Goal: Task Accomplishment & Management: Manage account settings

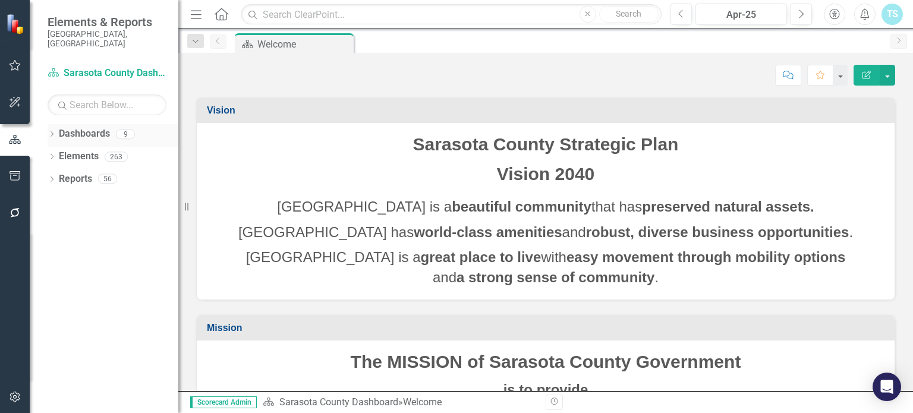
click at [75, 127] on link "Dashboards" at bounding box center [84, 134] width 51 height 14
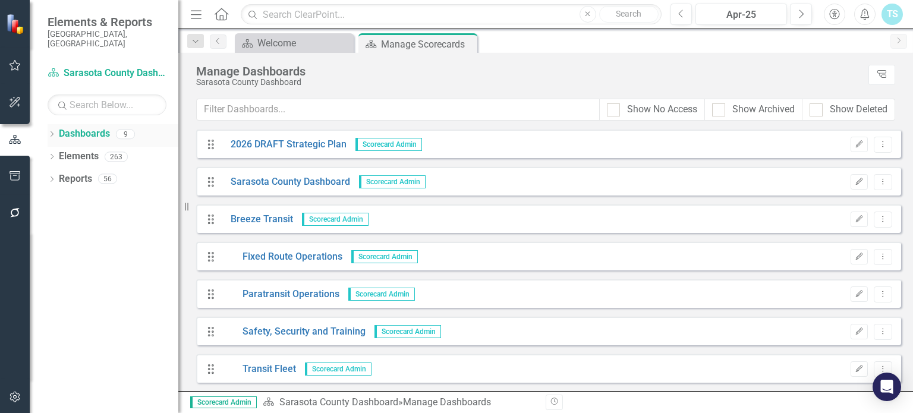
click at [48, 132] on icon "Dropdown" at bounding box center [52, 135] width 8 height 7
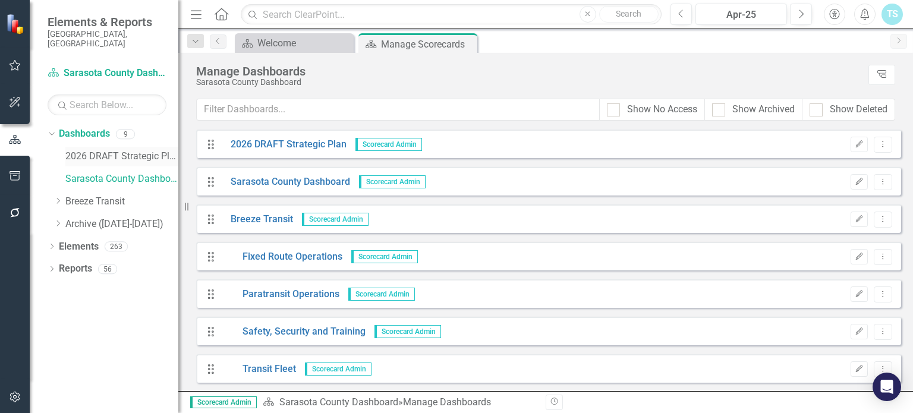
click at [98, 150] on link "2026 DRAFT Strategic Plan" at bounding box center [121, 157] width 113 height 14
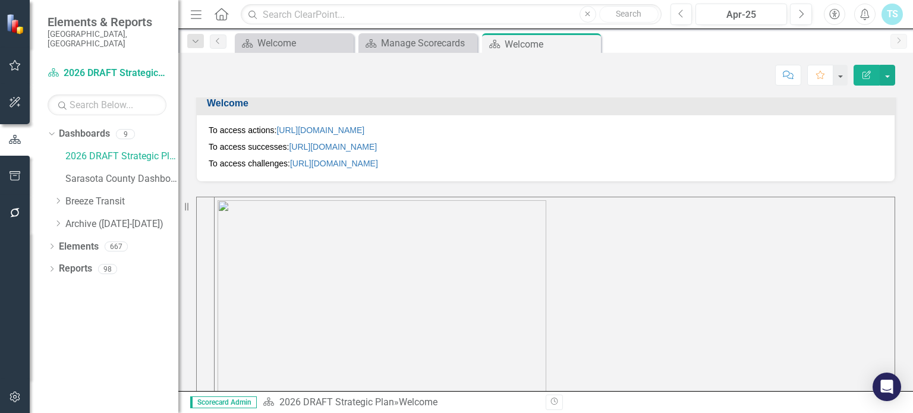
scroll to position [333, 0]
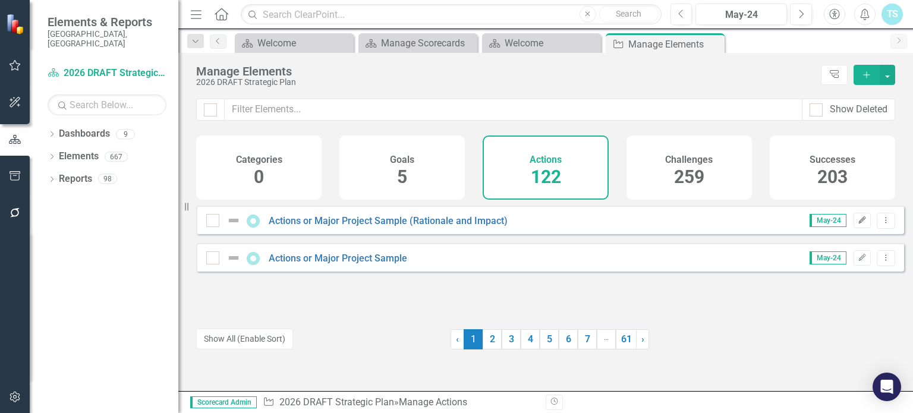
click at [858, 224] on icon "Edit" at bounding box center [862, 220] width 9 height 7
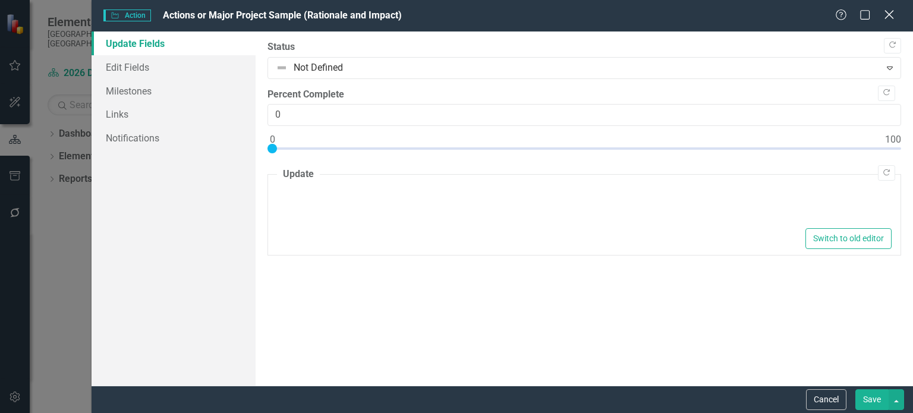
click at [890, 18] on icon "Close" at bounding box center [889, 14] width 15 height 11
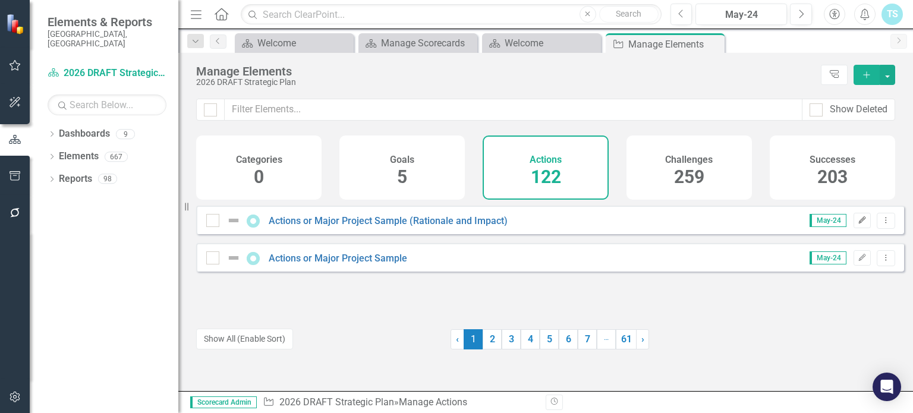
click at [854, 226] on button "Edit" at bounding box center [862, 220] width 17 height 15
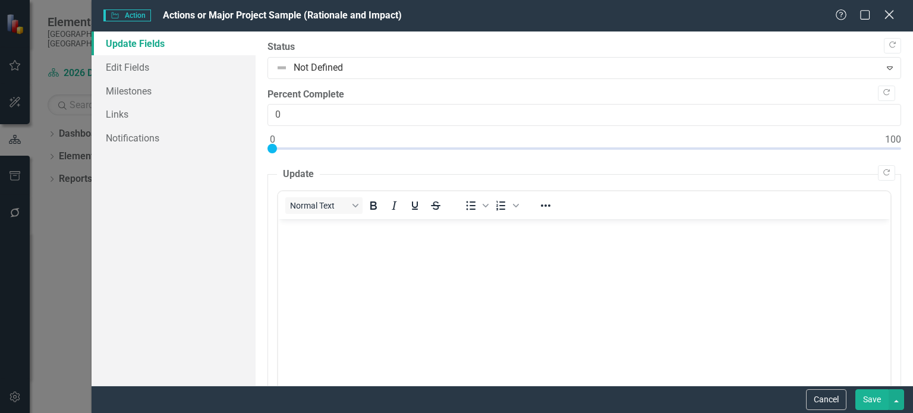
click at [890, 8] on div "Close" at bounding box center [889, 16] width 15 height 16
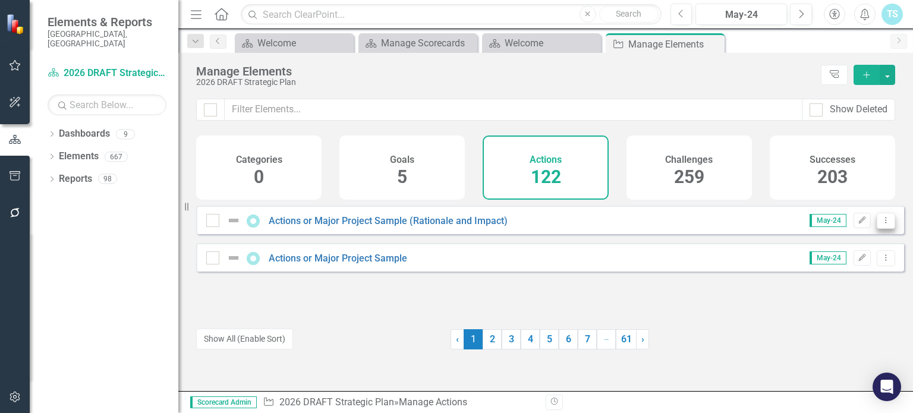
click at [882, 224] on icon "Dropdown Menu" at bounding box center [886, 220] width 10 height 8
click at [836, 284] on link "Copy Duplicate Action" at bounding box center [838, 292] width 98 height 22
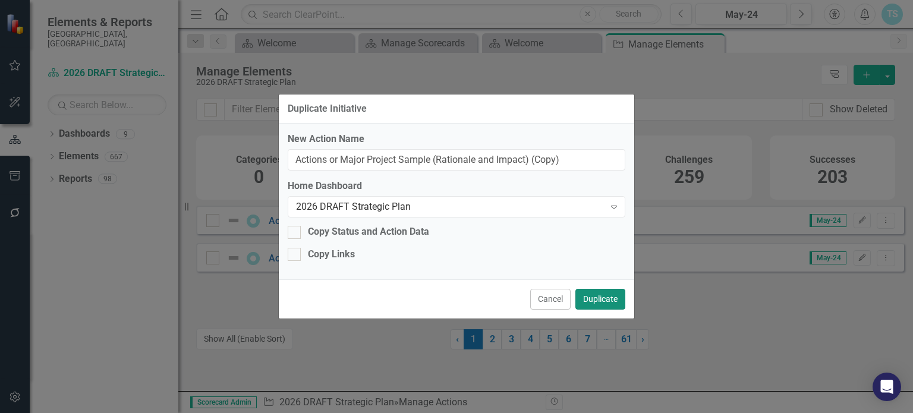
click at [605, 299] on button "Duplicate" at bounding box center [601, 299] width 50 height 21
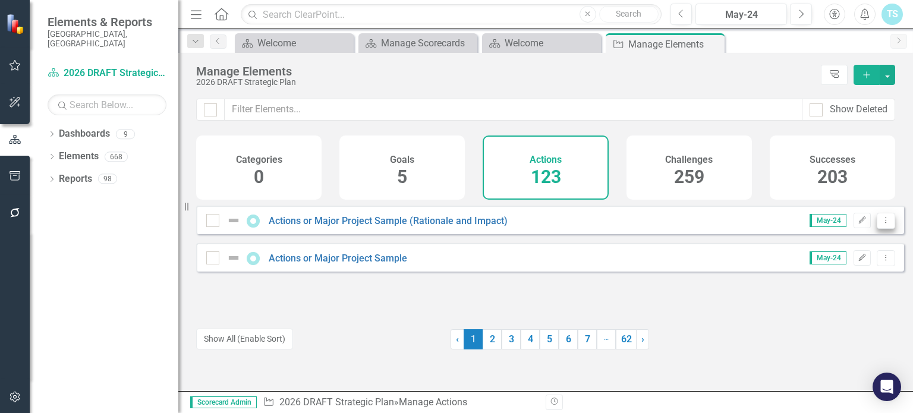
click at [881, 224] on icon "Dropdown Menu" at bounding box center [886, 220] width 10 height 8
click at [724, 298] on div "Actions or Major Project Sample (Rationale and Impact) May-24 Edit Dropdown Men…" at bounding box center [550, 260] width 708 height 109
click at [493, 340] on link "2" at bounding box center [492, 339] width 19 height 20
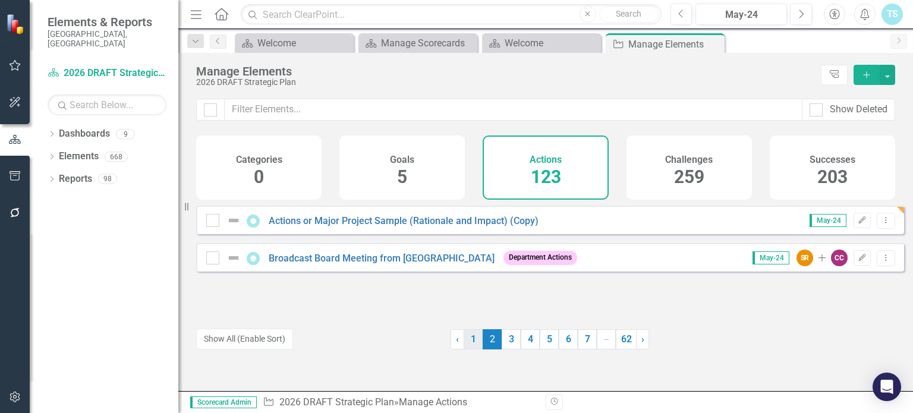
click at [468, 342] on link "1" at bounding box center [473, 339] width 19 height 20
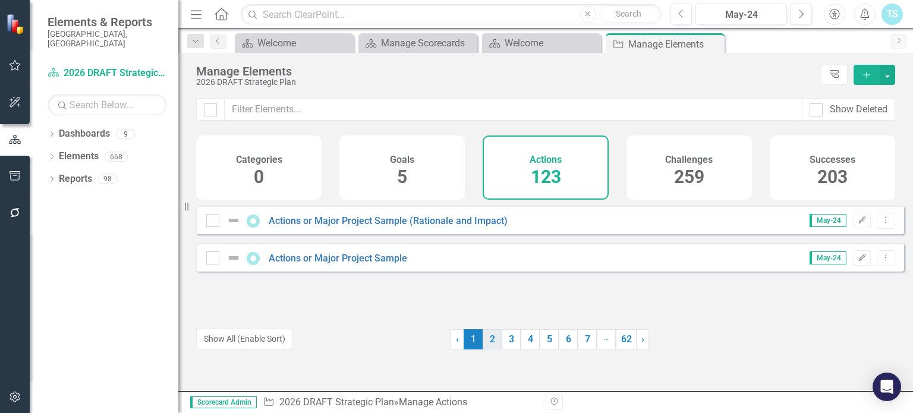
click at [487, 343] on link "2" at bounding box center [492, 339] width 19 height 20
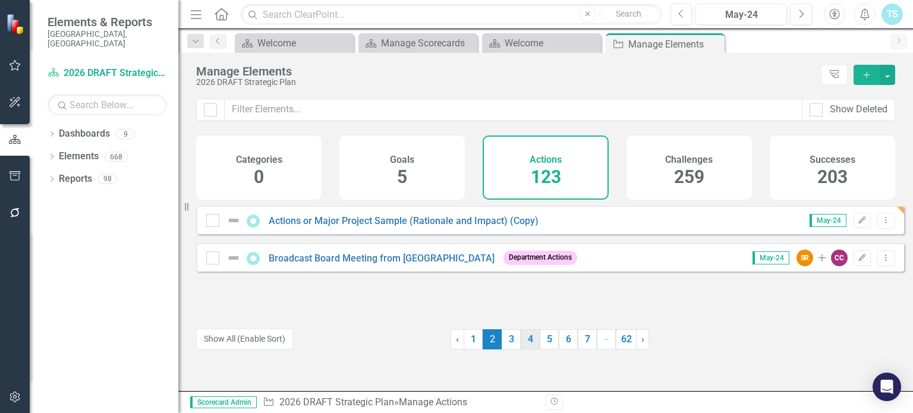
click at [521, 336] on link "4" at bounding box center [530, 339] width 19 height 20
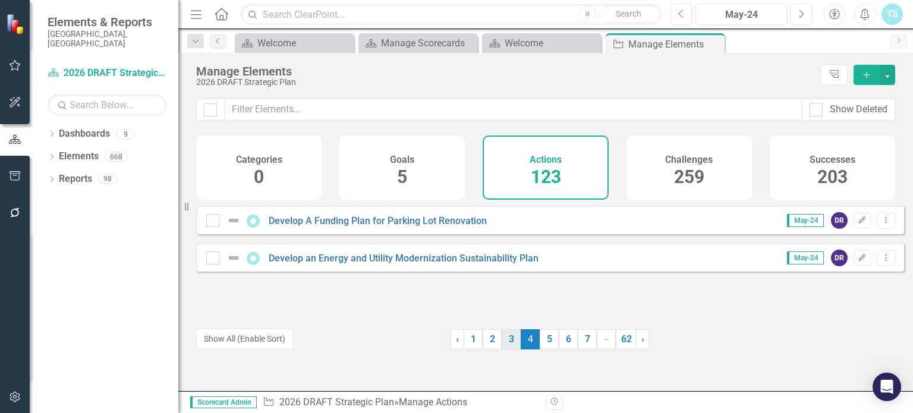
click at [509, 337] on link "3" at bounding box center [511, 339] width 19 height 20
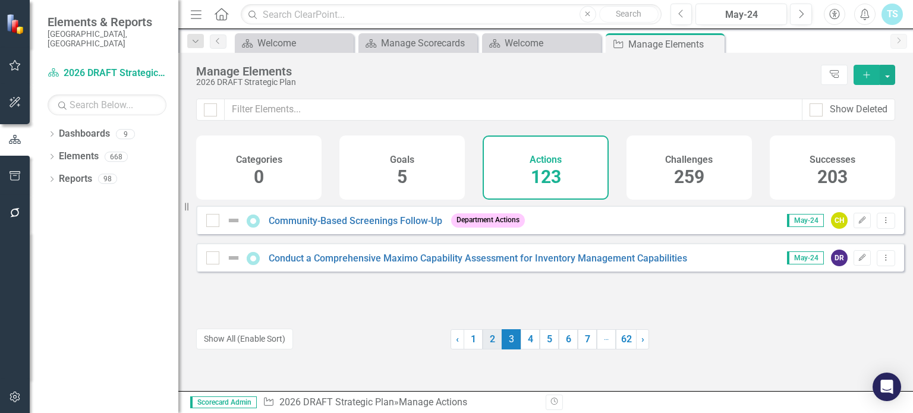
click at [488, 335] on link "2" at bounding box center [492, 339] width 19 height 20
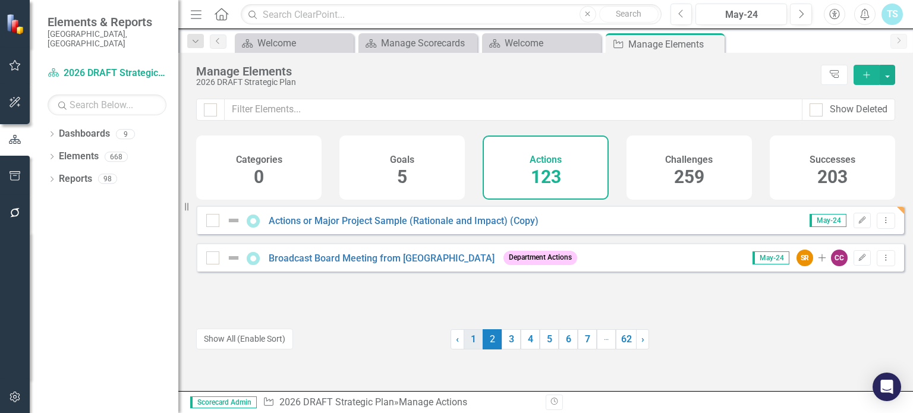
click at [473, 334] on link "1" at bounding box center [473, 339] width 19 height 20
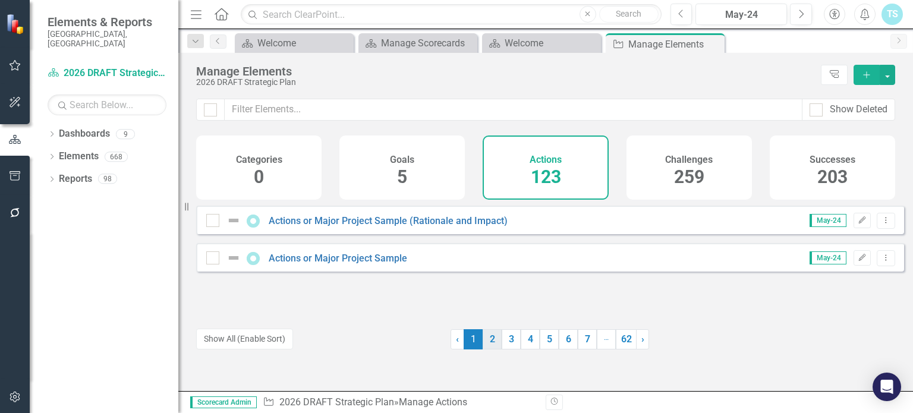
click at [489, 335] on link "2" at bounding box center [492, 339] width 19 height 20
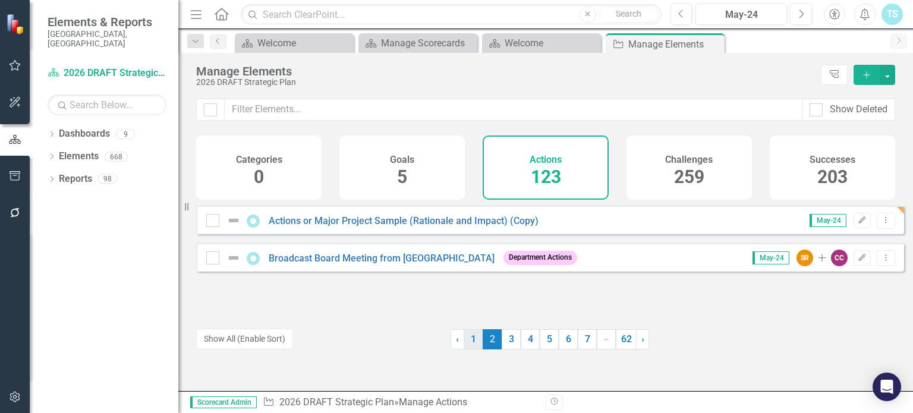
click at [476, 336] on link "1" at bounding box center [473, 339] width 19 height 20
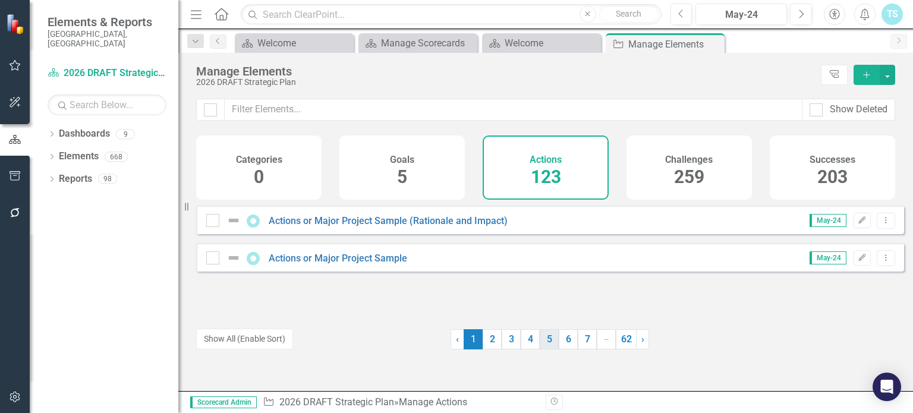
click at [540, 344] on link "5" at bounding box center [549, 339] width 19 height 20
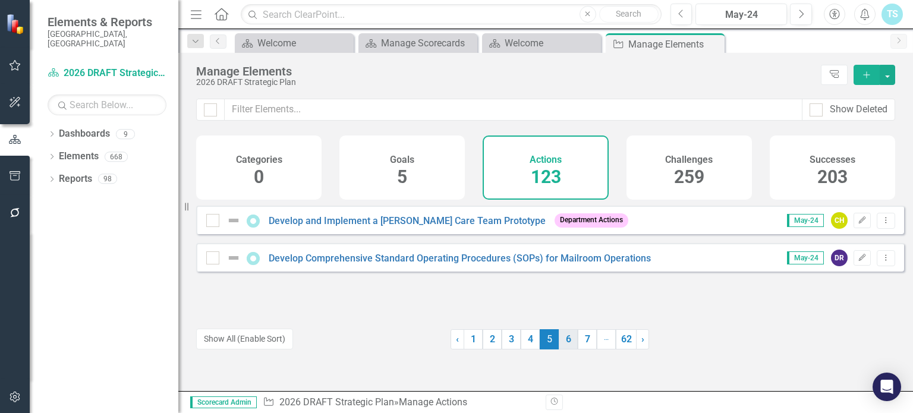
click at [563, 337] on link "6" at bounding box center [568, 339] width 19 height 20
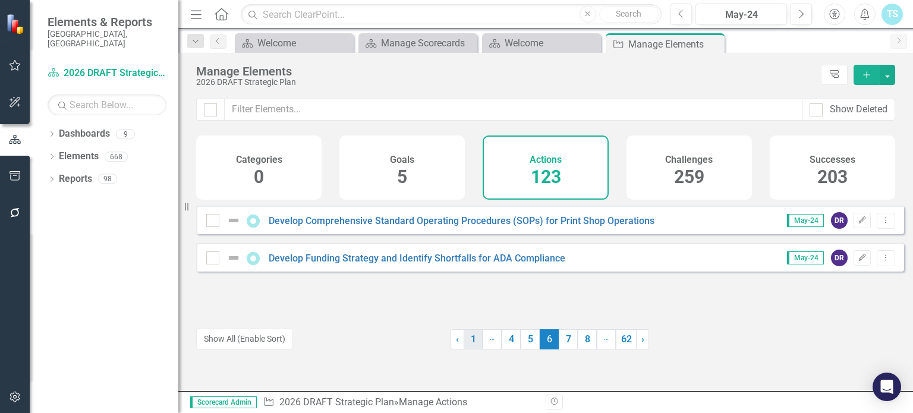
click at [475, 341] on link "1" at bounding box center [473, 339] width 19 height 20
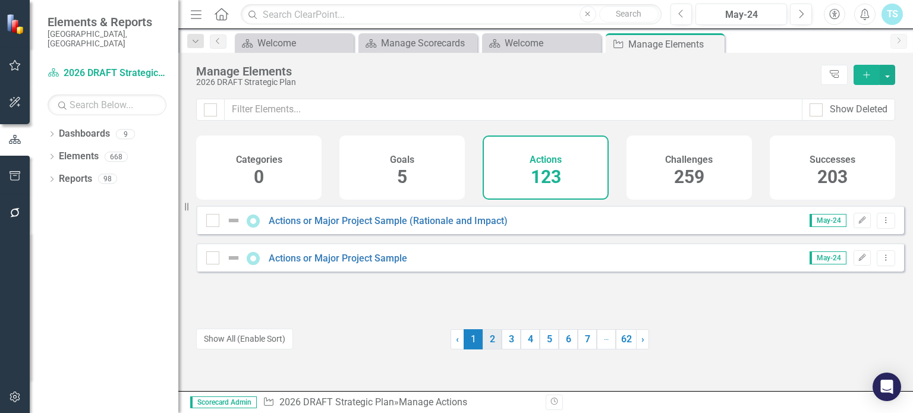
click at [486, 340] on link "2" at bounding box center [492, 339] width 19 height 20
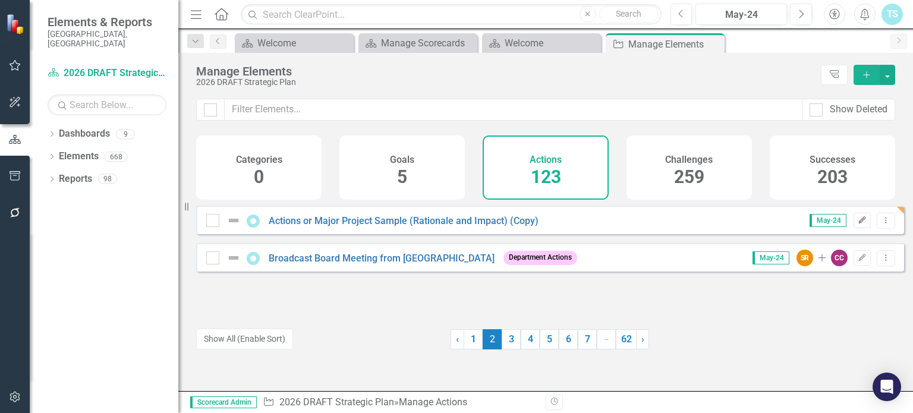
click at [858, 224] on icon "Edit" at bounding box center [862, 220] width 9 height 7
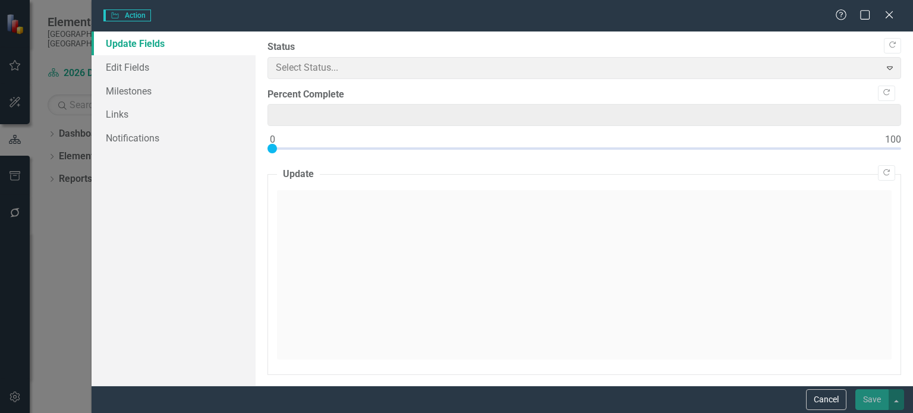
type input "0"
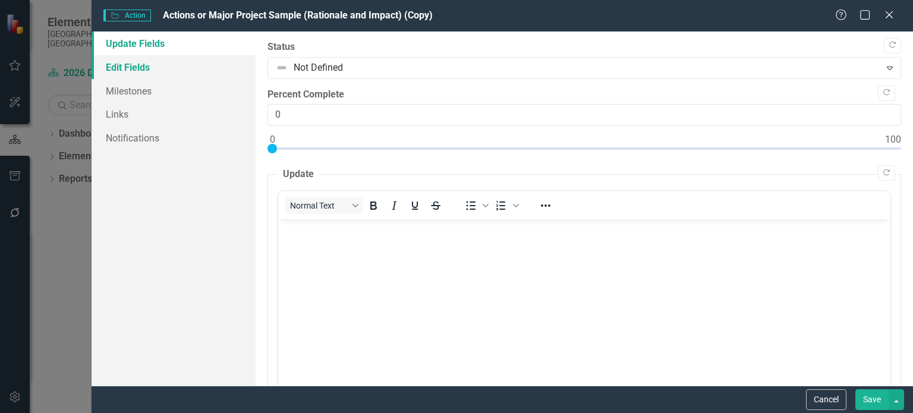
click at [107, 67] on link "Edit Fields" at bounding box center [174, 67] width 164 height 24
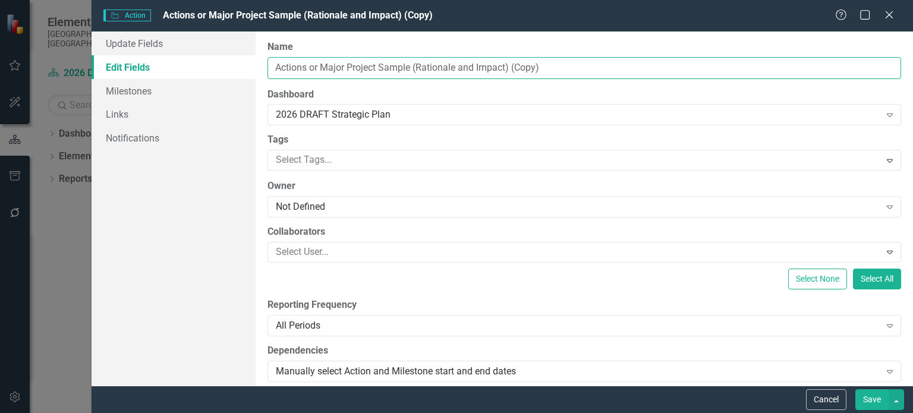
drag, startPoint x: 537, startPoint y: 64, endPoint x: 67, endPoint y: 49, distance: 470.6
click at [67, 49] on div "Action Action Actions or Major Project Sample (Rationale and Impact) (Copy) Hel…" at bounding box center [456, 206] width 913 height 413
drag, startPoint x: 483, startPoint y: 73, endPoint x: 497, endPoint y: 73, distance: 14.3
click at [483, 73] on input "Actions or Major Project Sample (Rationale and Impact) (Copy)" at bounding box center [585, 68] width 634 height 22
drag, startPoint x: 560, startPoint y: 67, endPoint x: 240, endPoint y: 83, distance: 319.7
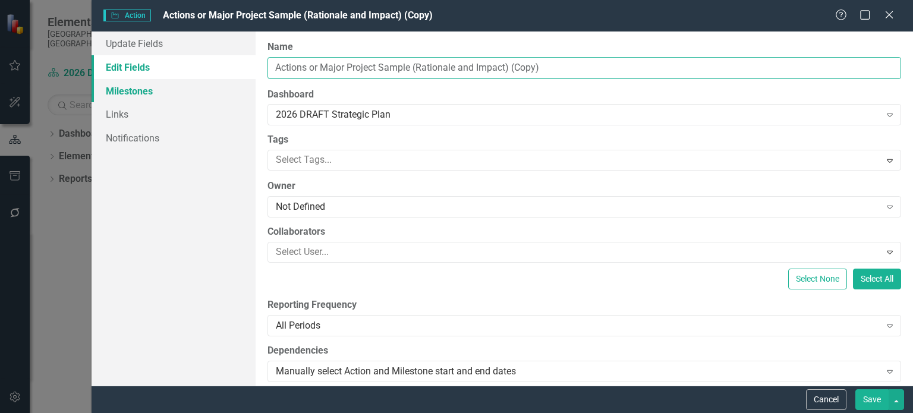
click at [240, 83] on div "Update Fields Edit Fields Milestones Links Notifications "Update" fields in Cle…" at bounding box center [503, 209] width 822 height 354
paste input "Review Sarasota County Comprehensive Plan Transit Policies"
type input "Review Sarasota County Comprehensive Plan Transit Policies"
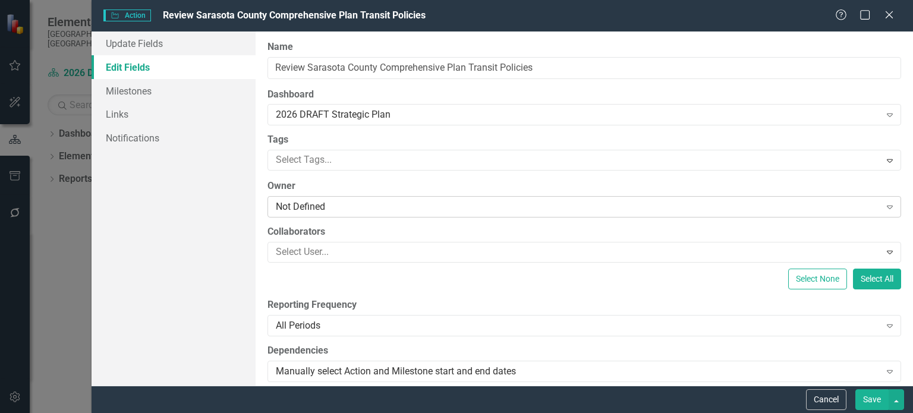
click at [319, 204] on div "Not Defined" at bounding box center [578, 207] width 604 height 14
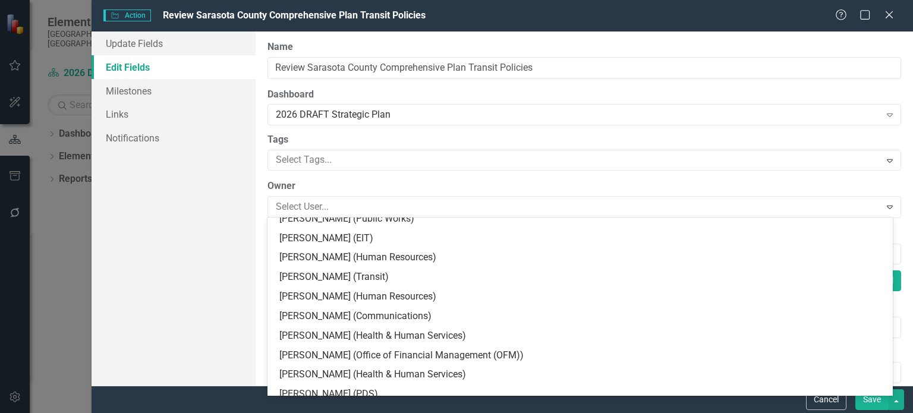
scroll to position [714, 0]
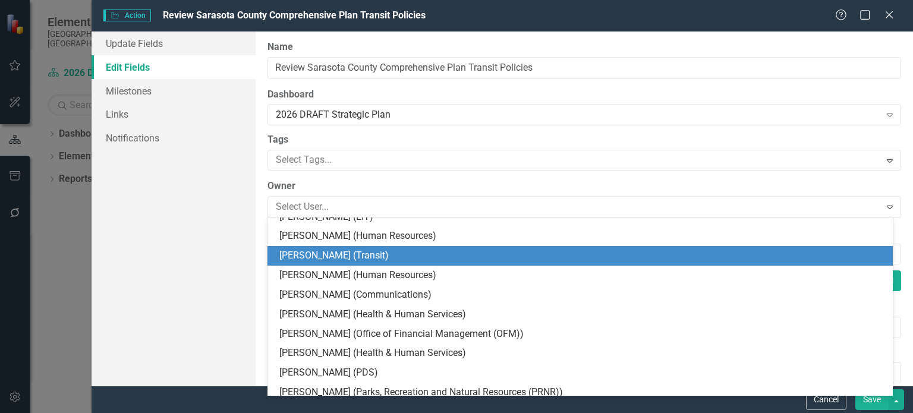
click at [339, 257] on div "[PERSON_NAME] (Transit)" at bounding box center [582, 256] width 607 height 14
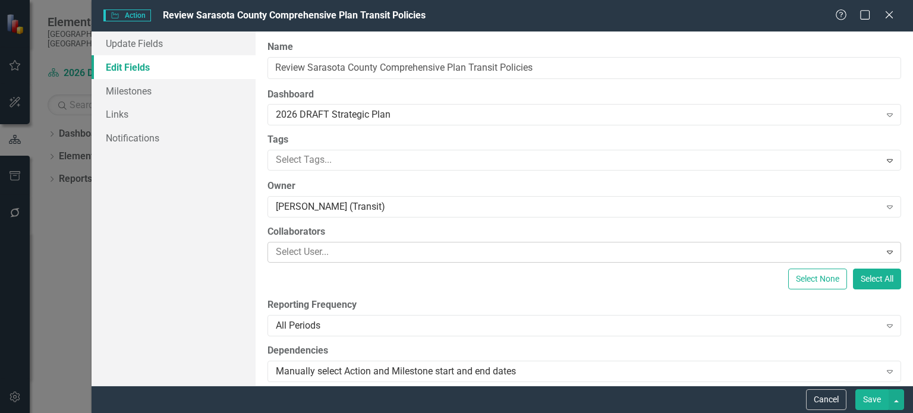
click at [312, 255] on div at bounding box center [575, 252] width 609 height 16
type input "[PERSON_NAME]"
drag, startPoint x: 324, startPoint y: 255, endPoint x: 260, endPoint y: 255, distance: 64.2
click at [260, 255] on div "ClearPoint Can Do More! How ClearPoint Can Help Close Enterprise plans can auto…" at bounding box center [585, 209] width 658 height 354
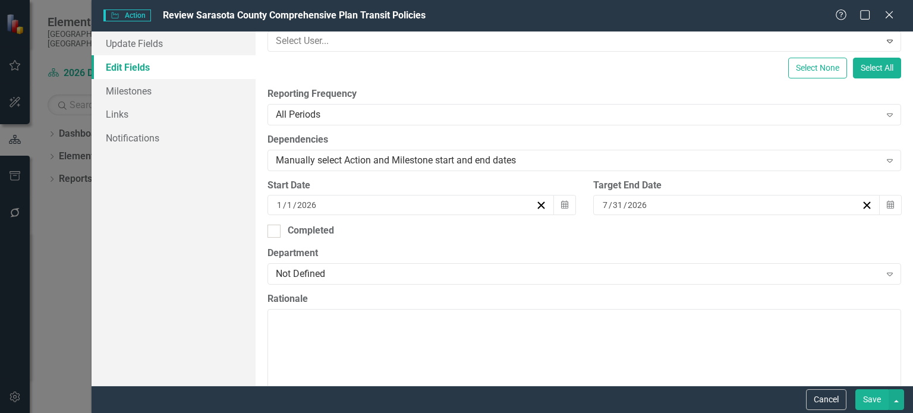
scroll to position [238, 0]
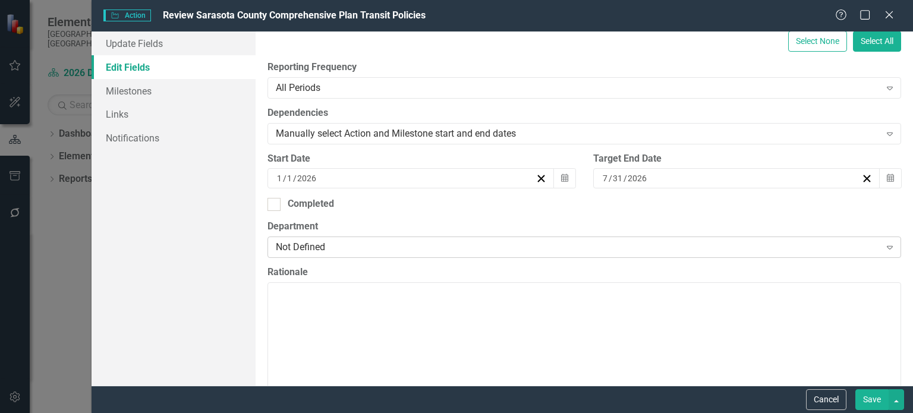
click at [445, 246] on div "Not Defined" at bounding box center [578, 248] width 604 height 14
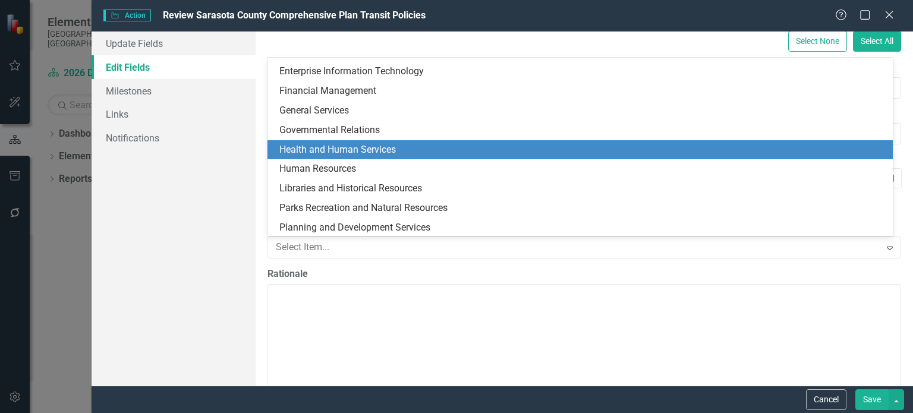
scroll to position [231, 0]
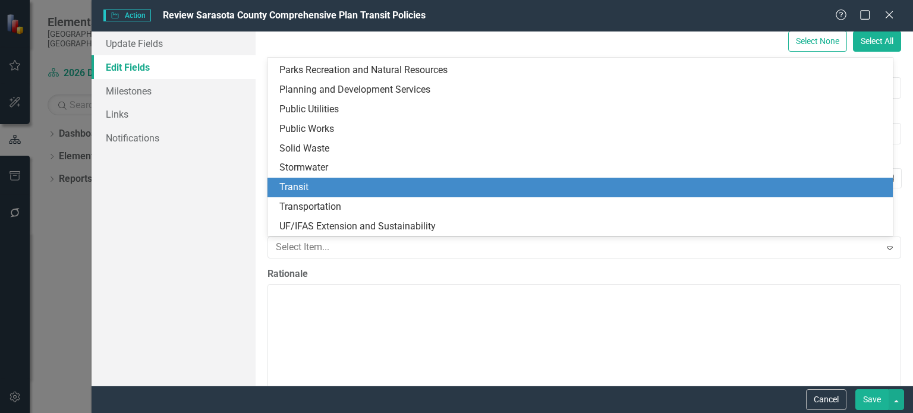
click at [360, 189] on div "Transit" at bounding box center [582, 188] width 607 height 14
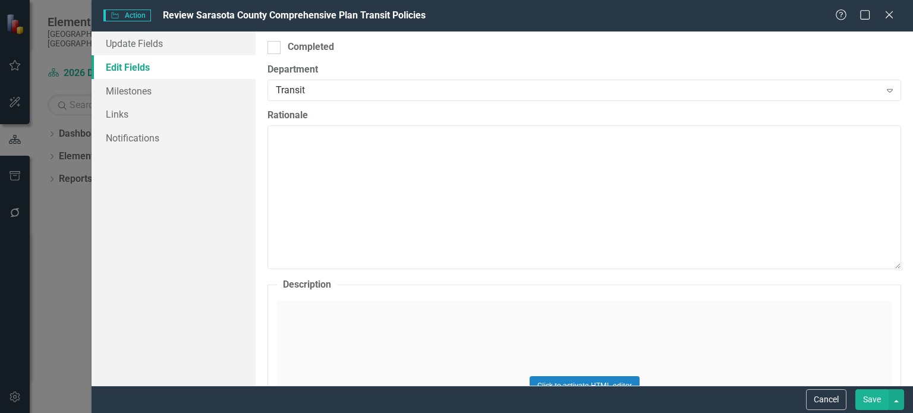
scroll to position [416, 0]
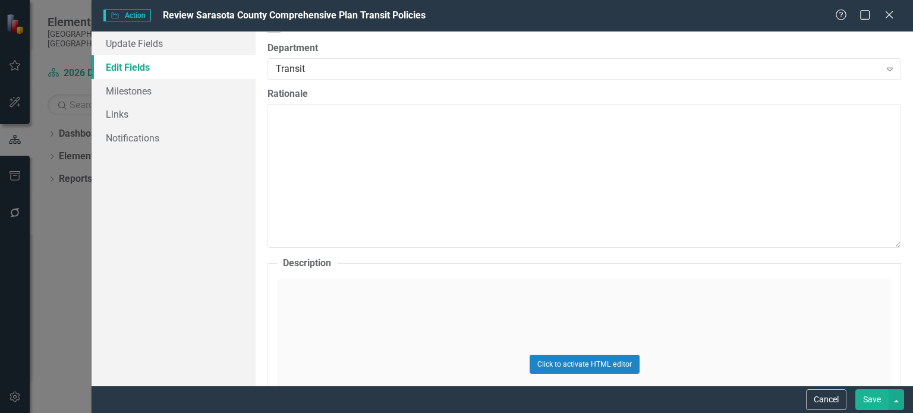
click at [412, 299] on div "Click to activate HTML editor" at bounding box center [584, 363] width 615 height 169
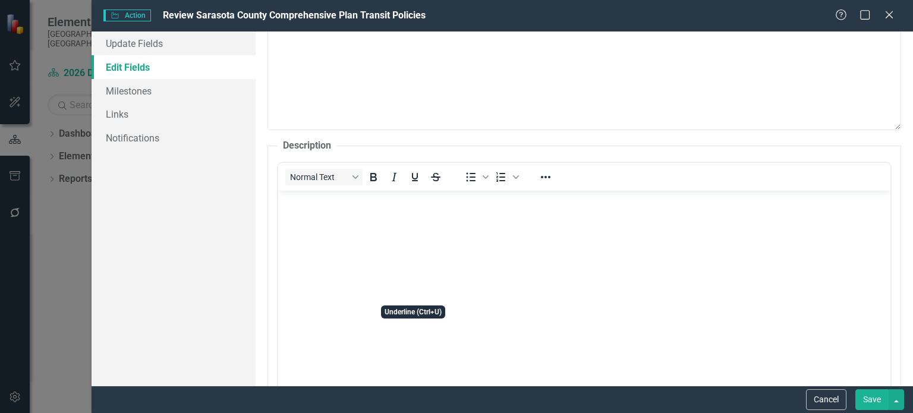
scroll to position [535, 0]
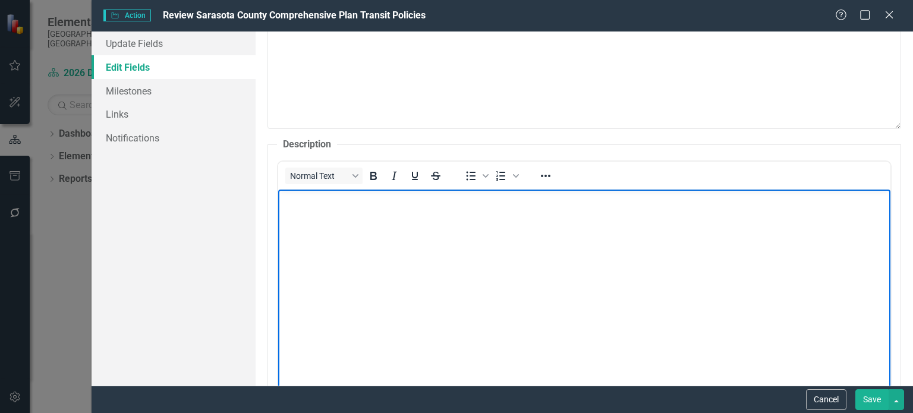
click at [368, 274] on body "Rich Text Area. Press ALT-0 for help." at bounding box center [584, 279] width 613 height 178
click at [402, 227] on body "Rich Text Area. Press ALT-0 for help." at bounding box center [584, 279] width 613 height 178
click at [421, 204] on p "Rich Text Area. Press ALT-0 for help." at bounding box center [584, 200] width 607 height 14
paste body "Rich Text Area. Press ALT-0 for help."
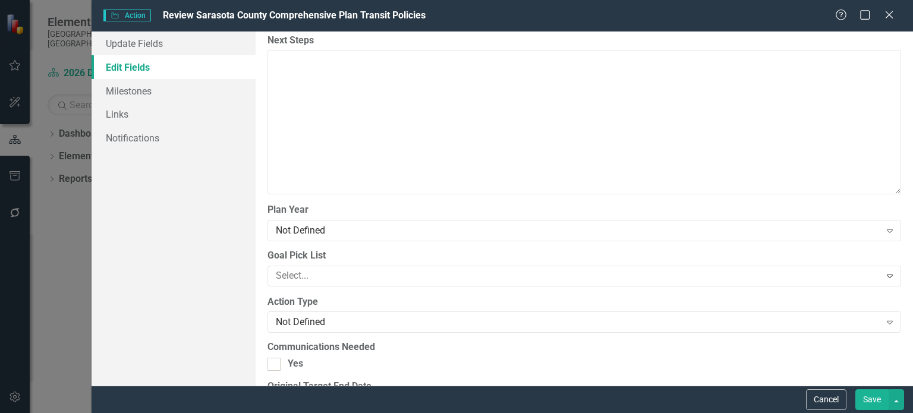
scroll to position [1130, 0]
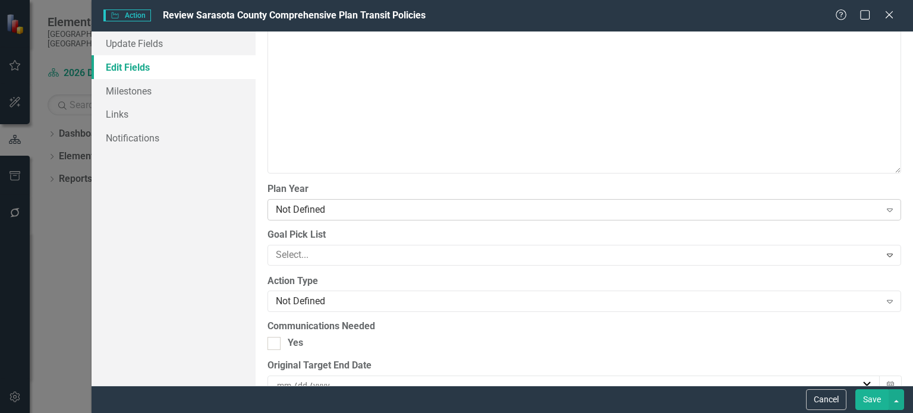
click at [641, 211] on div "Not Defined" at bounding box center [578, 210] width 604 height 14
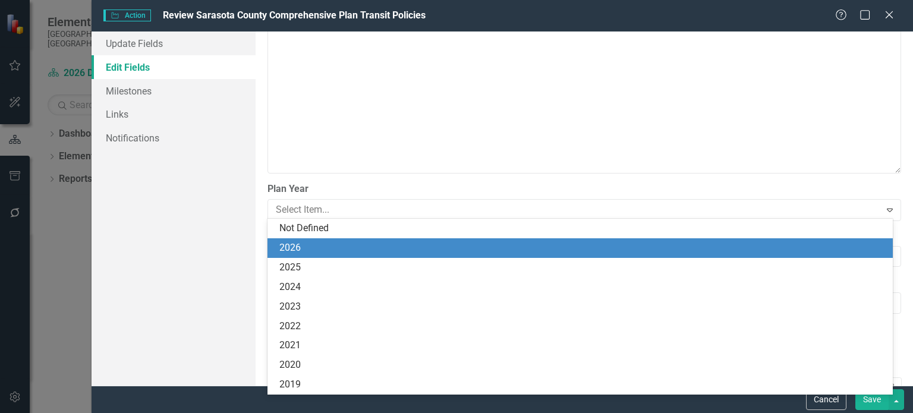
click at [541, 244] on div "2026" at bounding box center [582, 248] width 607 height 14
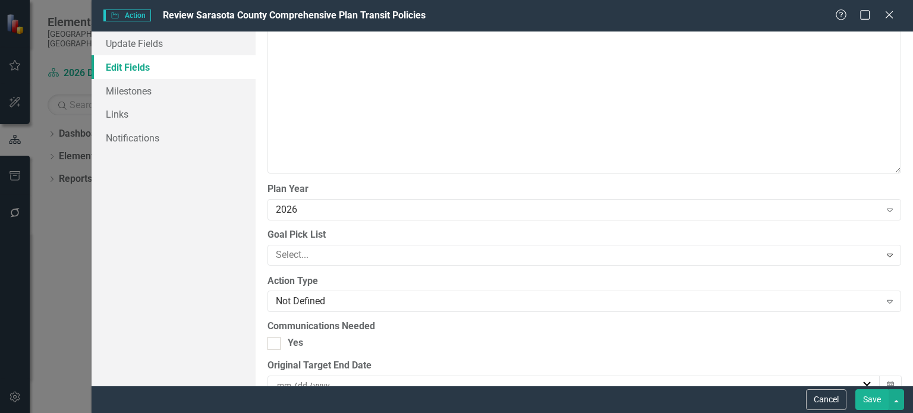
scroll to position [1189, 0]
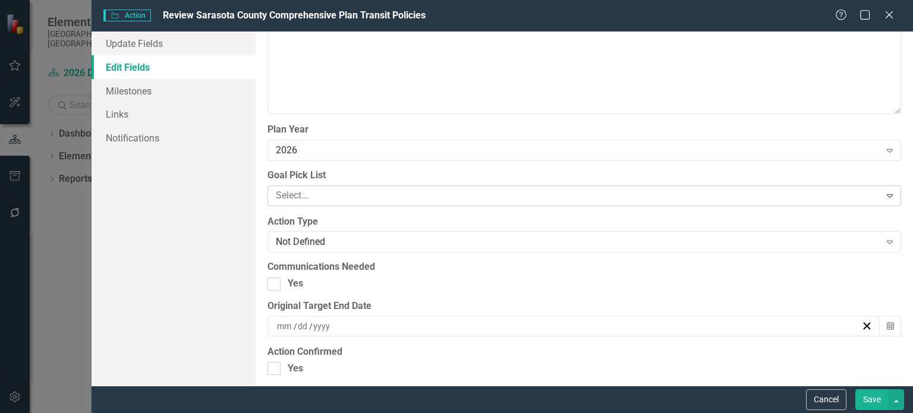
click at [536, 194] on div at bounding box center [575, 196] width 609 height 16
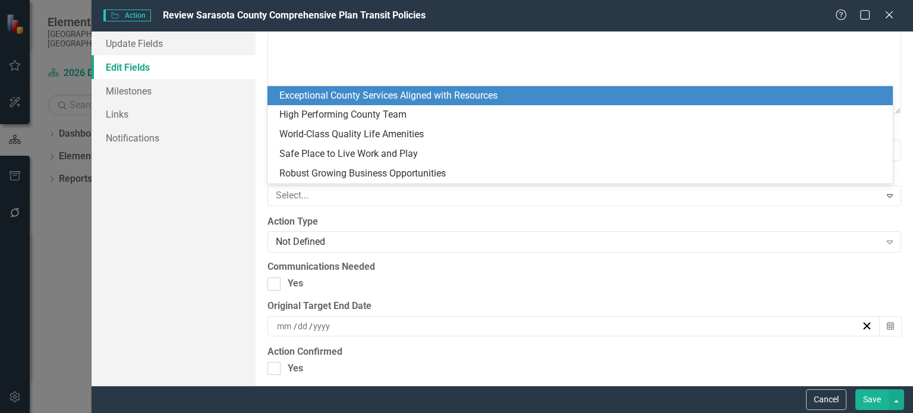
click at [471, 208] on div "ClearPoint Can Do More! How ClearPoint Can Help Close Enterprise plans can auto…" at bounding box center [585, 209] width 658 height 354
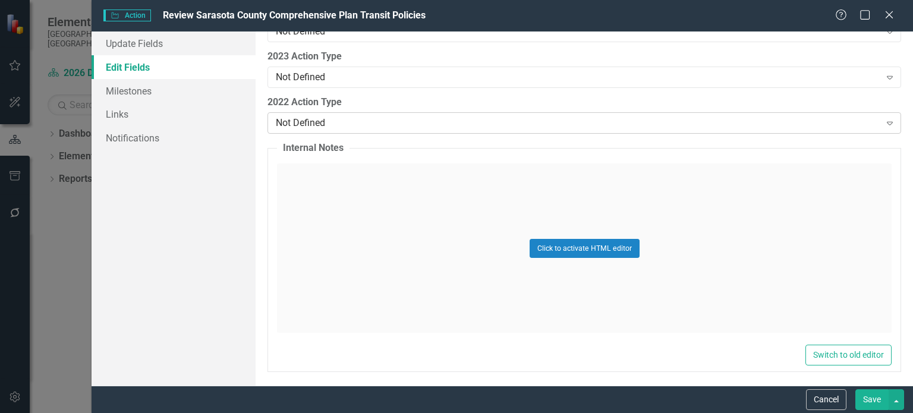
scroll to position [1851, 0]
click at [319, 118] on div "Not Defined" at bounding box center [578, 121] width 604 height 14
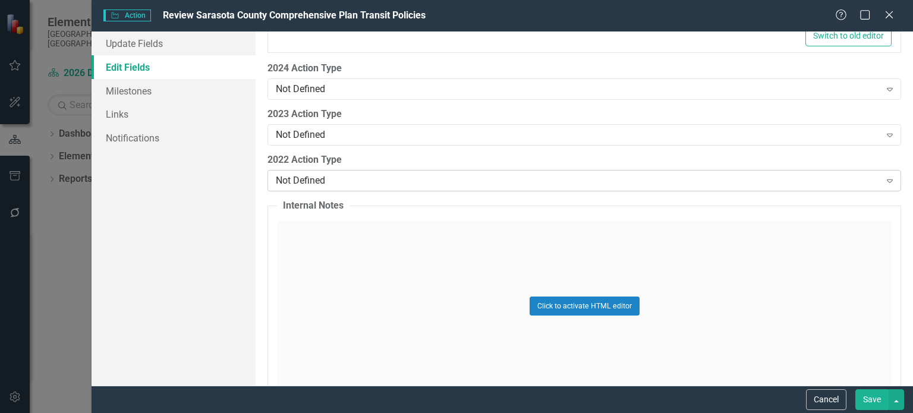
scroll to position [1791, 0]
click at [341, 83] on div "Not Defined" at bounding box center [578, 90] width 604 height 14
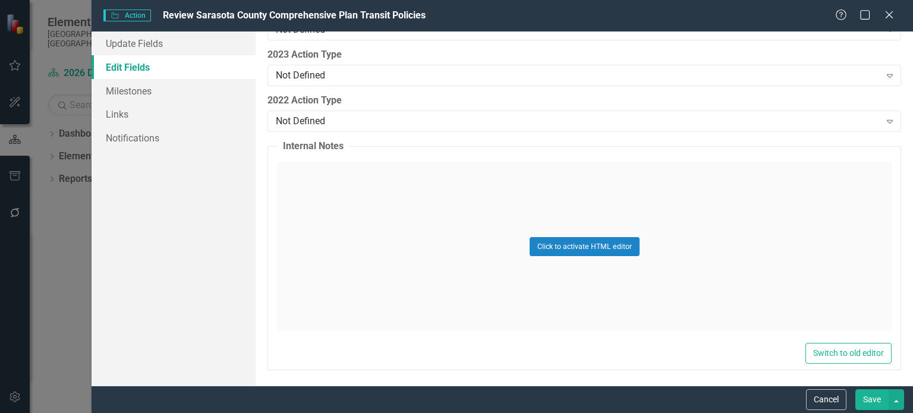
click at [863, 397] on button "Save" at bounding box center [872, 400] width 33 height 21
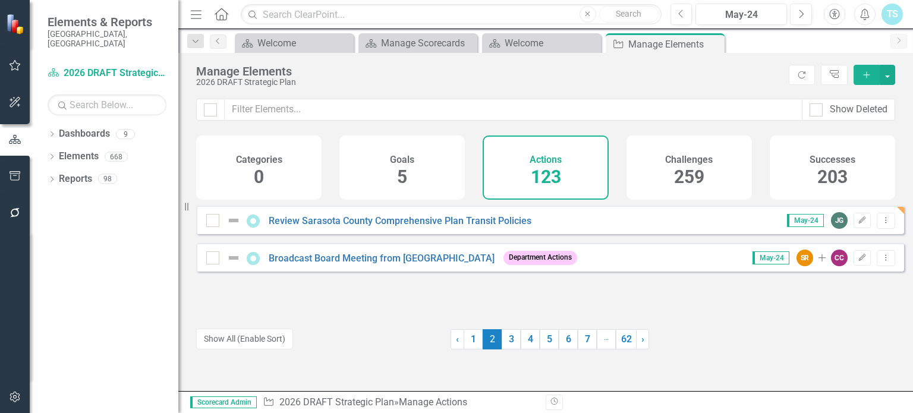
click at [793, 227] on span "May-24" at bounding box center [805, 220] width 37 height 13
click at [859, 224] on icon "button" at bounding box center [862, 219] width 7 height 7
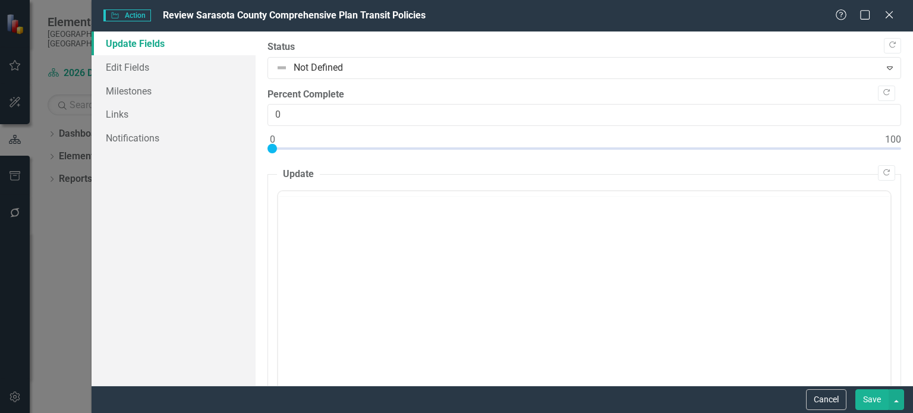
scroll to position [0, 0]
click at [159, 62] on link "Edit Fields" at bounding box center [174, 67] width 164 height 24
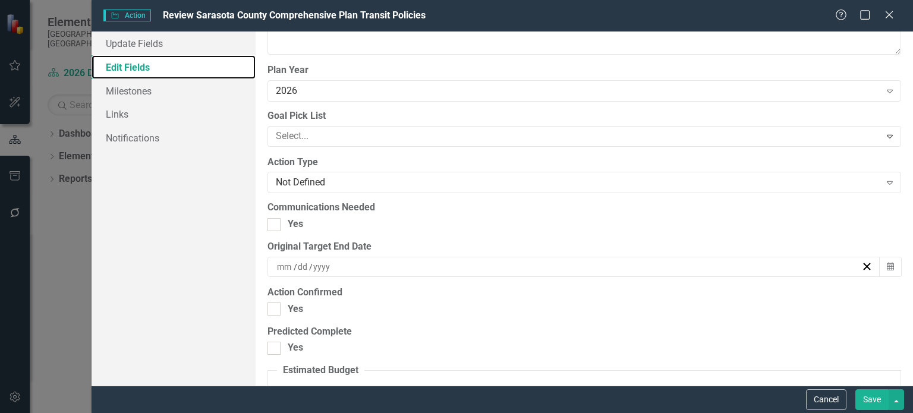
scroll to position [1189, 0]
click at [888, 15] on icon "Close" at bounding box center [889, 14] width 15 height 11
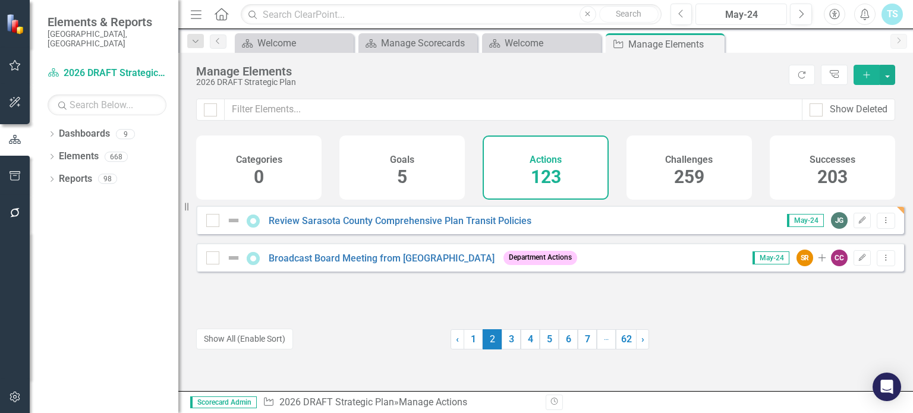
click at [743, 10] on div "May-24" at bounding box center [741, 15] width 83 height 14
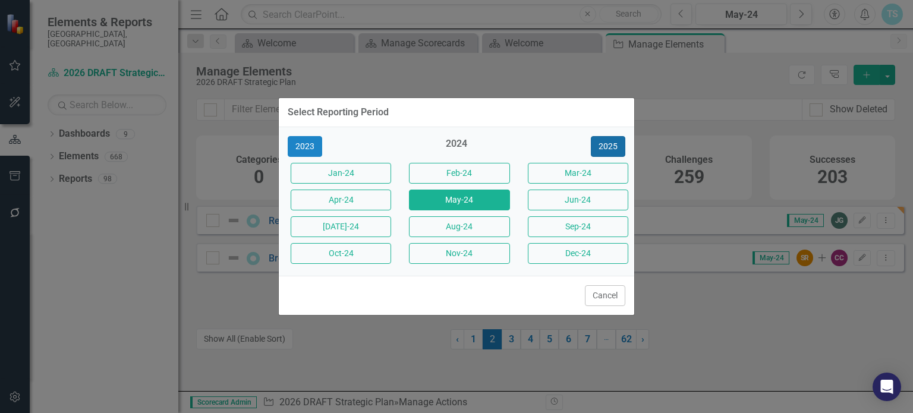
click at [611, 149] on button "2025" at bounding box center [608, 146] width 34 height 21
click at [428, 202] on button "May-25" at bounding box center [459, 200] width 100 height 21
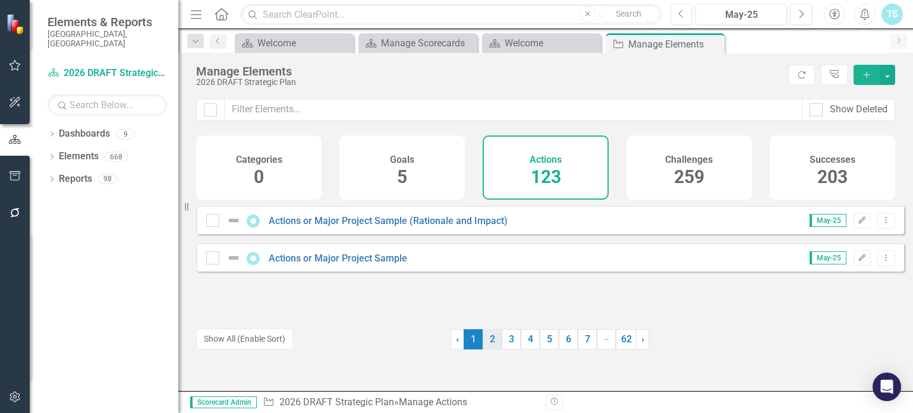
click at [492, 336] on link "2" at bounding box center [492, 339] width 19 height 20
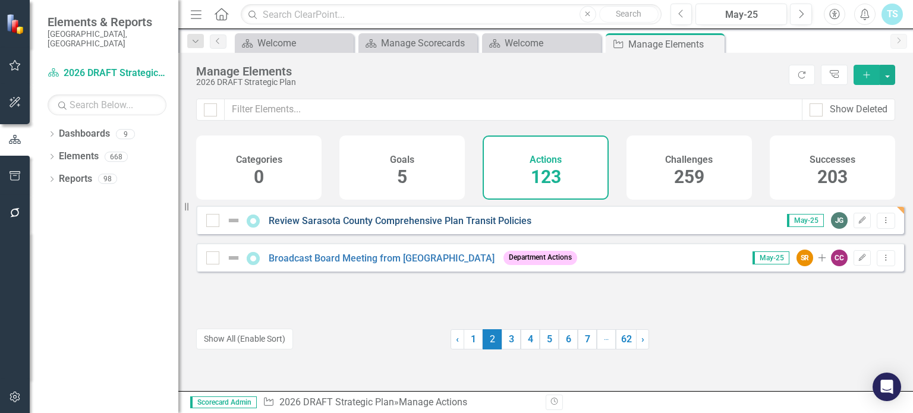
click at [485, 227] on link "Review Sarasota County Comprehensive Plan Transit Policies" at bounding box center [400, 220] width 263 height 11
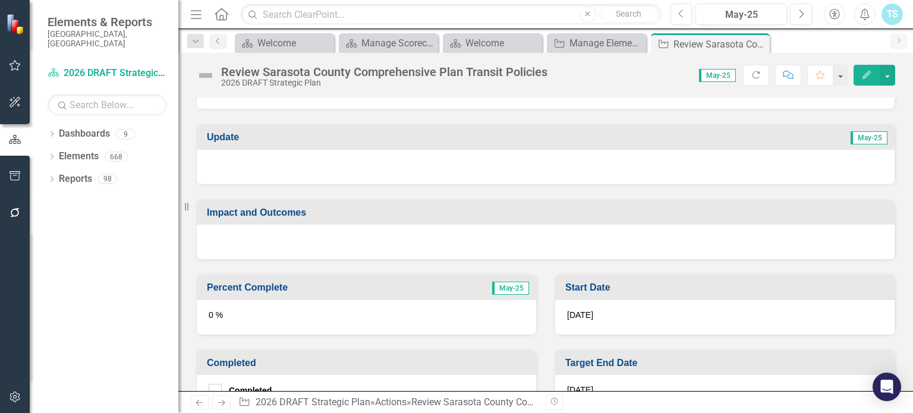
scroll to position [362, 0]
click at [221, 44] on icon "Previous" at bounding box center [218, 40] width 10 height 7
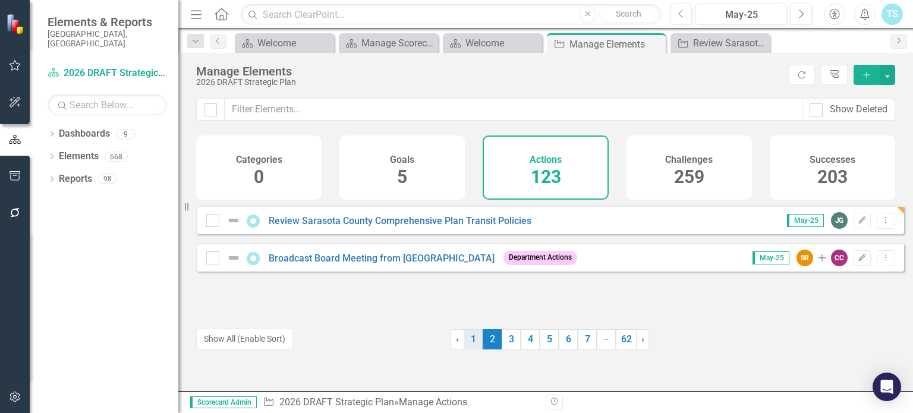
click at [472, 338] on link "1" at bounding box center [473, 339] width 19 height 20
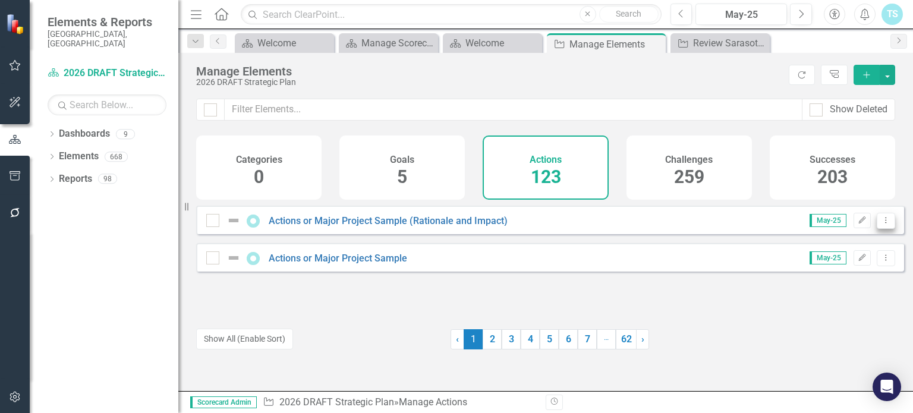
click at [881, 224] on icon "Dropdown Menu" at bounding box center [886, 220] width 10 height 8
click at [840, 293] on link "Copy Duplicate Action" at bounding box center [838, 292] width 98 height 22
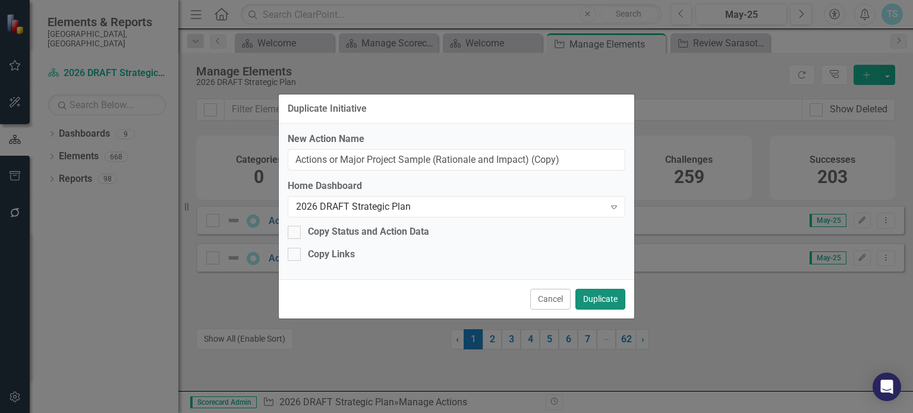
click at [597, 299] on button "Duplicate" at bounding box center [601, 299] width 50 height 21
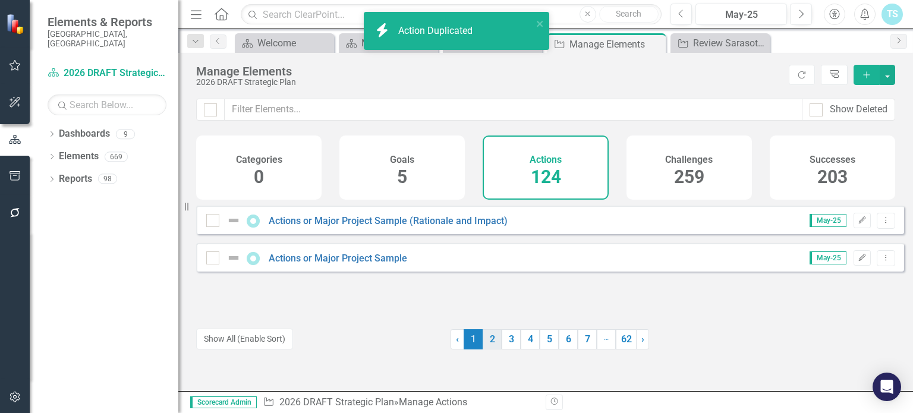
click at [485, 335] on link "2" at bounding box center [492, 339] width 19 height 20
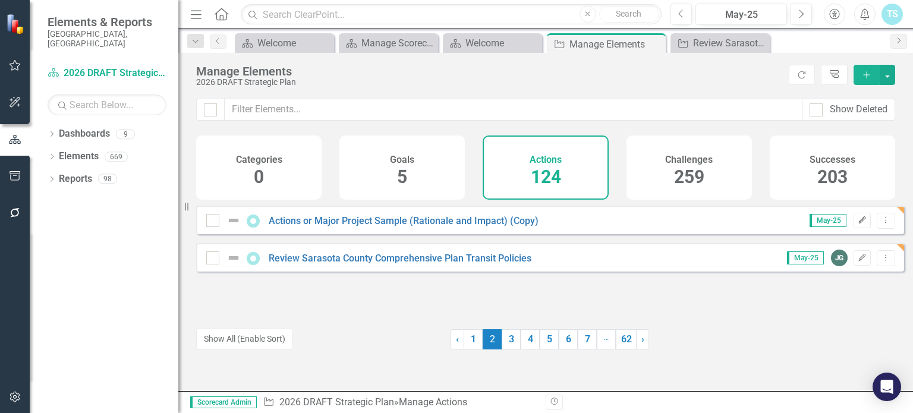
click at [858, 224] on icon "Edit" at bounding box center [862, 220] width 9 height 7
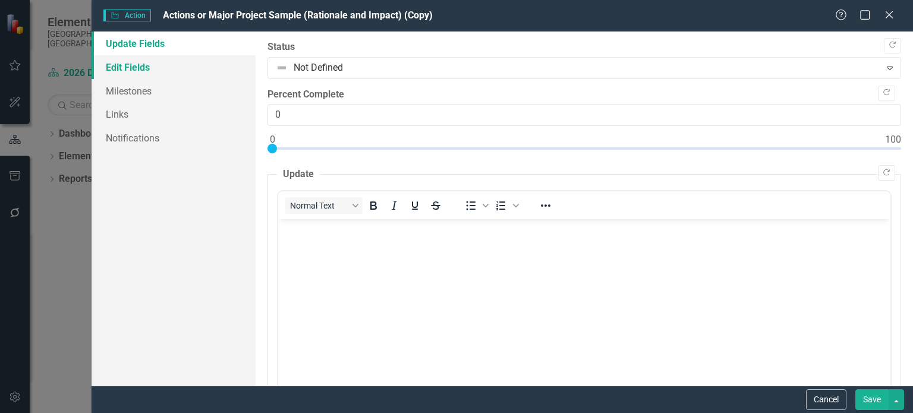
click at [154, 70] on link "Edit Fields" at bounding box center [174, 67] width 164 height 24
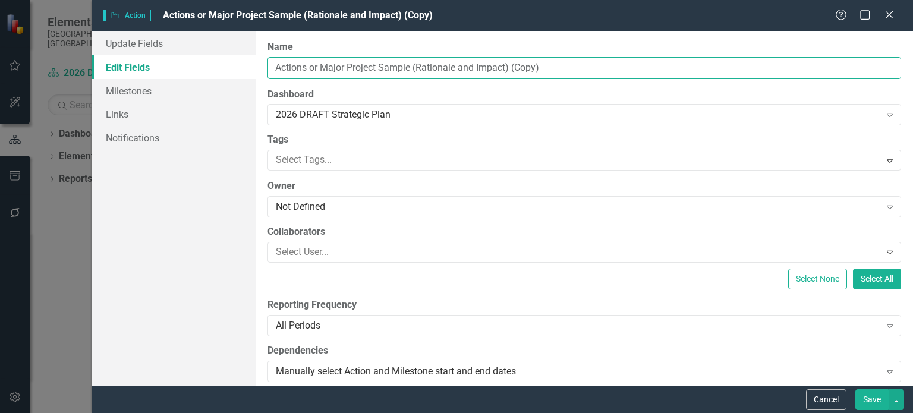
drag, startPoint x: 583, startPoint y: 71, endPoint x: 236, endPoint y: 71, distance: 347.3
click at [236, 71] on div "Update Fields Edit Fields Milestones Links Notifications "Update" fields in Cle…" at bounding box center [503, 209] width 822 height 354
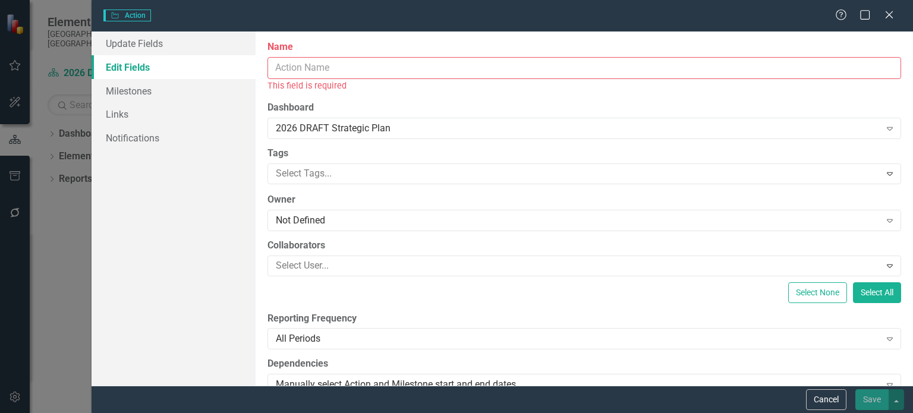
click at [357, 71] on input "Name" at bounding box center [585, 68] width 634 height 22
paste input "Receive Phase III Buses"
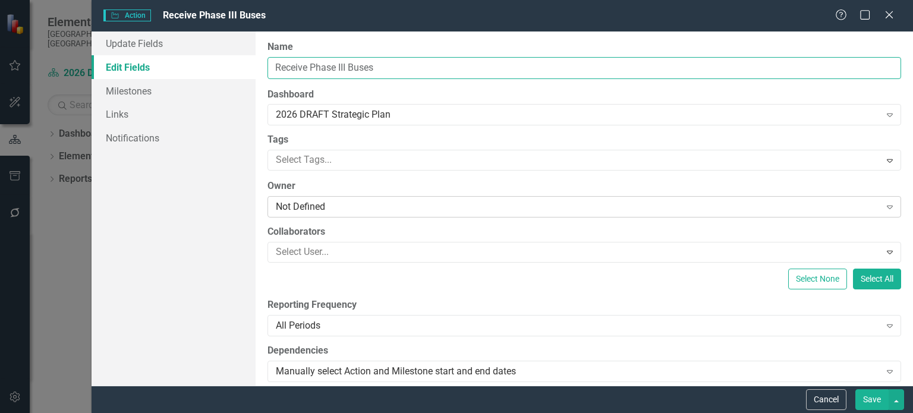
type input "Receive Phase III Buses"
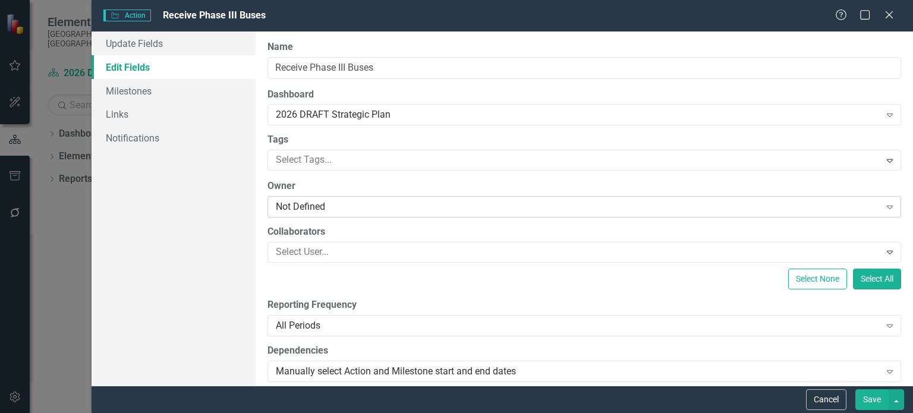
click at [323, 198] on div "Not Defined Expand" at bounding box center [585, 206] width 634 height 21
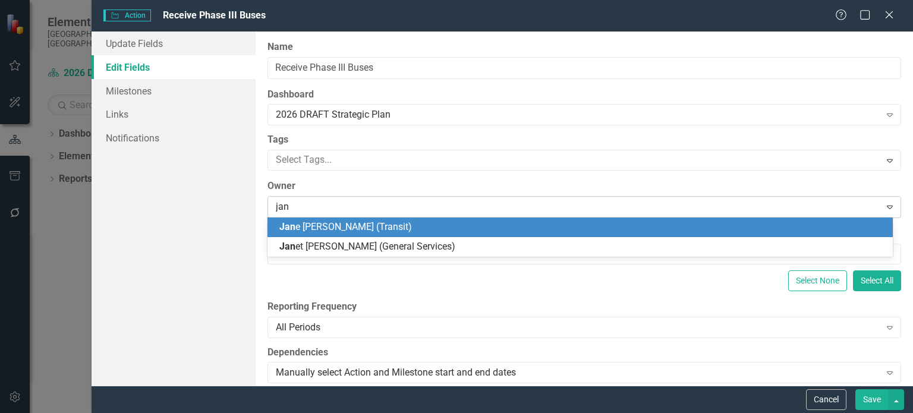
type input "[PERSON_NAME]"
click at [309, 223] on span "[PERSON_NAME] (Transit)" at bounding box center [369, 226] width 181 height 11
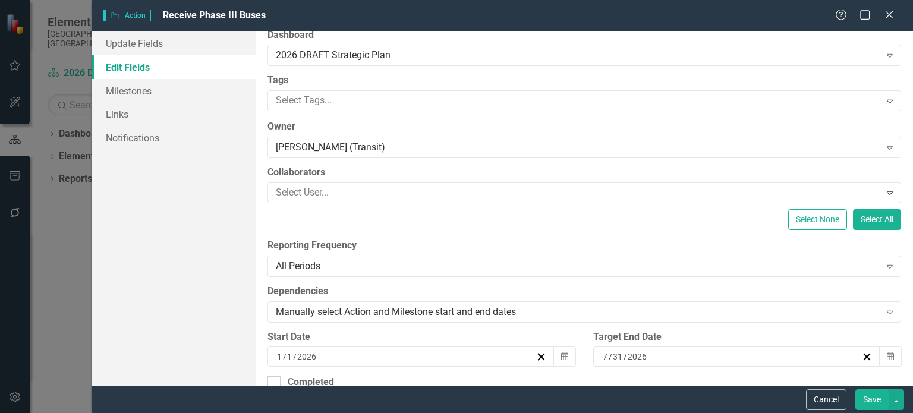
scroll to position [119, 0]
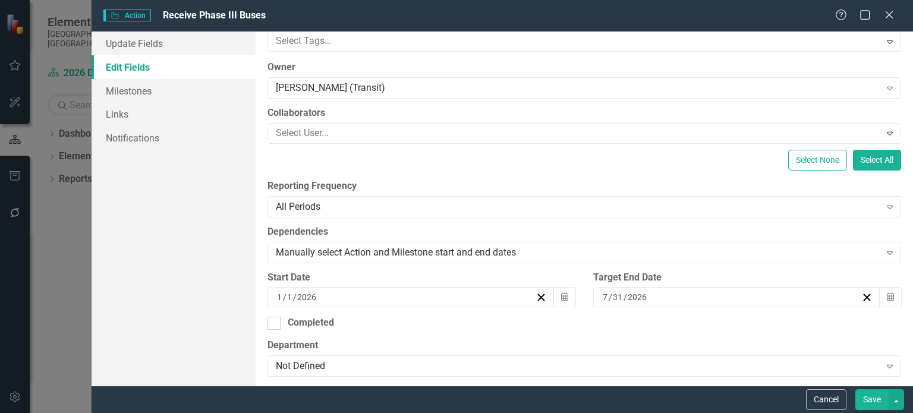
click at [647, 294] on div "[DATE]" at bounding box center [731, 297] width 260 height 12
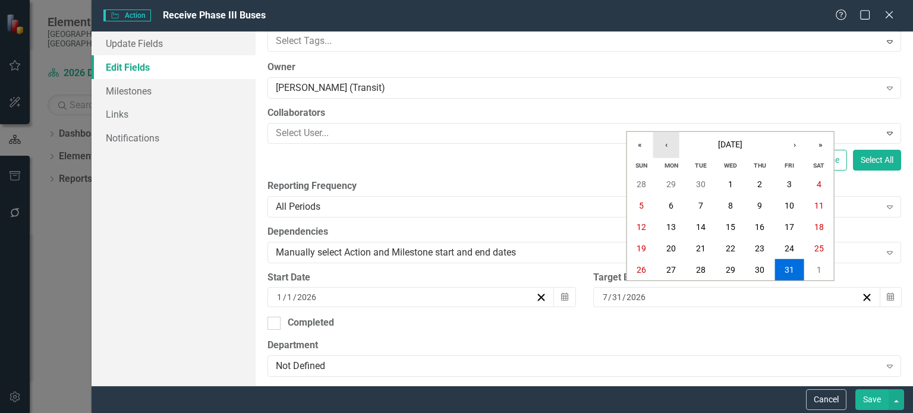
click at [675, 148] on button "‹" at bounding box center [667, 145] width 26 height 26
click at [814, 269] on button "30" at bounding box center [820, 269] width 30 height 21
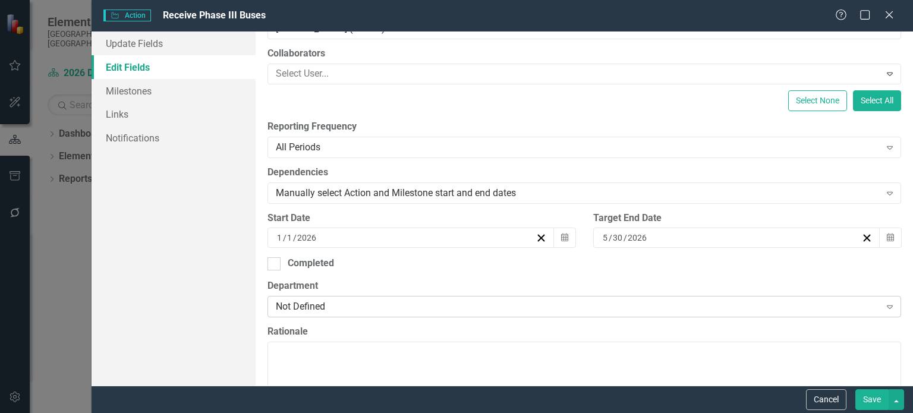
scroll to position [238, 0]
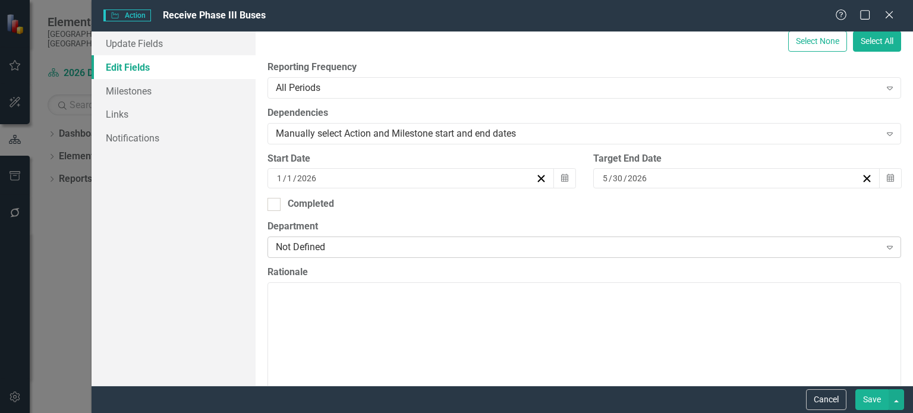
click at [434, 245] on div "Not Defined" at bounding box center [578, 248] width 604 height 14
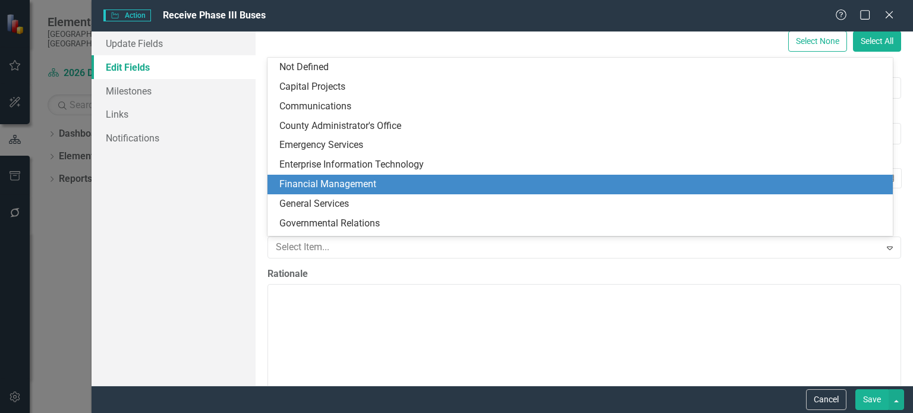
scroll to position [231, 0]
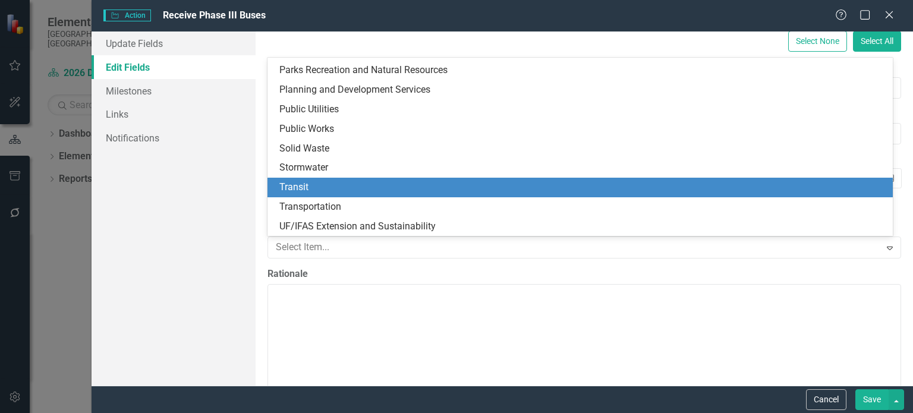
click at [304, 191] on div "Transit" at bounding box center [582, 188] width 607 height 14
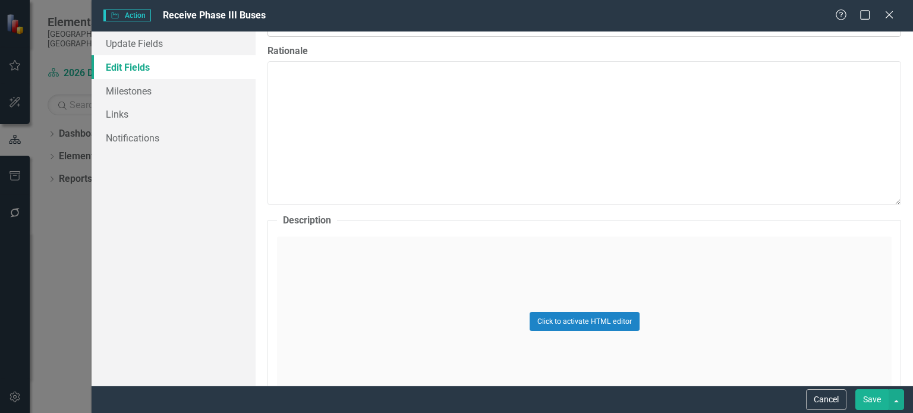
scroll to position [535, 0]
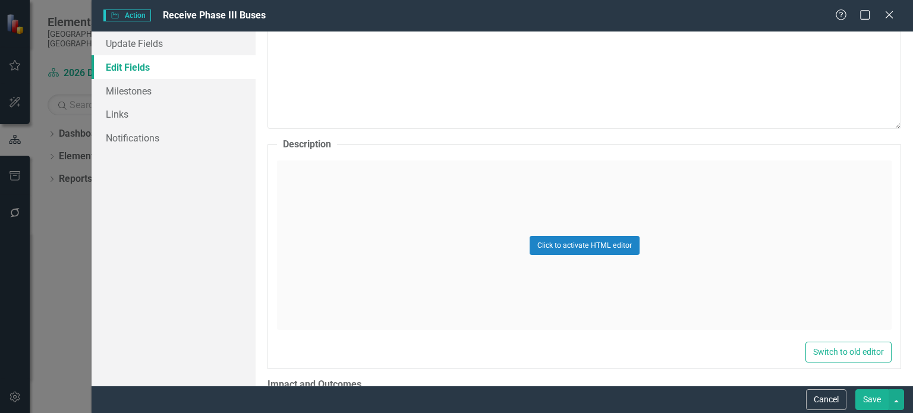
click at [428, 191] on div "Click to activate HTML editor" at bounding box center [584, 245] width 615 height 169
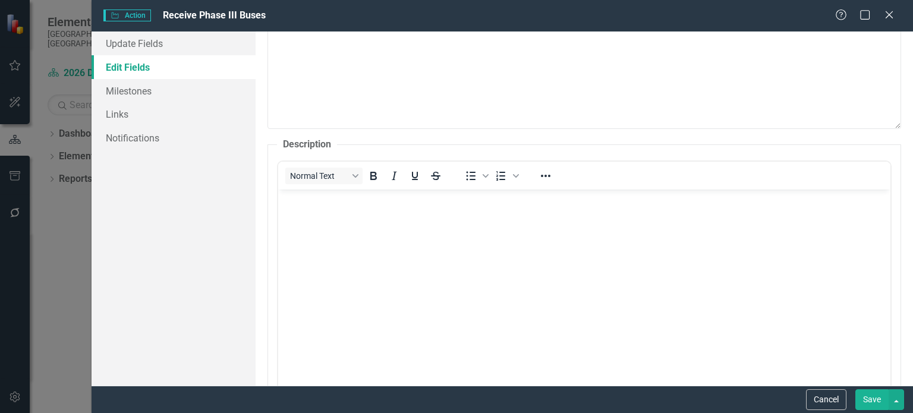
scroll to position [0, 0]
click at [327, 218] on body "Rich Text Area. Press ALT-0 for help." at bounding box center [584, 279] width 613 height 178
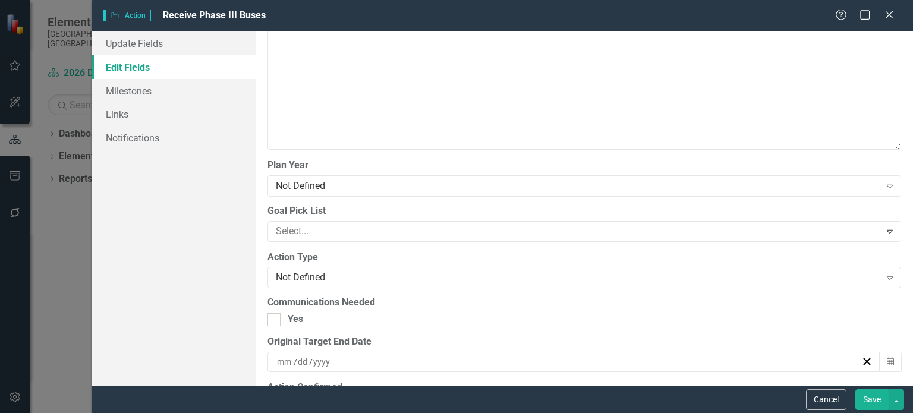
scroll to position [1189, 0]
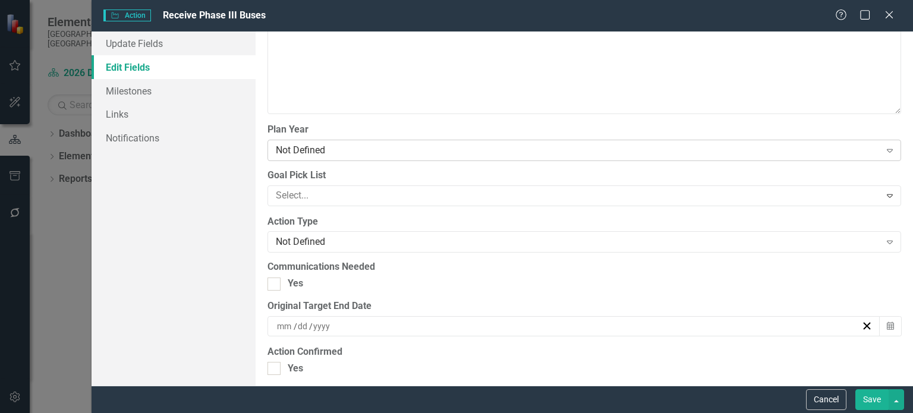
click at [398, 147] on div "Not Defined" at bounding box center [578, 150] width 604 height 14
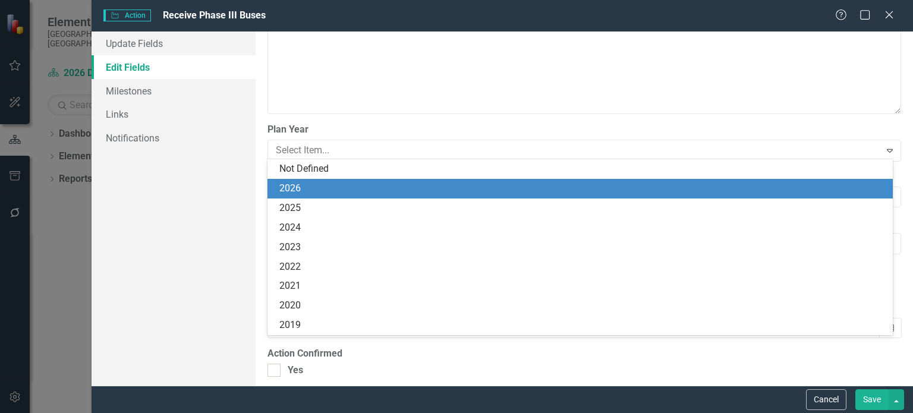
click at [360, 191] on div "2026" at bounding box center [582, 189] width 607 height 14
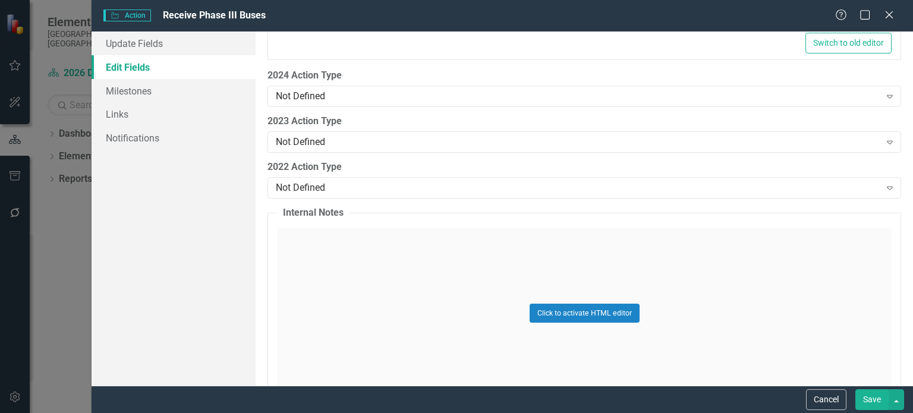
scroll to position [1851, 0]
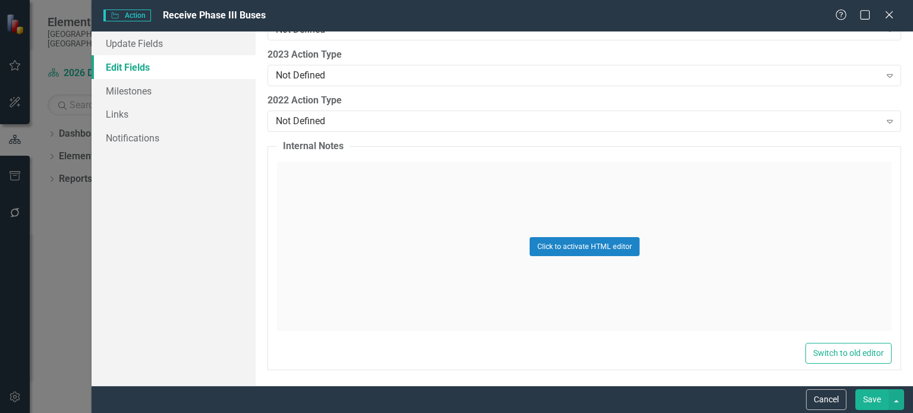
click at [866, 400] on button "Save" at bounding box center [872, 400] width 33 height 21
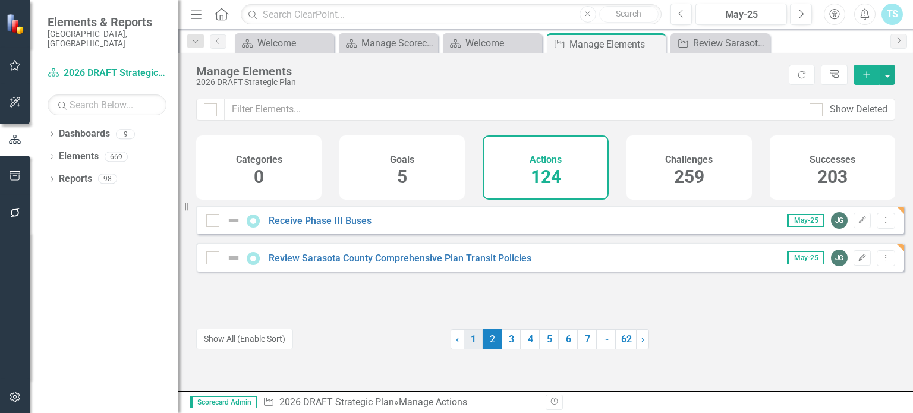
click at [470, 335] on link "1" at bounding box center [473, 339] width 19 height 20
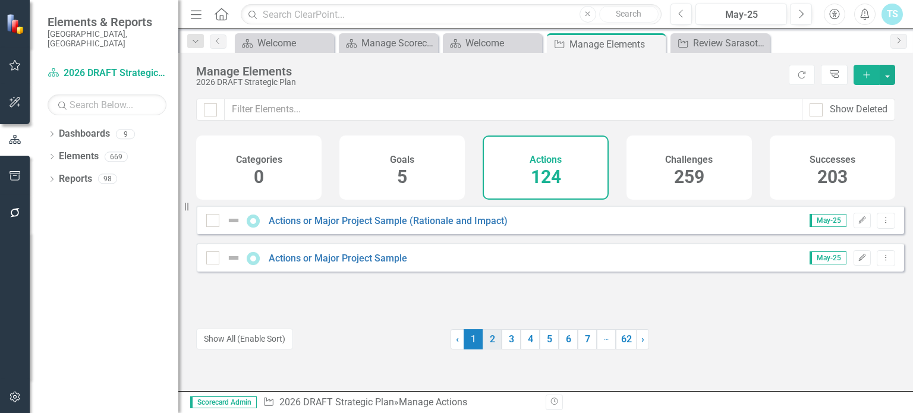
click at [490, 337] on link "2" at bounding box center [492, 339] width 19 height 20
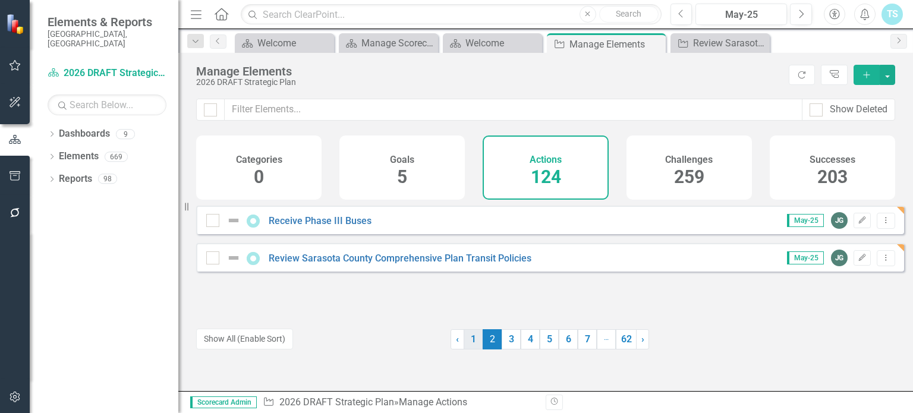
click at [470, 337] on link "1" at bounding box center [473, 339] width 19 height 20
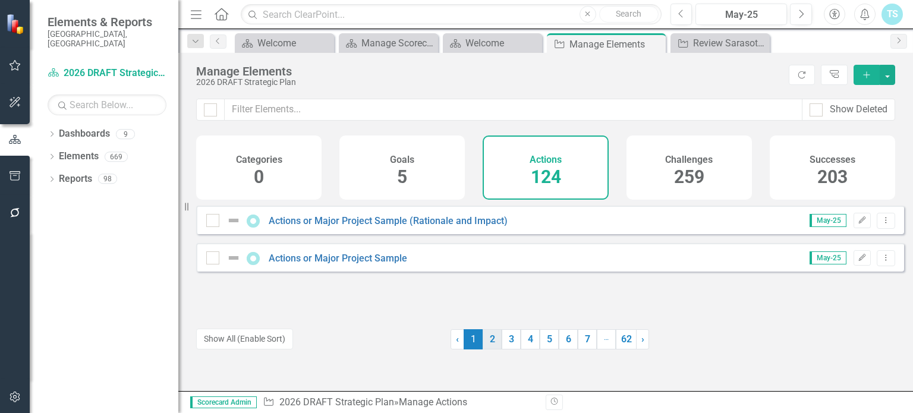
click at [489, 344] on link "2" at bounding box center [492, 339] width 19 height 20
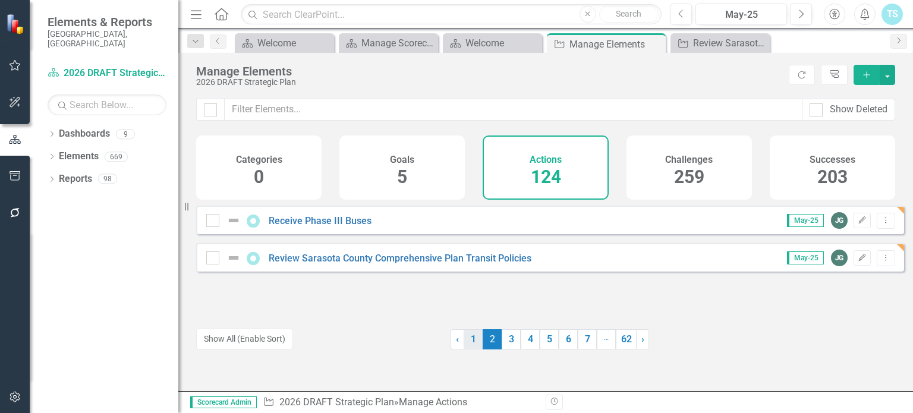
click at [464, 338] on link "1" at bounding box center [473, 339] width 19 height 20
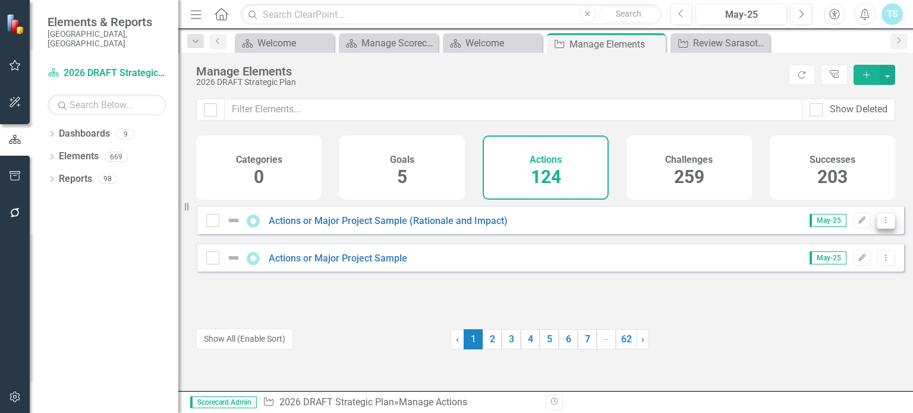
click at [886, 223] on icon at bounding box center [886, 220] width 1 height 6
click at [835, 291] on link "Copy Duplicate Action" at bounding box center [838, 292] width 98 height 22
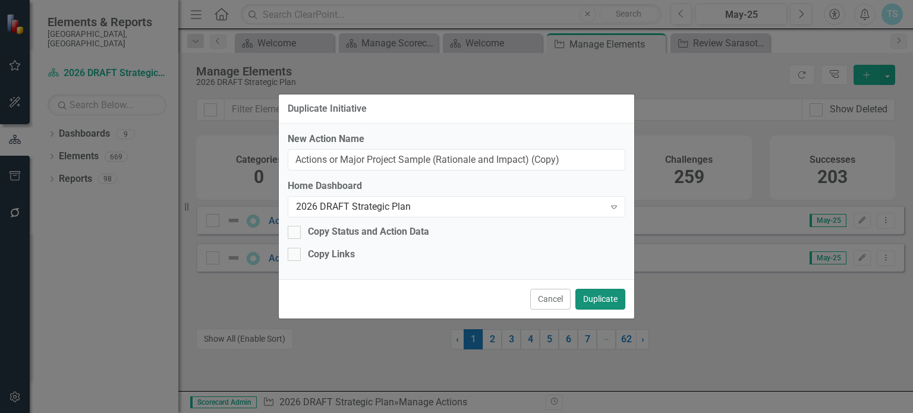
click at [602, 298] on button "Duplicate" at bounding box center [601, 299] width 50 height 21
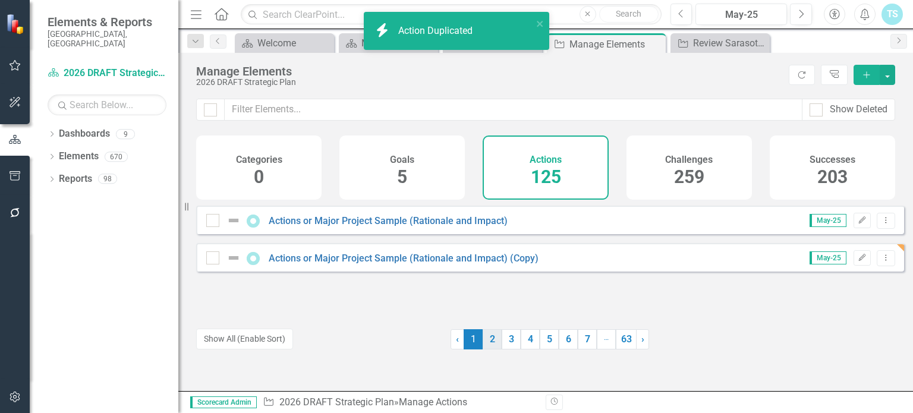
click at [488, 340] on link "2" at bounding box center [492, 339] width 19 height 20
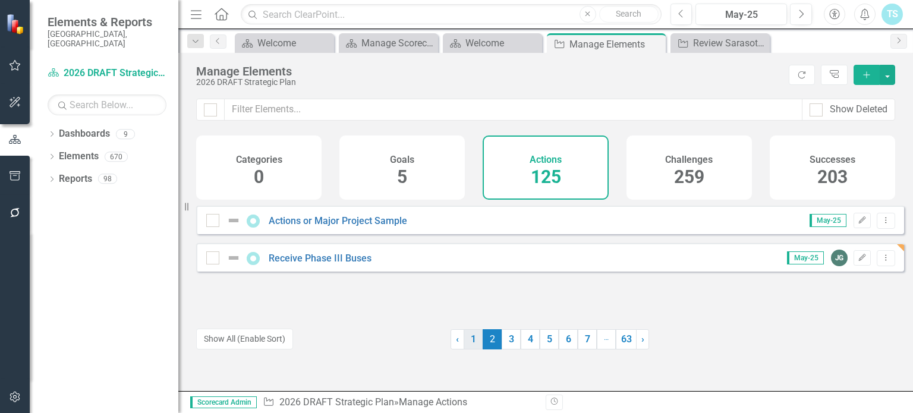
click at [473, 339] on link "1" at bounding box center [473, 339] width 19 height 20
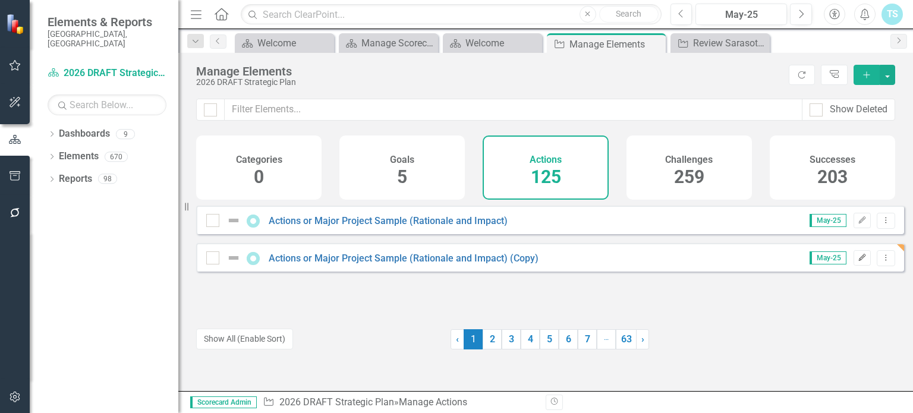
click at [854, 266] on button "Edit" at bounding box center [862, 257] width 17 height 15
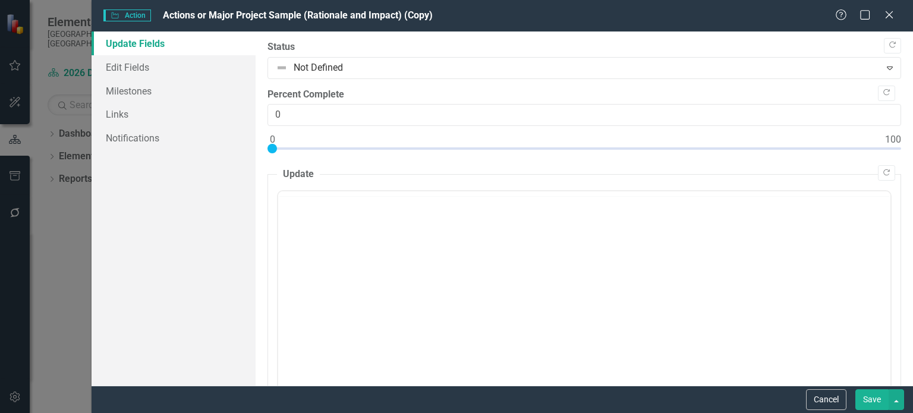
scroll to position [0, 0]
click at [205, 76] on link "Edit Fields" at bounding box center [174, 67] width 164 height 24
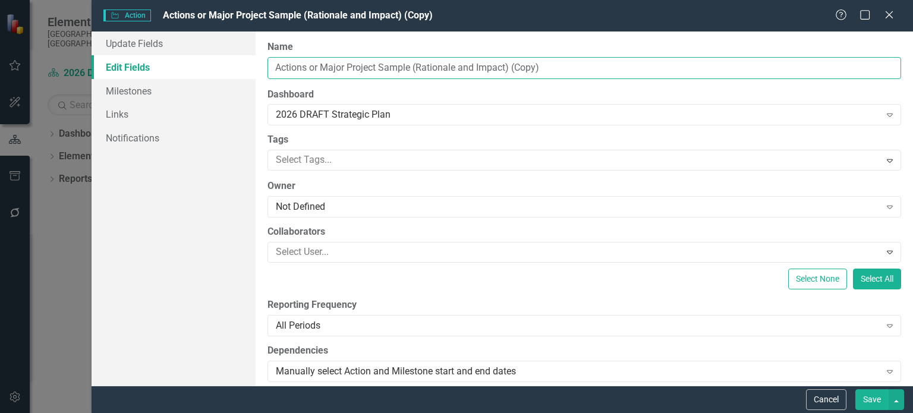
drag, startPoint x: 621, startPoint y: 74, endPoint x: 199, endPoint y: 77, distance: 421.6
click at [199, 77] on div "Update Fields Edit Fields Milestones Links Notifications "Update" fields in Cle…" at bounding box center [503, 209] width 822 height 354
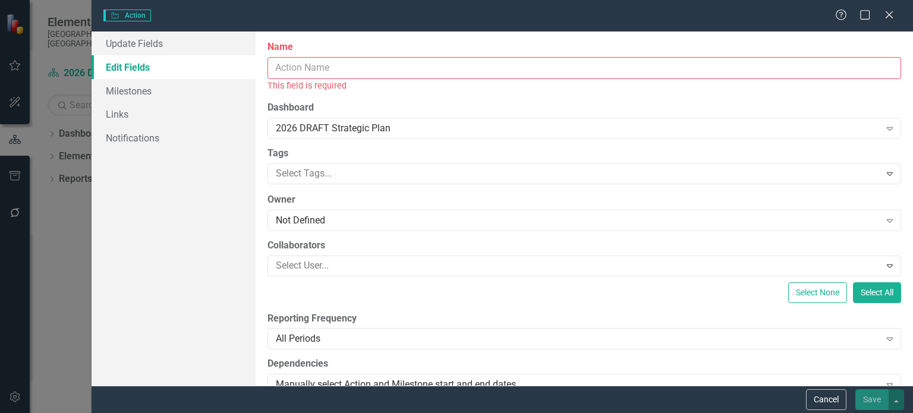
click at [398, 71] on input "Name" at bounding box center [585, 68] width 634 height 22
paste input "Procure Phase IV Buses"
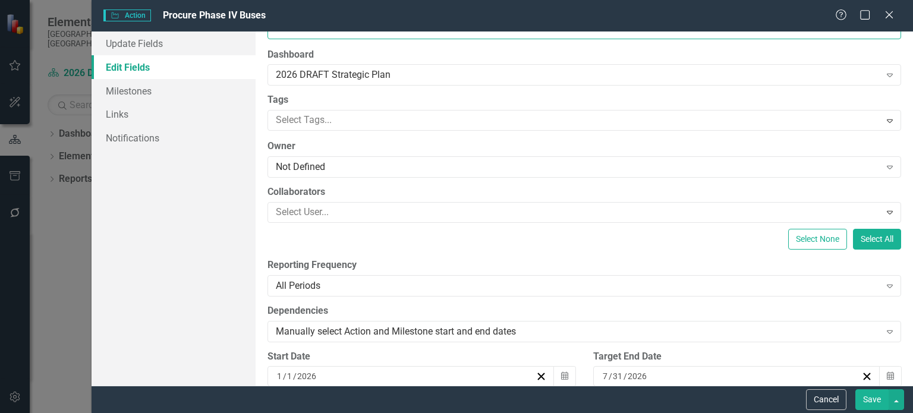
scroll to position [59, 0]
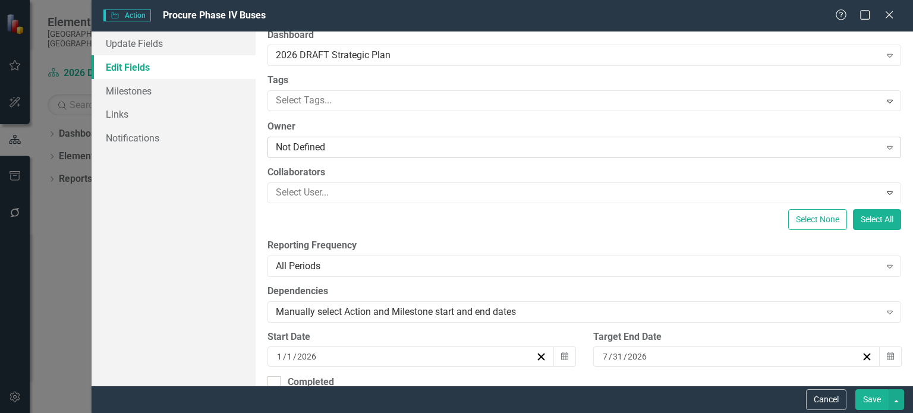
type input "Procure Phase IV Buses"
click at [365, 147] on div "Not Defined" at bounding box center [578, 148] width 604 height 14
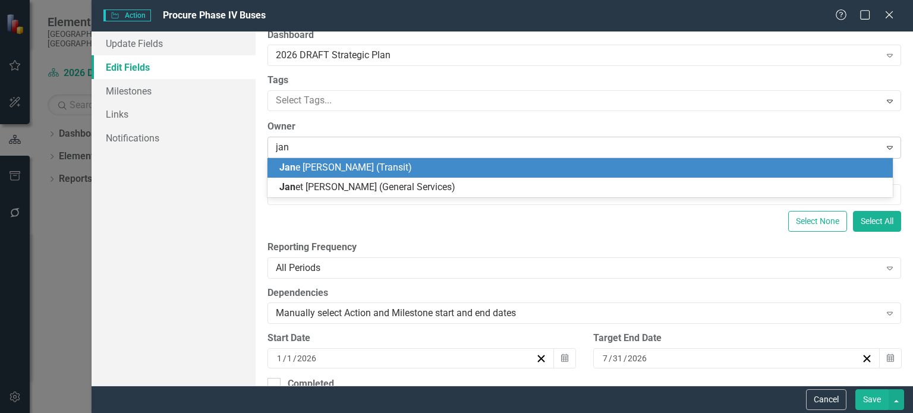
type input "[PERSON_NAME]"
click at [338, 165] on span "[PERSON_NAME] (Transit)" at bounding box center [369, 167] width 181 height 11
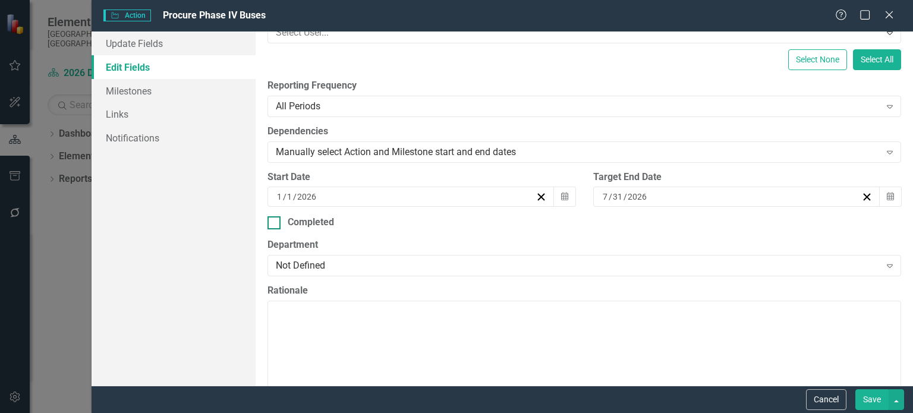
scroll to position [238, 0]
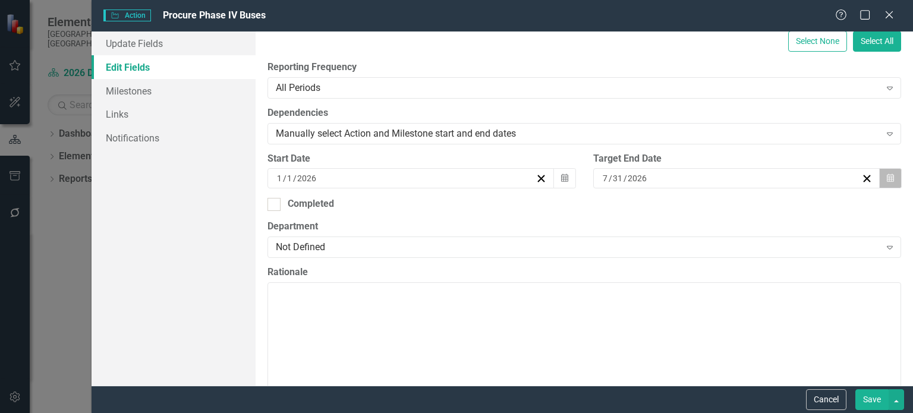
click at [887, 174] on icon "Calendar" at bounding box center [890, 178] width 7 height 8
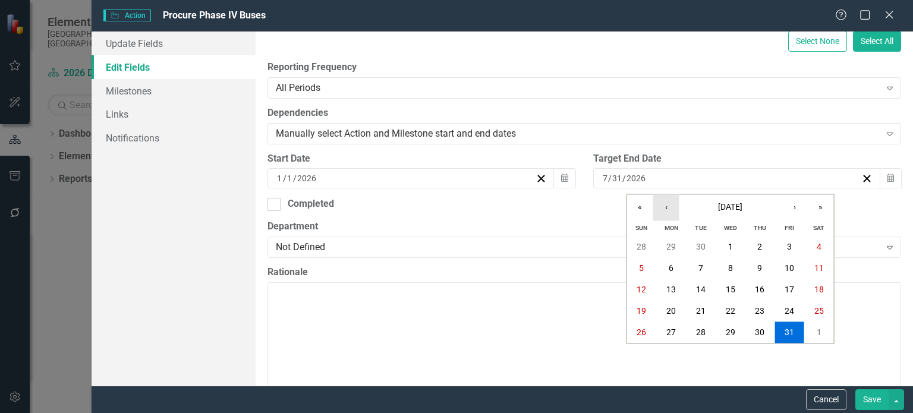
click at [669, 206] on button "‹" at bounding box center [667, 207] width 26 height 26
click at [701, 329] on abbr "30" at bounding box center [701, 333] width 10 height 10
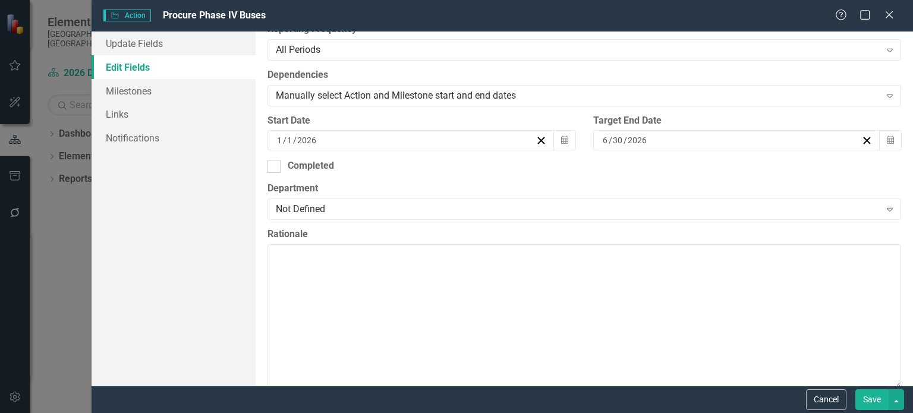
scroll to position [297, 0]
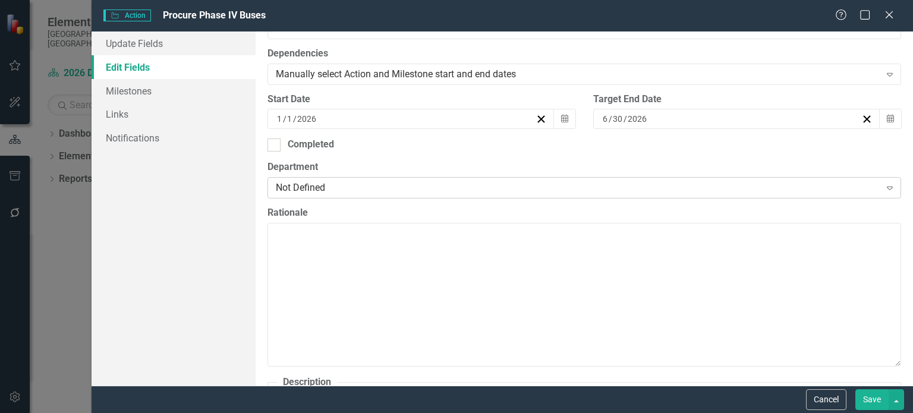
click at [366, 194] on div "Not Defined Expand" at bounding box center [585, 187] width 634 height 21
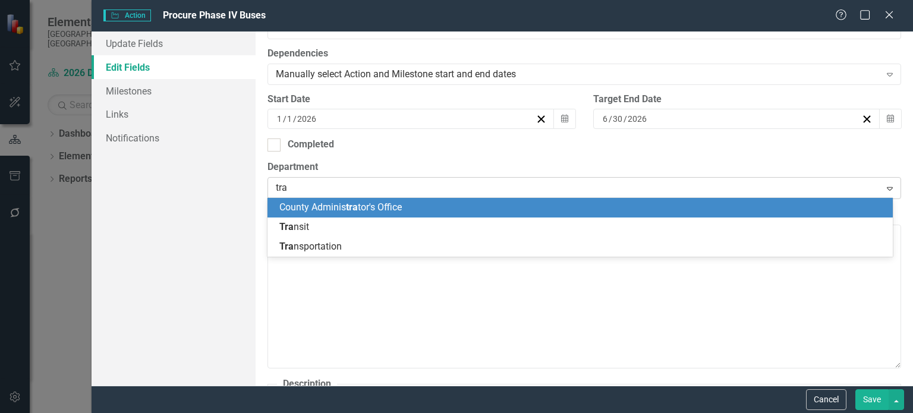
type input "[PERSON_NAME]"
click at [319, 211] on div "[PERSON_NAME] sit" at bounding box center [582, 208] width 607 height 14
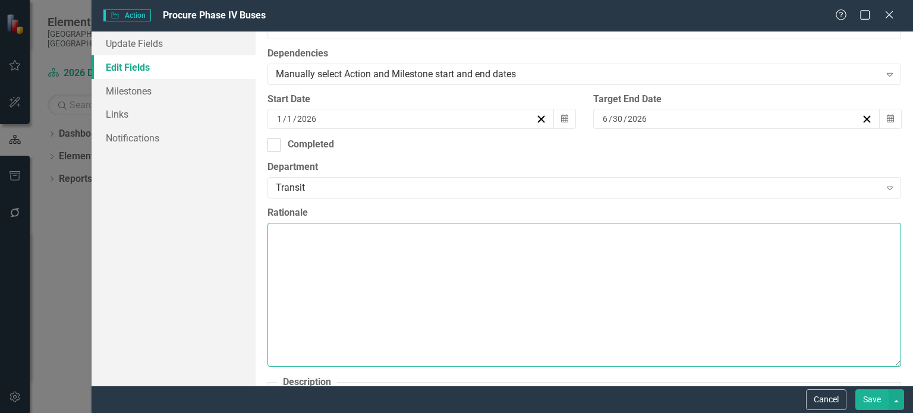
click at [337, 267] on textarea "Rationale" at bounding box center [585, 295] width 634 height 144
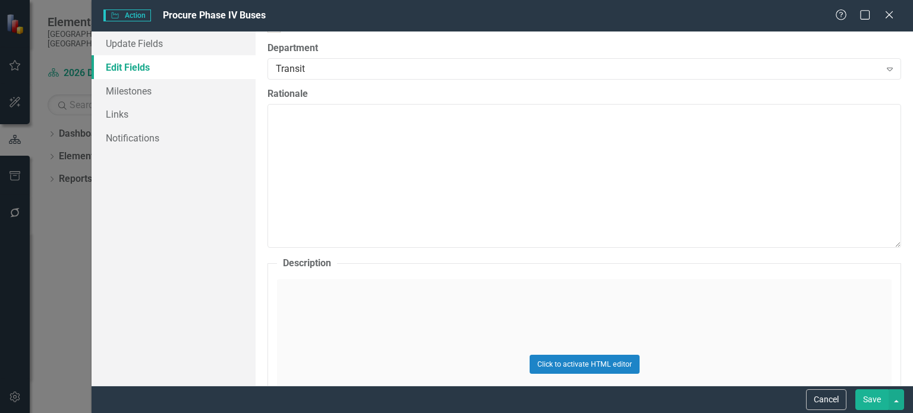
click at [339, 304] on div "Click to activate HTML editor" at bounding box center [584, 363] width 615 height 169
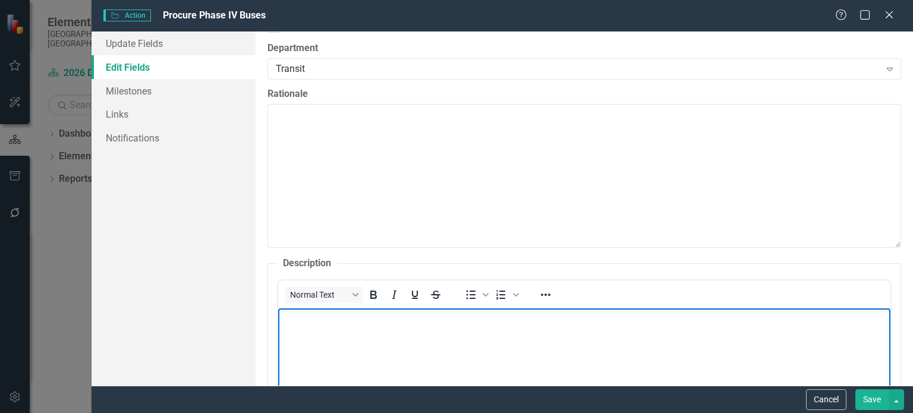
click at [323, 322] on p "Rich Text Area. Press ALT-0 for help." at bounding box center [584, 319] width 607 height 14
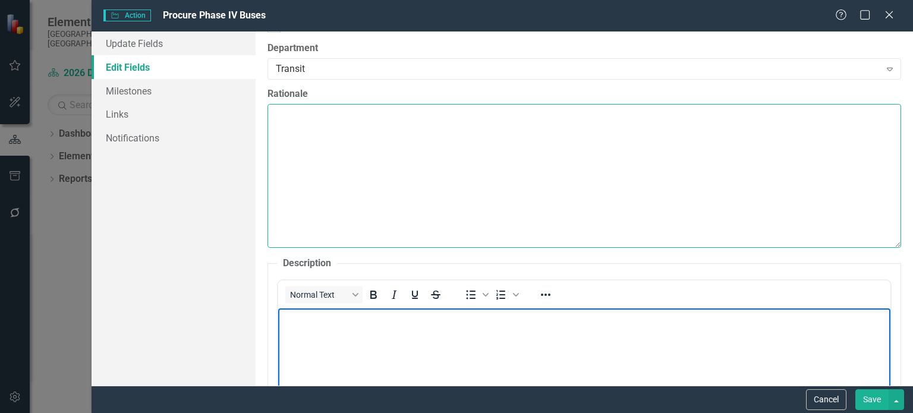
click at [548, 156] on textarea "Rationale" at bounding box center [585, 176] width 634 height 144
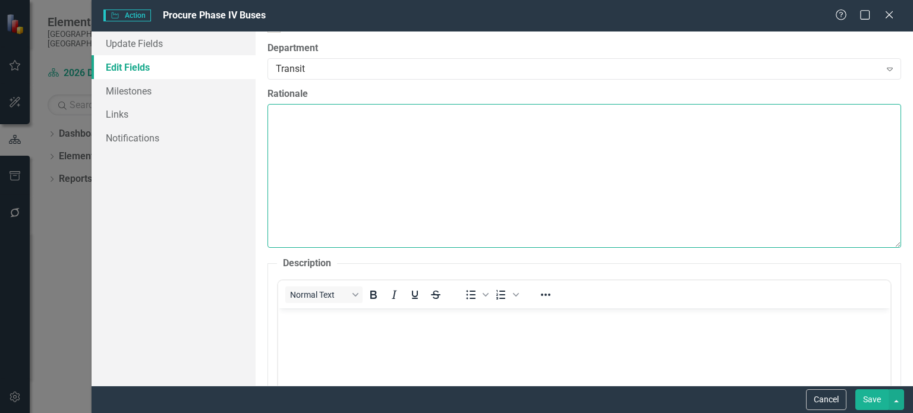
paste textarea "Procure 11 vehicles to be received in [DATE] as part of the fleet refresh."
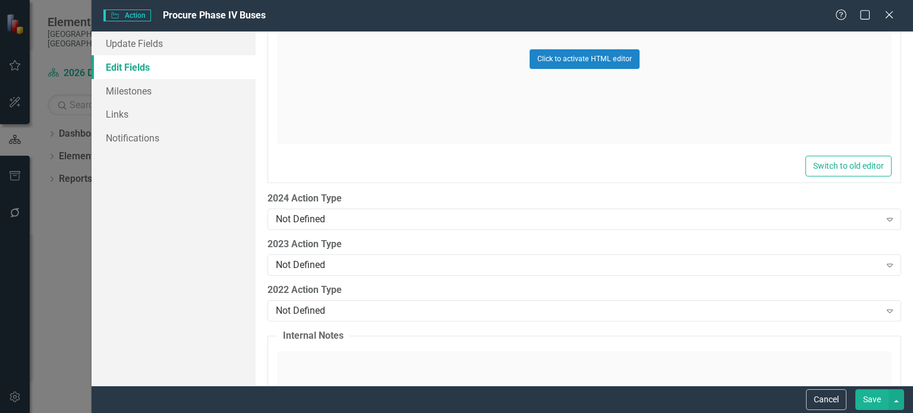
scroll to position [1665, 0]
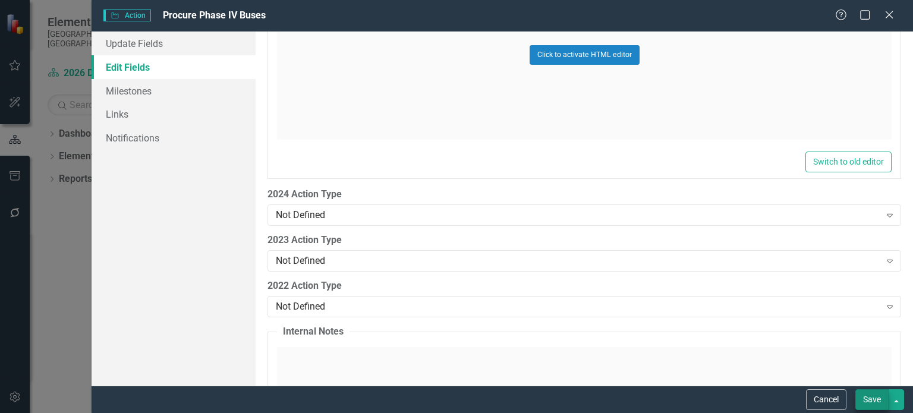
type textarea "Procure 11 vehicles to be received in [DATE] as part of the fleet refresh."
click at [878, 402] on button "Save" at bounding box center [872, 400] width 33 height 21
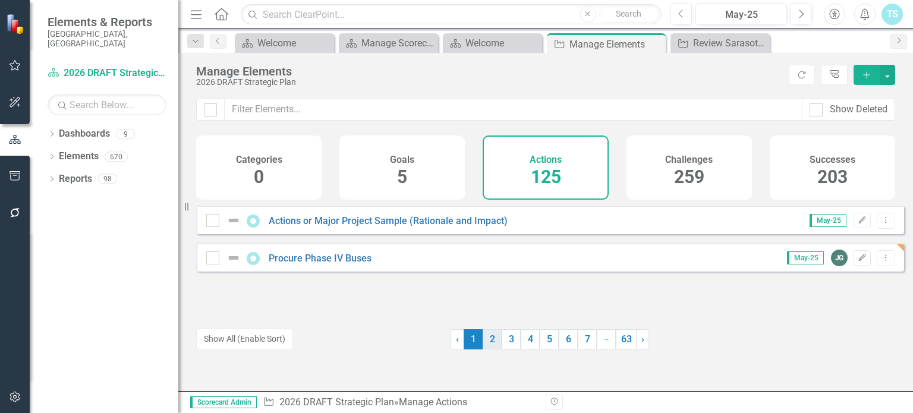
click at [492, 347] on link "2" at bounding box center [492, 339] width 19 height 20
click at [466, 342] on link "1" at bounding box center [473, 339] width 19 height 20
click at [489, 341] on link "2" at bounding box center [492, 339] width 19 height 20
click at [469, 341] on link "1" at bounding box center [473, 339] width 19 height 20
click at [486, 340] on link "2" at bounding box center [492, 339] width 19 height 20
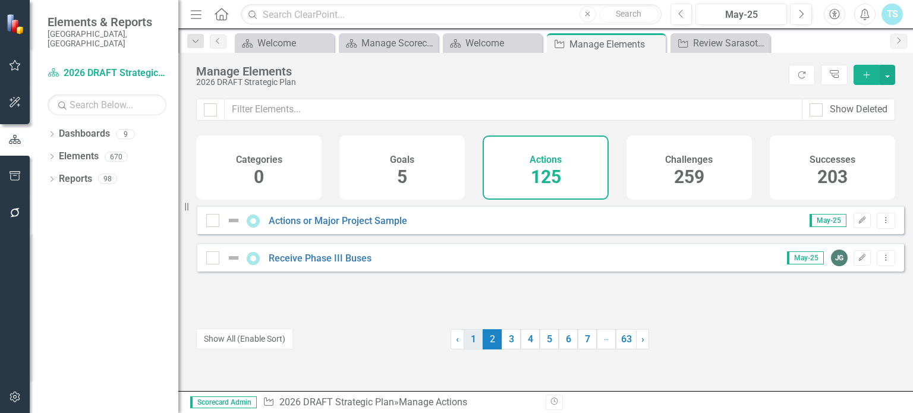
click at [468, 338] on link "1" at bounding box center [473, 339] width 19 height 20
click at [488, 342] on link "2" at bounding box center [492, 339] width 19 height 20
click at [472, 343] on link "1" at bounding box center [473, 339] width 19 height 20
click at [858, 262] on icon "Edit" at bounding box center [862, 258] width 9 height 7
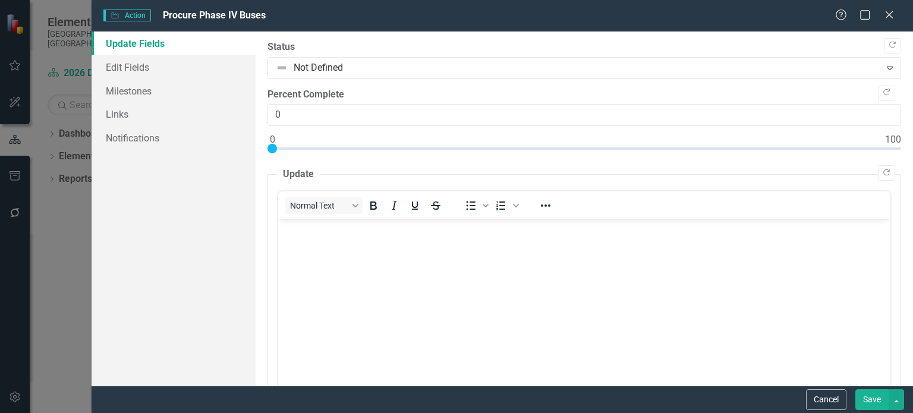
scroll to position [59, 0]
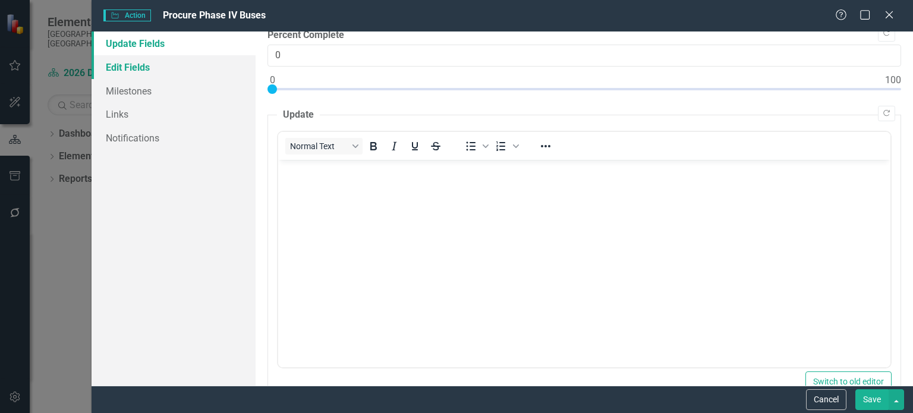
click at [132, 70] on link "Edit Fields" at bounding box center [174, 67] width 164 height 24
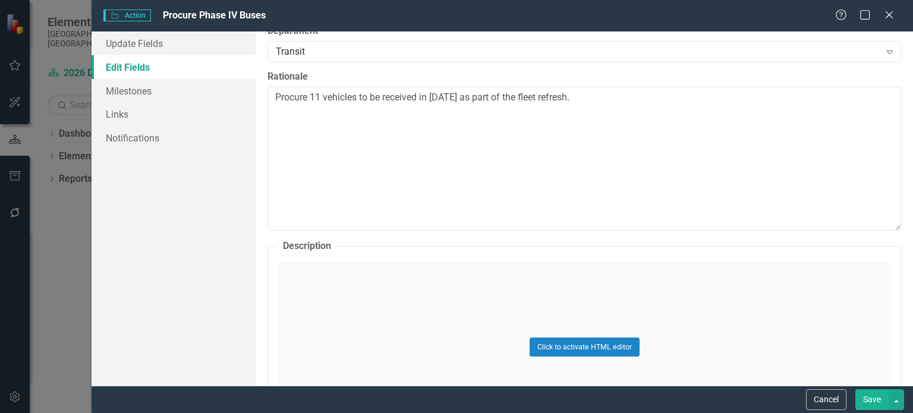
scroll to position [416, 0]
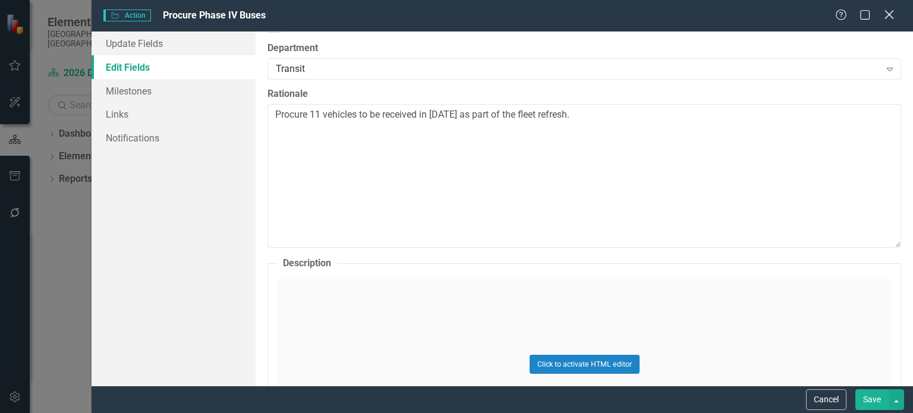
click at [885, 12] on icon "Close" at bounding box center [889, 14] width 15 height 11
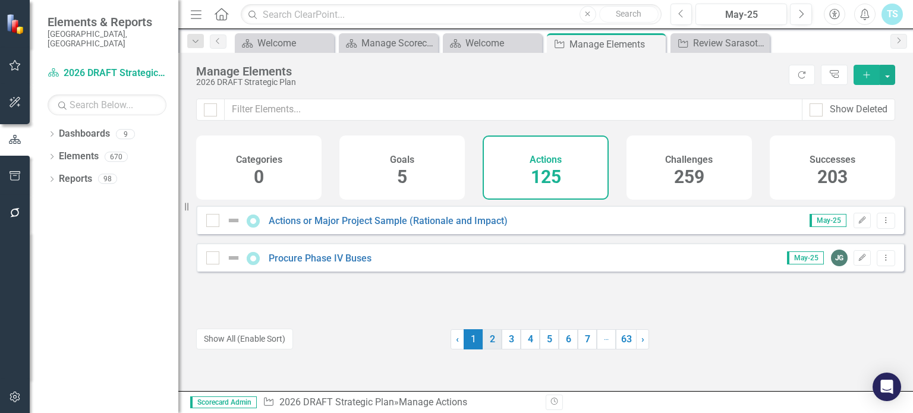
click at [487, 338] on link "2" at bounding box center [492, 339] width 19 height 20
click at [505, 335] on link "3" at bounding box center [511, 339] width 19 height 20
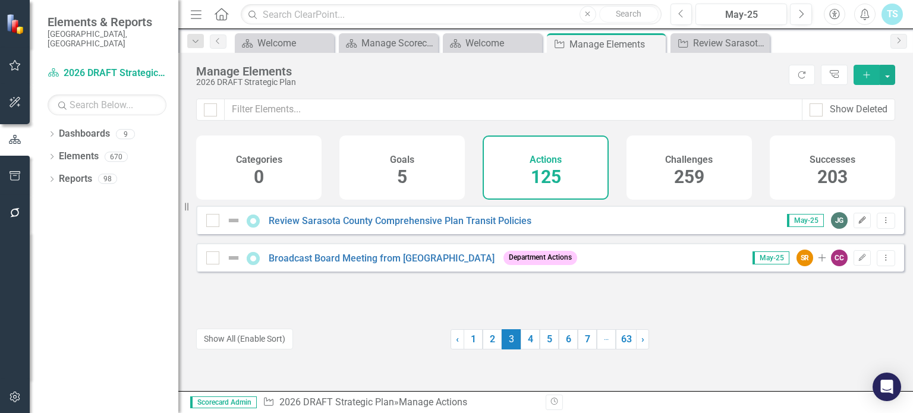
click at [858, 224] on icon "Edit" at bounding box center [862, 220] width 9 height 7
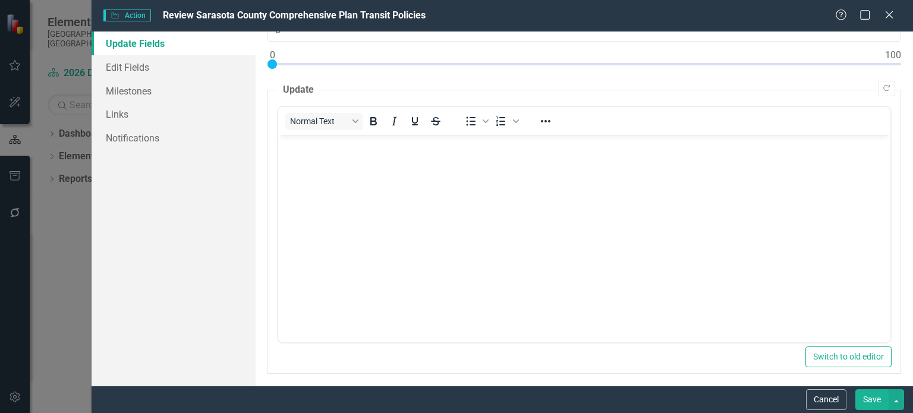
scroll to position [89, 0]
click at [138, 71] on link "Edit Fields" at bounding box center [174, 67] width 164 height 24
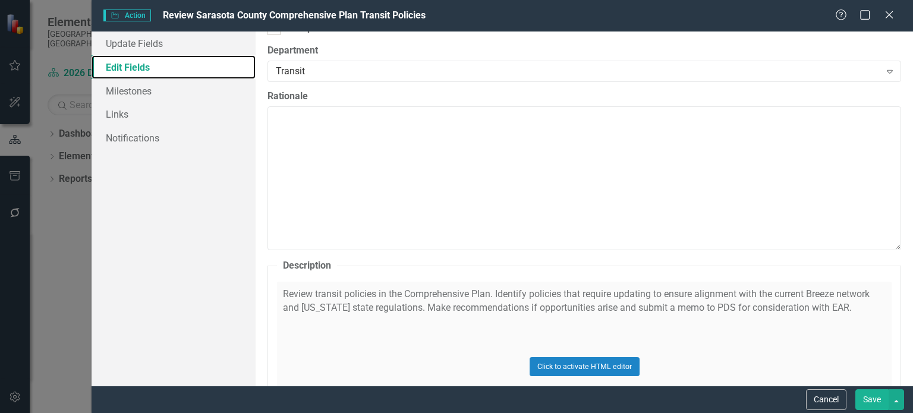
scroll to position [476, 0]
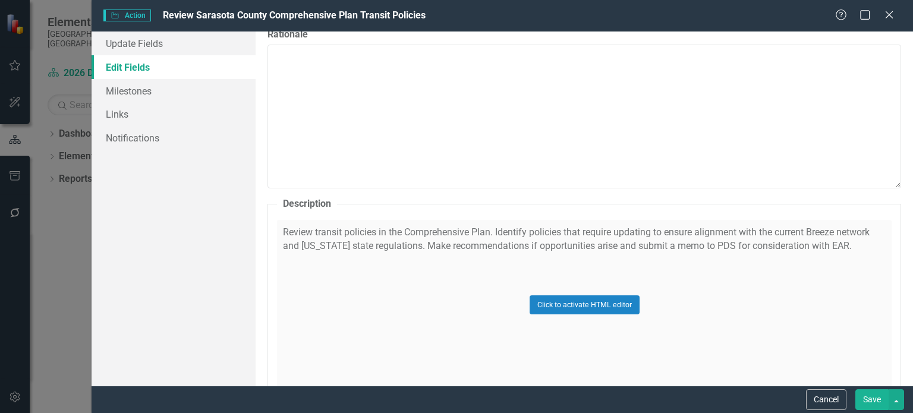
click at [832, 244] on div "Click to activate HTML editor" at bounding box center [584, 304] width 615 height 169
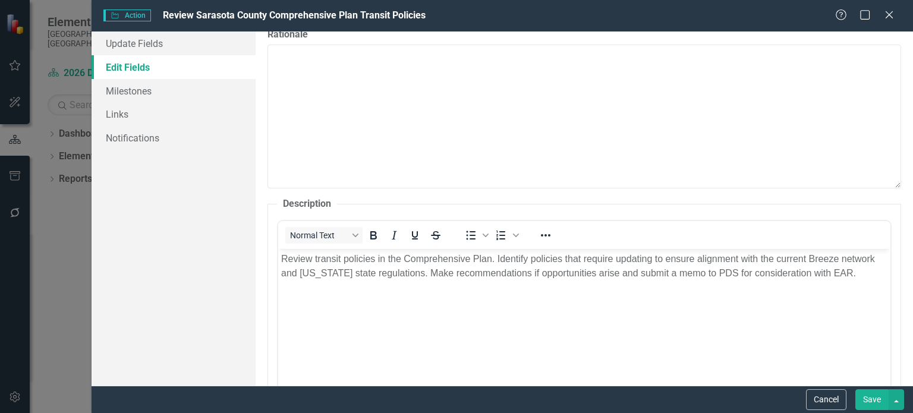
scroll to position [0, 0]
click at [828, 272] on p "Review transit policies in the Comprehensive Plan. Identify policies that requi…" at bounding box center [584, 266] width 607 height 29
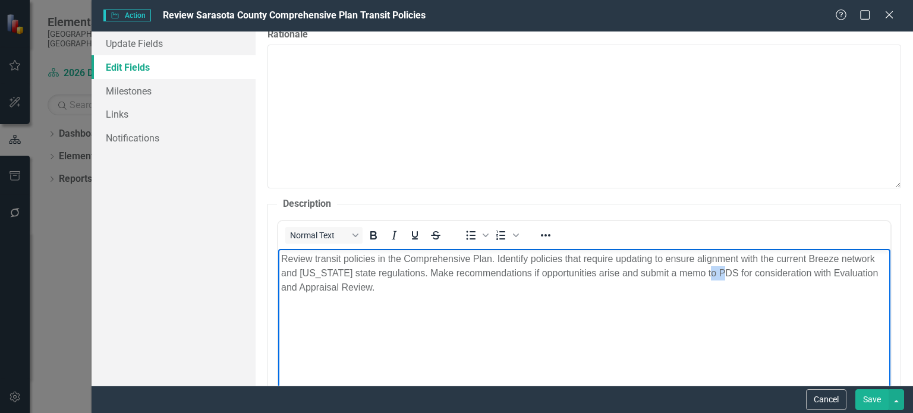
drag, startPoint x: 718, startPoint y: 271, endPoint x: 702, endPoint y: 275, distance: 16.6
click at [702, 275] on p "Review transit policies in the Comprehensive Plan. Identify policies that requi…" at bounding box center [584, 273] width 607 height 43
click at [513, 285] on p "Review transit policies in the Comprehensive Plan. Identify policies that requi…" at bounding box center [584, 273] width 607 height 43
click at [510, 285] on p "Review transit policies in the Comprehensive Plan. Identify policies that requi…" at bounding box center [584, 273] width 607 height 43
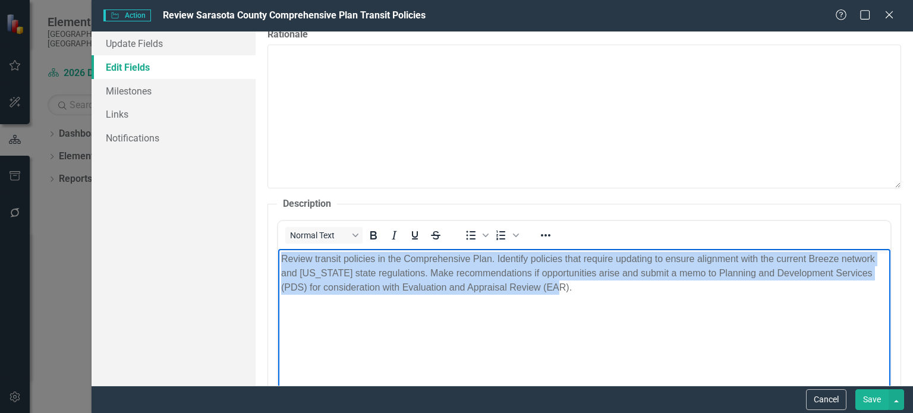
drag, startPoint x: 552, startPoint y: 287, endPoint x: 281, endPoint y: 259, distance: 272.6
click at [281, 259] on p "Review transit policies in the Comprehensive Plan. Identify policies that requi…" at bounding box center [584, 273] width 607 height 43
copy p "Review transit policies in the Comprehensive Plan. Identify policies that requi…"
click at [658, 305] on body "Review transit policies in the Comprehensive Plan. Identify policies that requi…" at bounding box center [584, 338] width 613 height 178
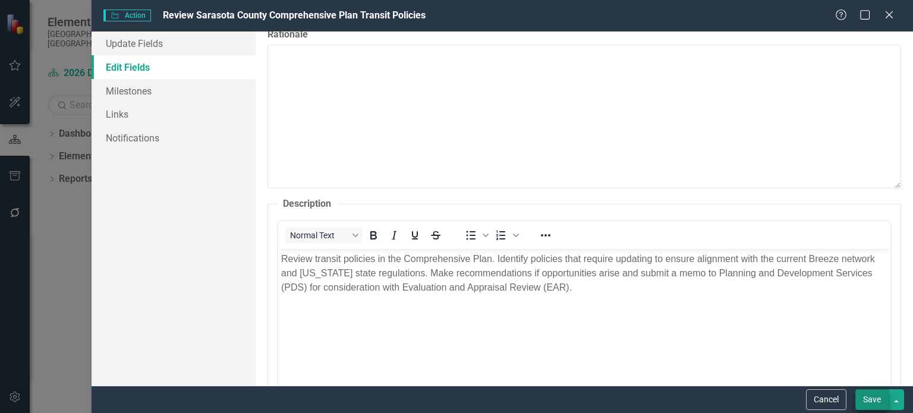
click at [875, 404] on button "Save" at bounding box center [872, 400] width 33 height 21
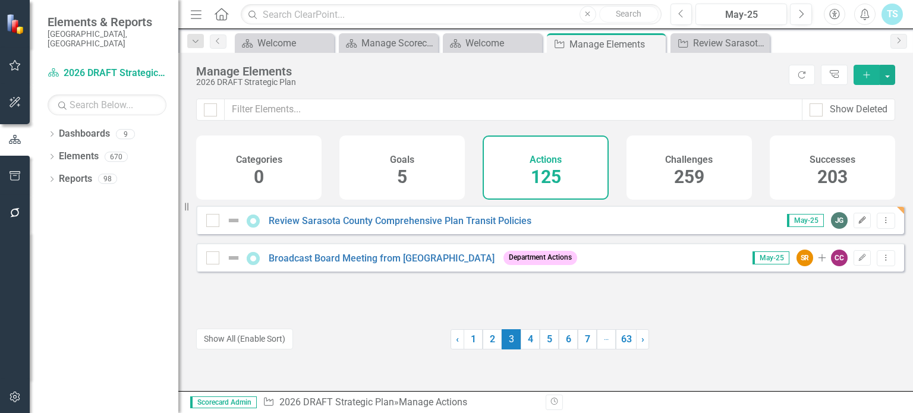
click at [858, 224] on icon "Edit" at bounding box center [862, 220] width 9 height 7
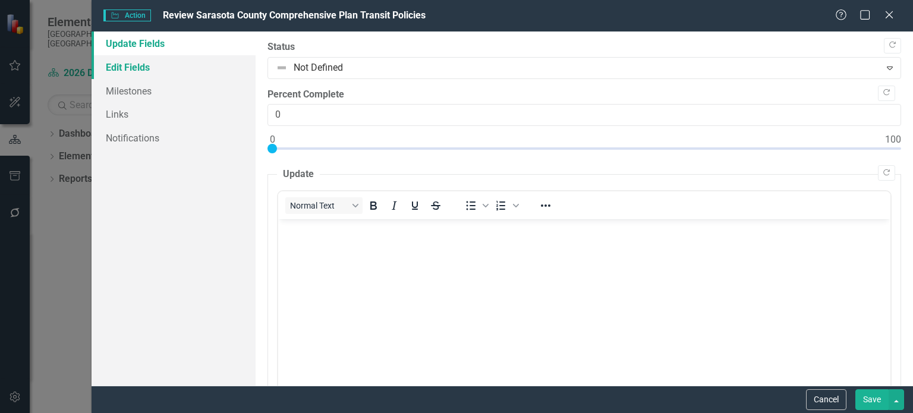
click at [126, 71] on link "Edit Fields" at bounding box center [174, 67] width 164 height 24
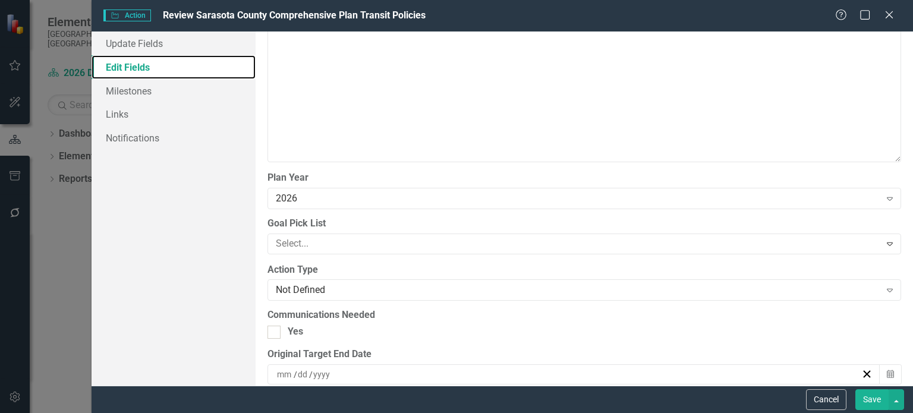
scroll to position [1130, 0]
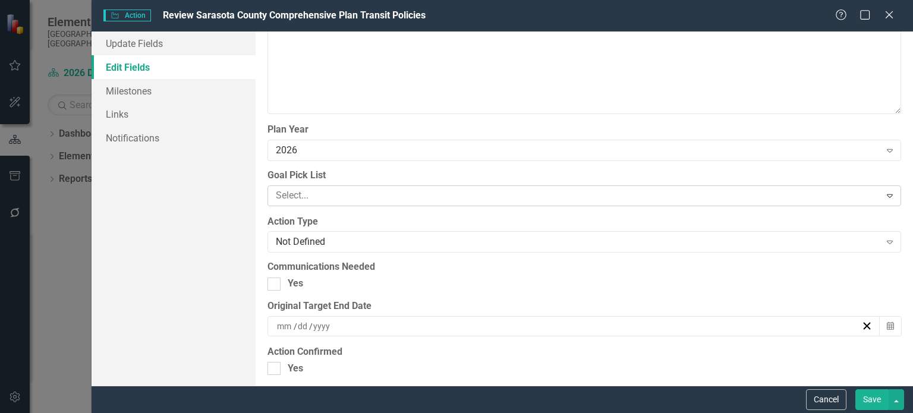
click at [382, 195] on div at bounding box center [575, 196] width 609 height 16
click at [341, 189] on div at bounding box center [575, 196] width 609 height 16
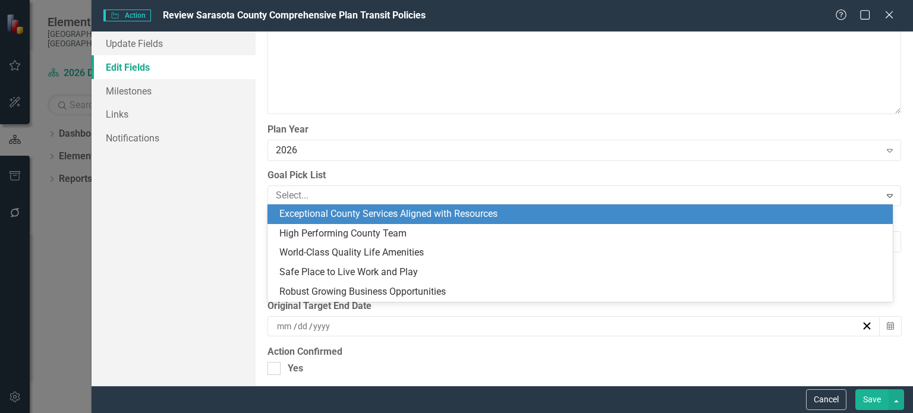
click at [340, 214] on div "Exceptional County Services Aligned with Resources" at bounding box center [582, 215] width 607 height 14
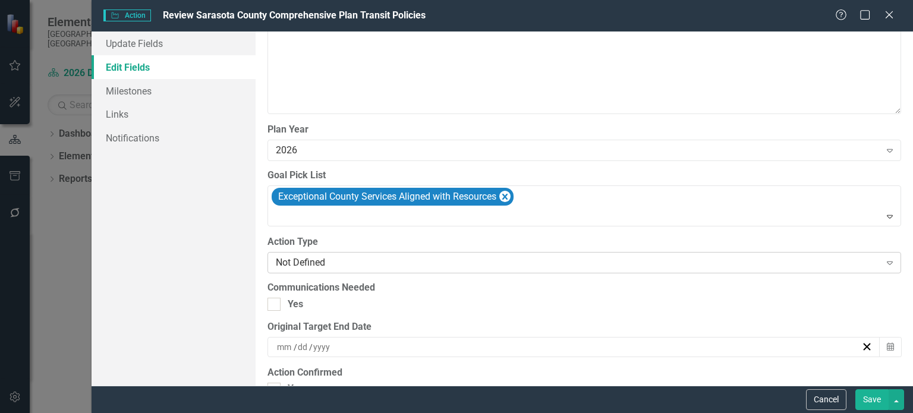
click at [352, 256] on div "Not Defined" at bounding box center [578, 263] width 604 height 14
click at [359, 263] on div "Not Defined" at bounding box center [578, 263] width 604 height 14
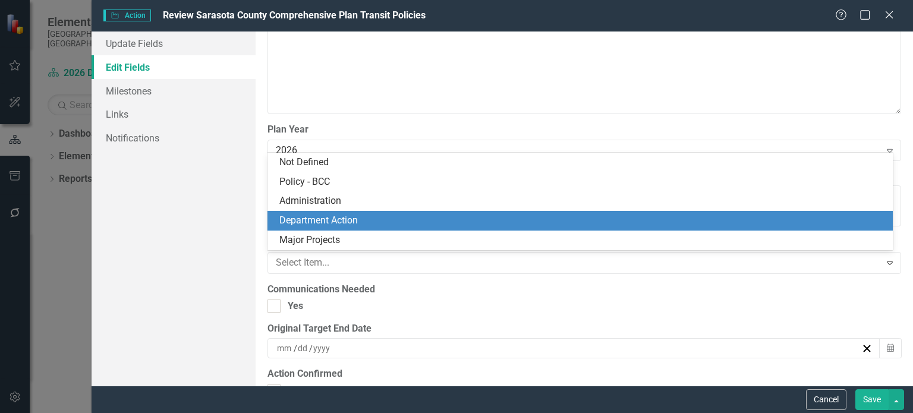
click at [337, 221] on div "Department Action" at bounding box center [582, 221] width 607 height 14
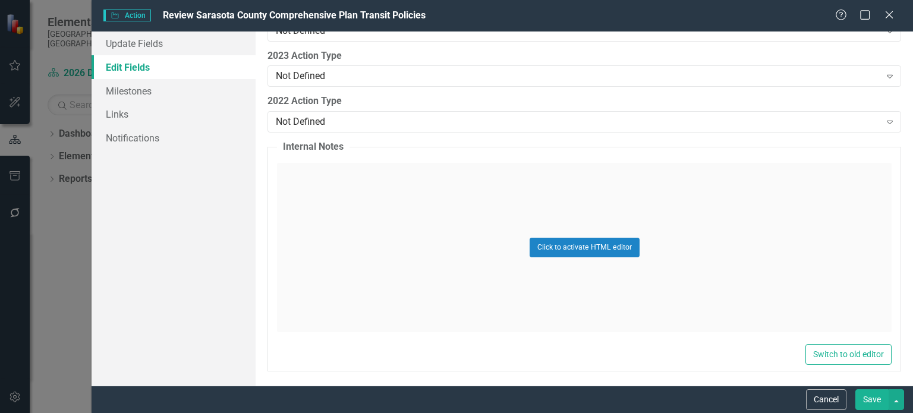
scroll to position [1632, 0]
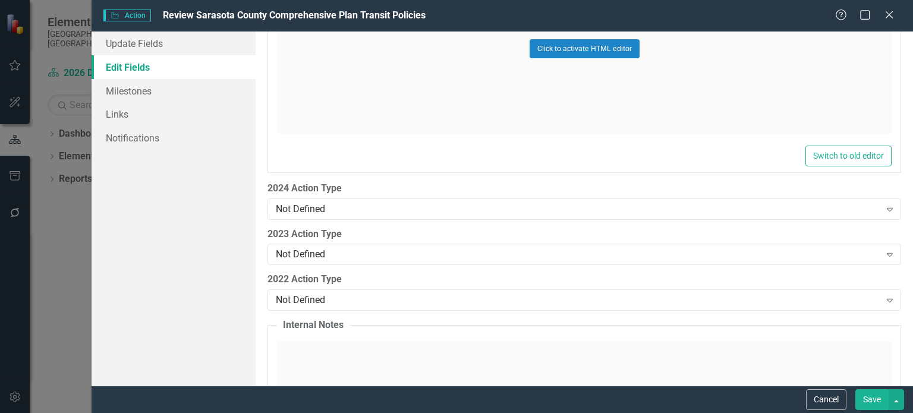
click at [872, 395] on button "Save" at bounding box center [872, 400] width 33 height 21
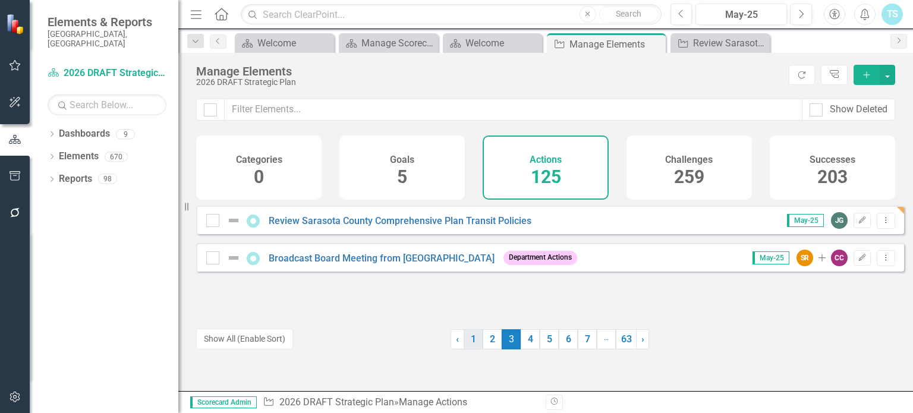
click at [472, 340] on link "1" at bounding box center [473, 339] width 19 height 20
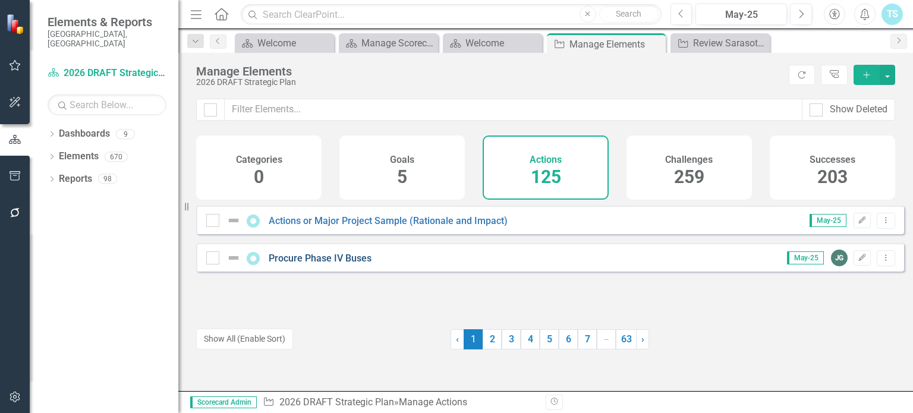
click at [347, 264] on link "Procure Phase IV Buses" at bounding box center [320, 258] width 103 height 11
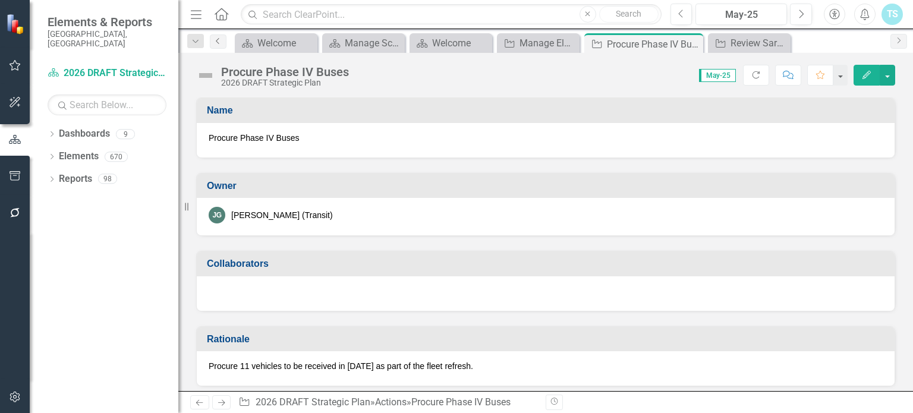
click at [219, 42] on icon "Previous" at bounding box center [218, 40] width 10 height 7
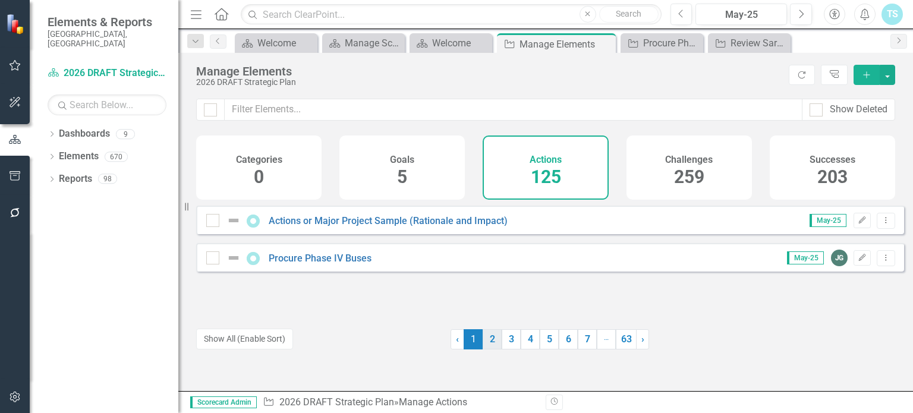
click at [490, 347] on link "2" at bounding box center [492, 339] width 19 height 20
click at [473, 337] on link "1" at bounding box center [473, 339] width 19 height 20
click at [485, 338] on link "2" at bounding box center [492, 339] width 19 height 20
click at [858, 262] on icon "Edit" at bounding box center [862, 258] width 9 height 7
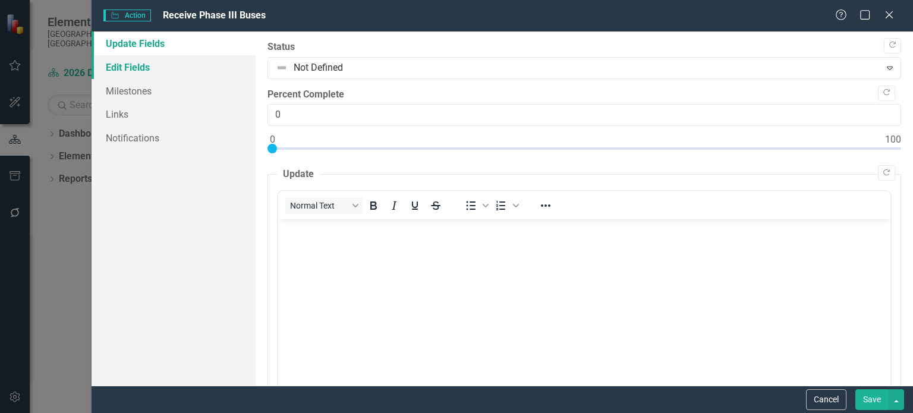
click at [133, 64] on link "Edit Fields" at bounding box center [174, 67] width 164 height 24
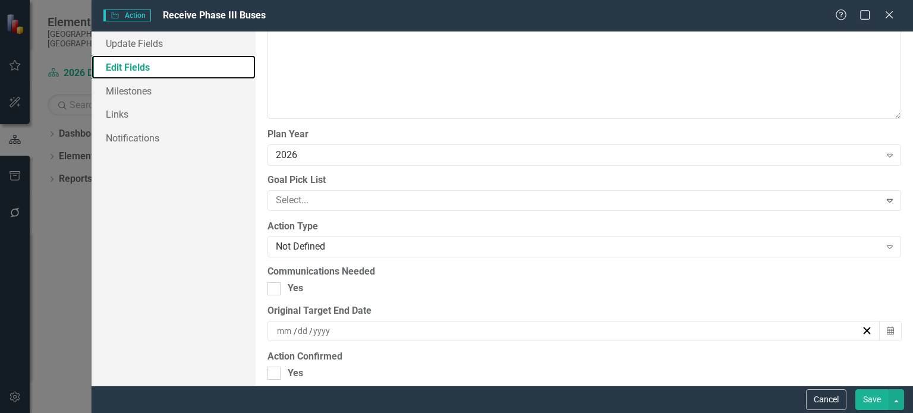
scroll to position [1130, 0]
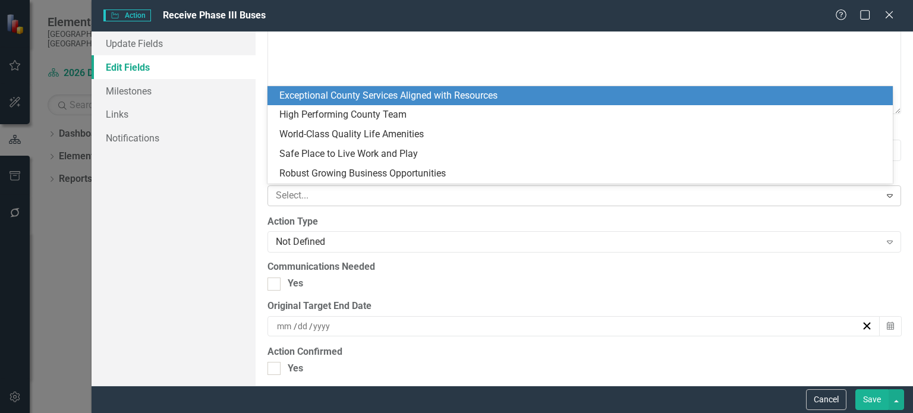
click at [375, 194] on div at bounding box center [575, 196] width 609 height 16
click at [357, 95] on div "Exceptional County Services Aligned with Resources" at bounding box center [582, 96] width 607 height 14
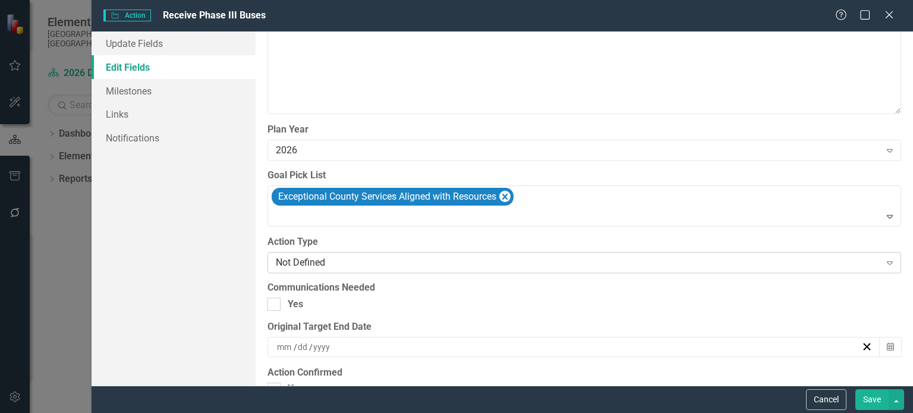
click at [334, 257] on div "Not Defined" at bounding box center [578, 263] width 604 height 14
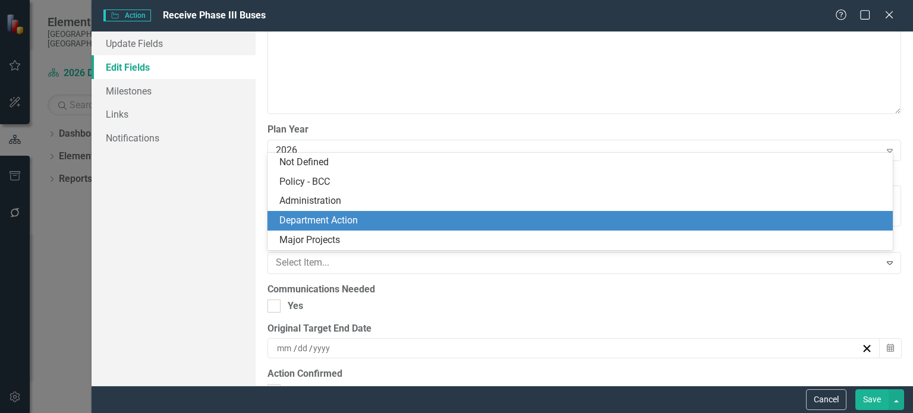
click at [314, 223] on div "Department Action" at bounding box center [582, 221] width 607 height 14
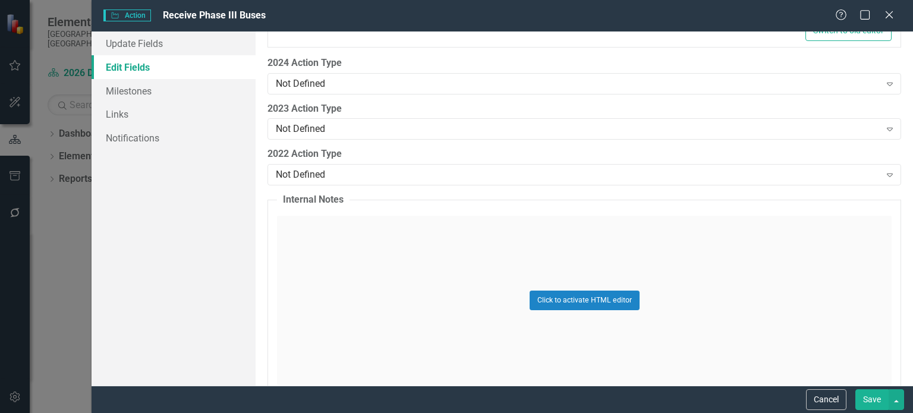
scroll to position [1811, 0]
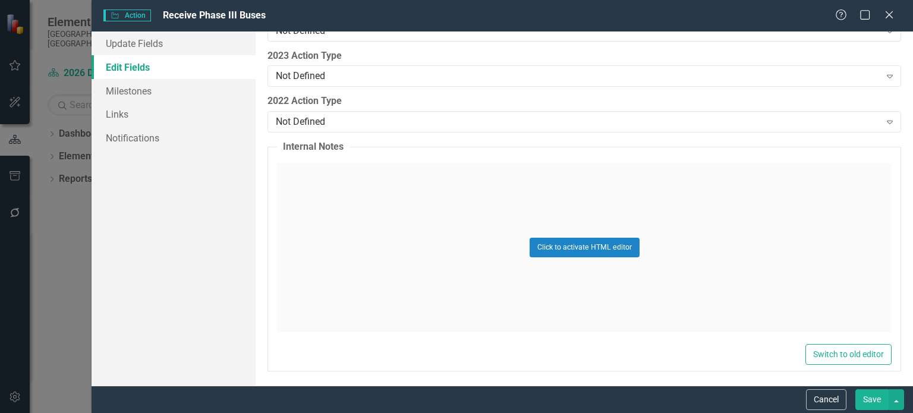
click at [879, 397] on button "Save" at bounding box center [872, 400] width 33 height 21
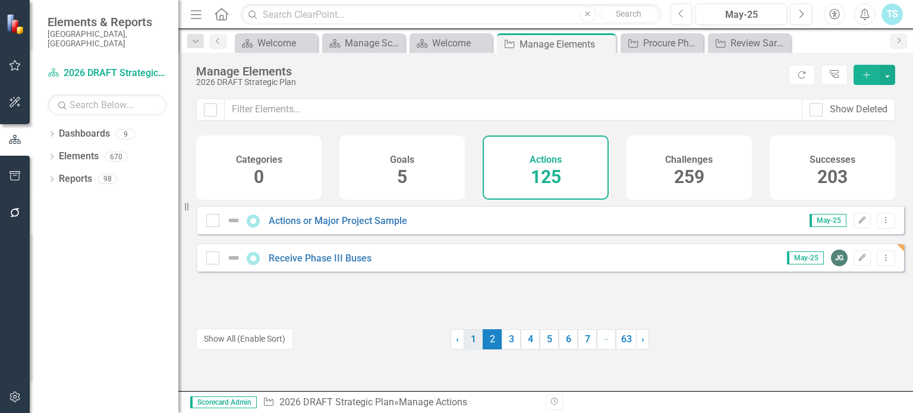
click at [473, 339] on link "1" at bounding box center [473, 339] width 19 height 20
click at [858, 262] on icon "Edit" at bounding box center [862, 258] width 9 height 7
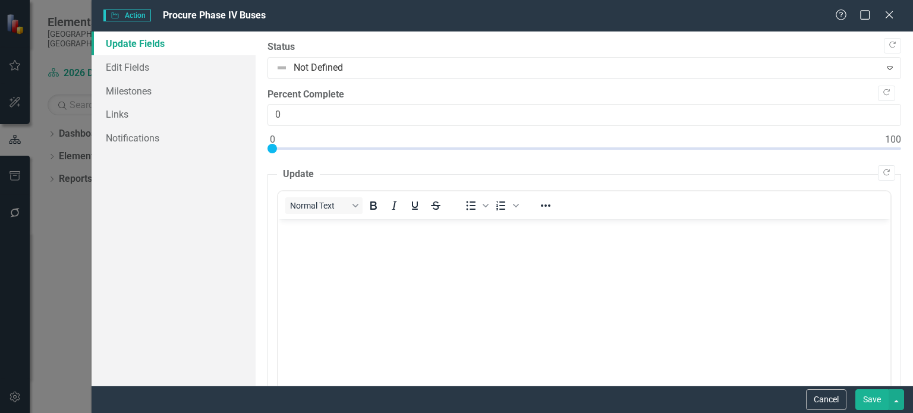
scroll to position [0, 0]
click at [120, 64] on link "Edit Fields" at bounding box center [174, 67] width 164 height 24
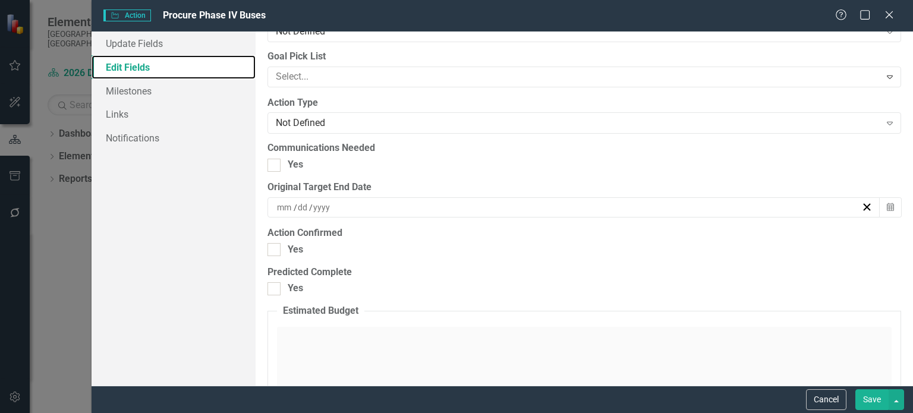
scroll to position [1130, 0]
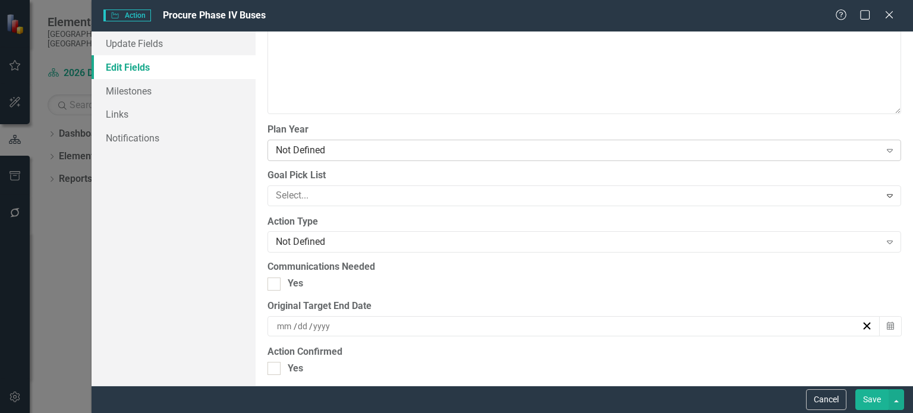
click at [288, 147] on div "Not Defined" at bounding box center [578, 150] width 604 height 14
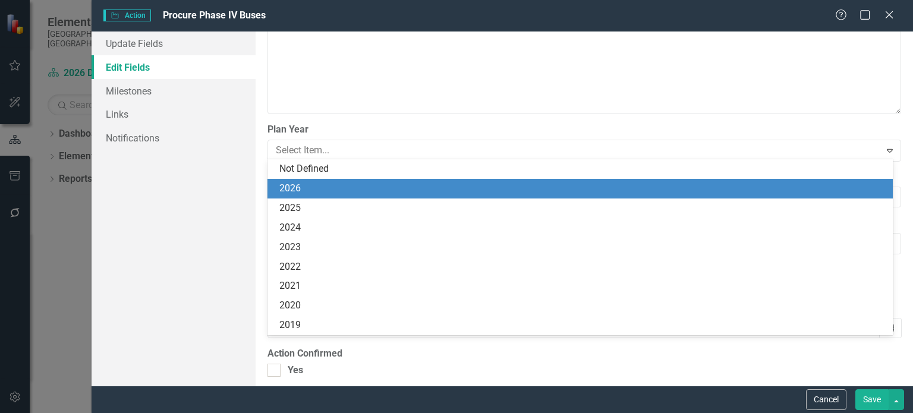
click at [302, 187] on div "2026" at bounding box center [582, 189] width 607 height 14
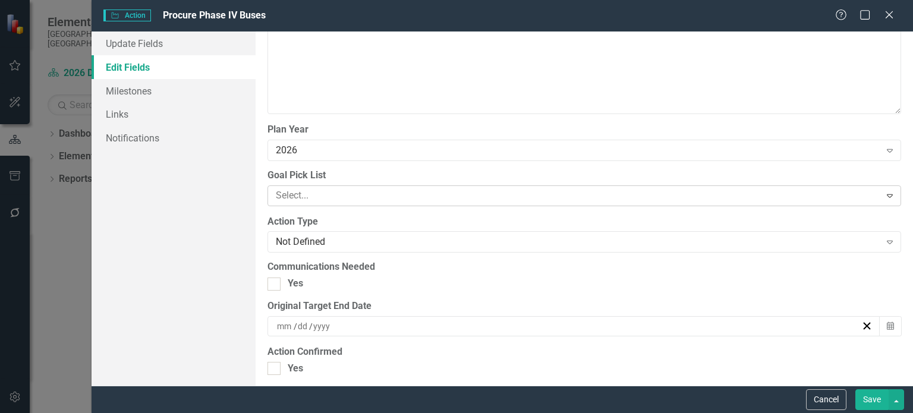
click at [310, 196] on div at bounding box center [575, 196] width 609 height 16
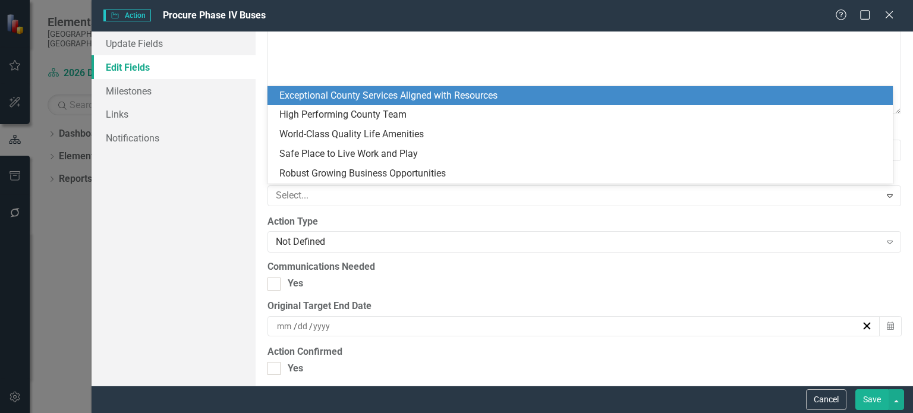
click at [350, 90] on div "Exceptional County Services Aligned with Resources" at bounding box center [582, 96] width 607 height 14
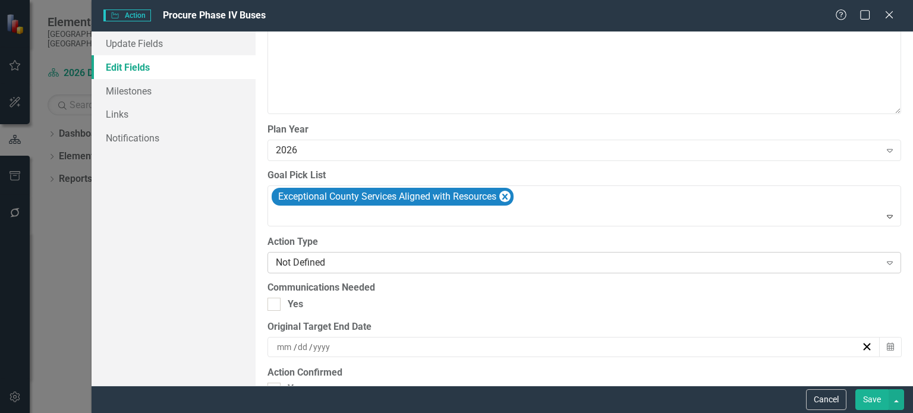
click at [335, 256] on div "Not Defined" at bounding box center [578, 263] width 604 height 14
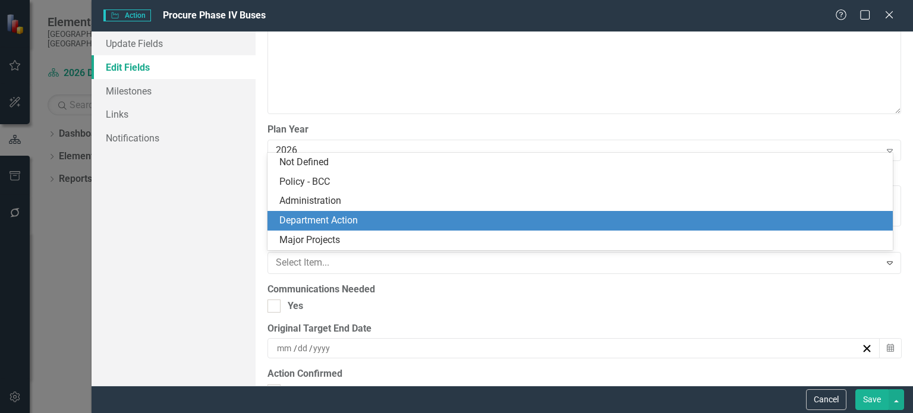
click at [320, 218] on div "Department Action" at bounding box center [582, 221] width 607 height 14
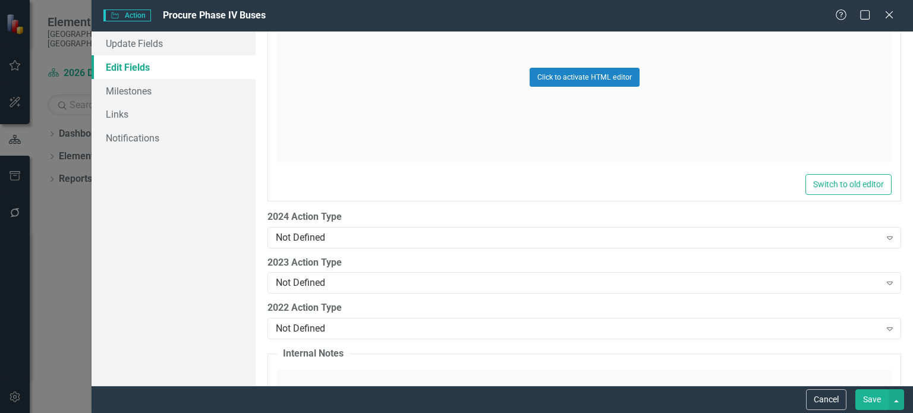
scroll to position [1606, 0]
click at [870, 395] on button "Save" at bounding box center [872, 400] width 33 height 21
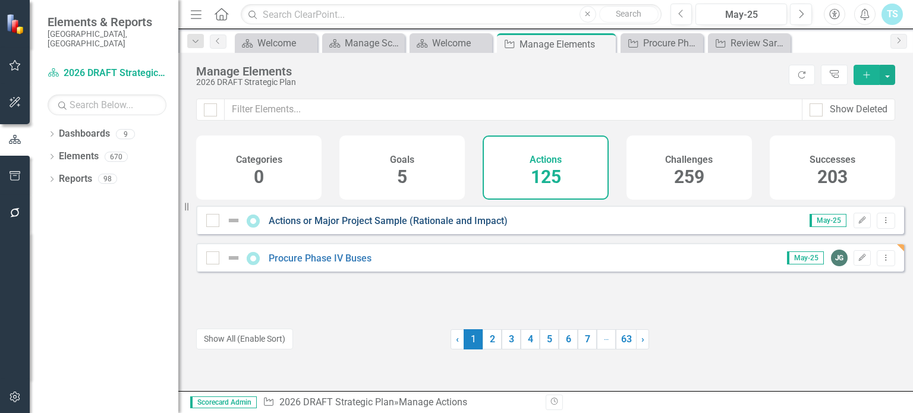
click at [412, 227] on link "Actions or Major Project Sample (Rationale and Impact)" at bounding box center [388, 220] width 239 height 11
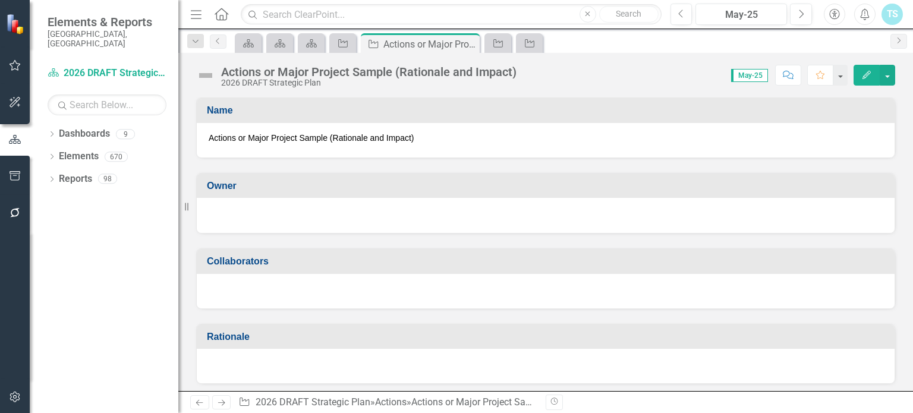
click at [198, 401] on icon "Previous" at bounding box center [199, 403] width 10 height 8
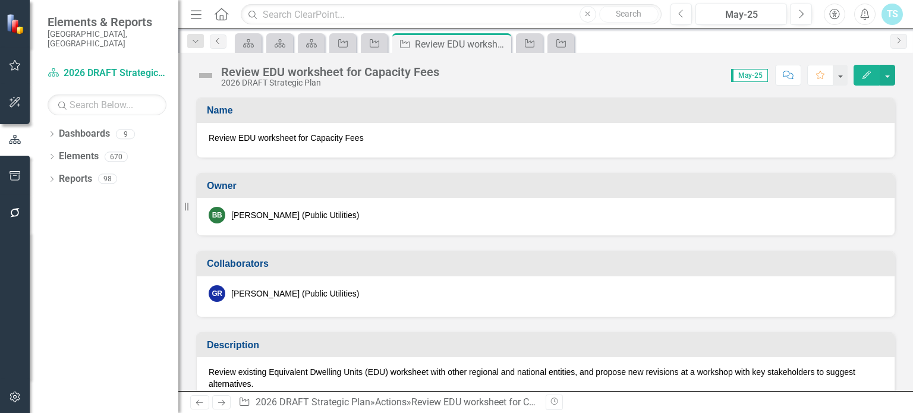
click at [219, 40] on icon "Previous" at bounding box center [218, 40] width 10 height 7
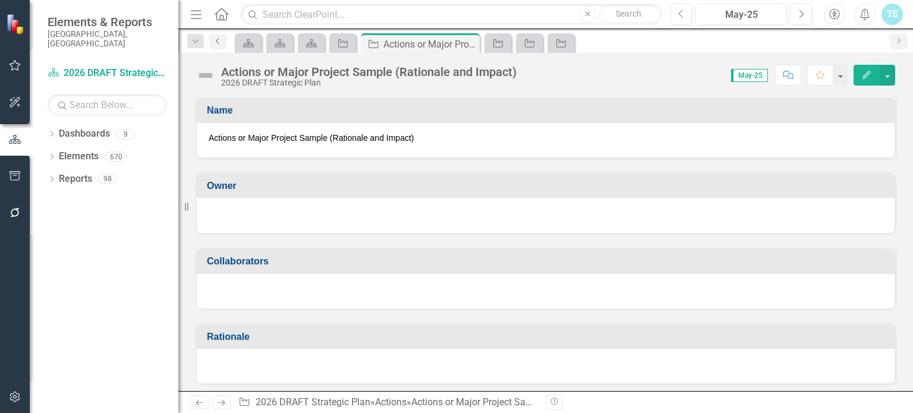
click at [219, 43] on icon "Previous" at bounding box center [218, 40] width 10 height 7
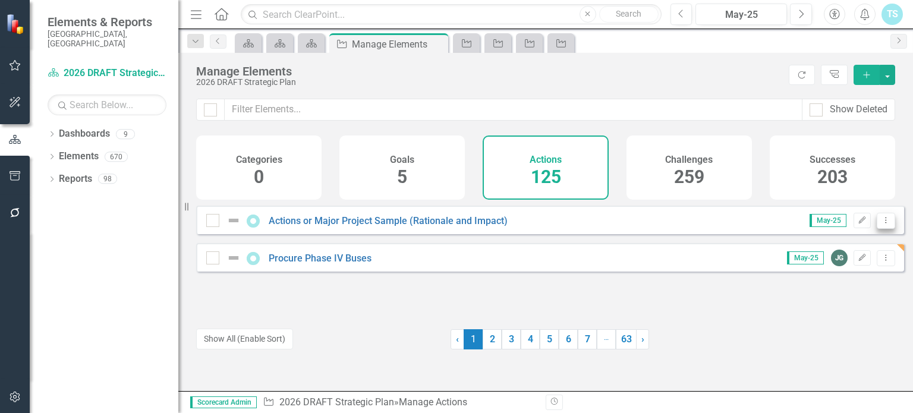
click at [880, 229] on button "Dropdown Menu" at bounding box center [886, 221] width 18 height 16
click at [847, 295] on link "Copy Duplicate Action" at bounding box center [838, 292] width 98 height 22
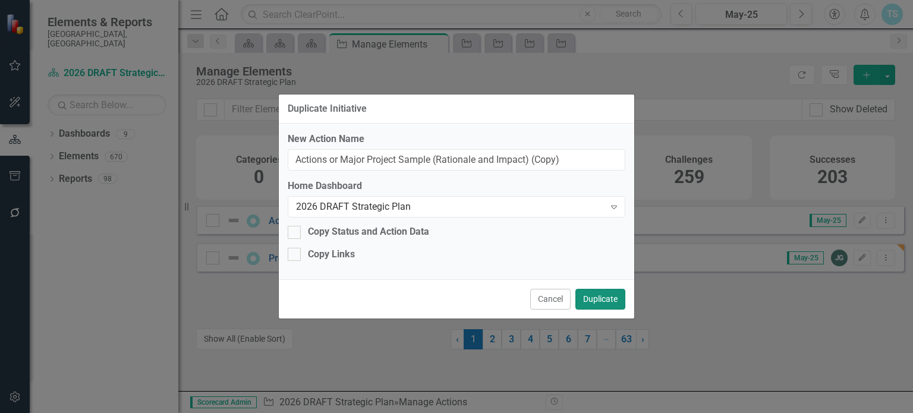
click at [597, 294] on button "Duplicate" at bounding box center [601, 299] width 50 height 21
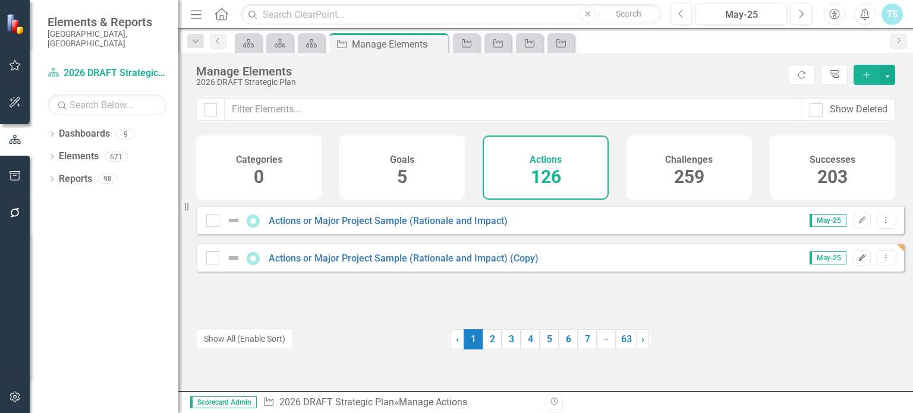
click at [854, 262] on button "Edit" at bounding box center [862, 257] width 17 height 15
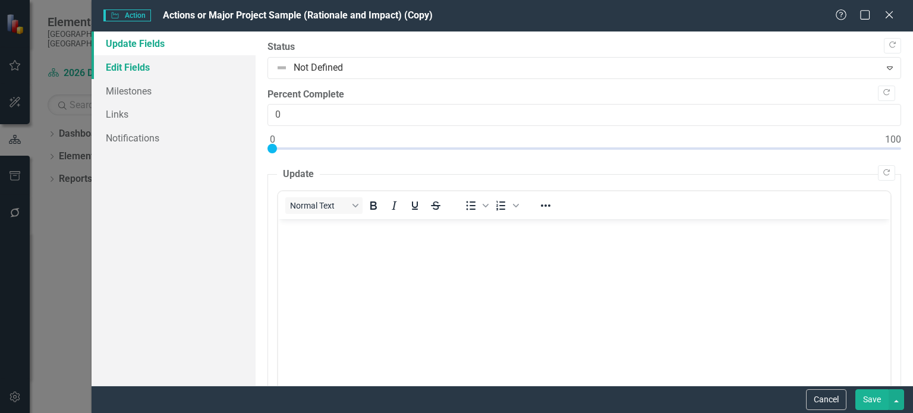
click at [184, 73] on link "Edit Fields" at bounding box center [174, 67] width 164 height 24
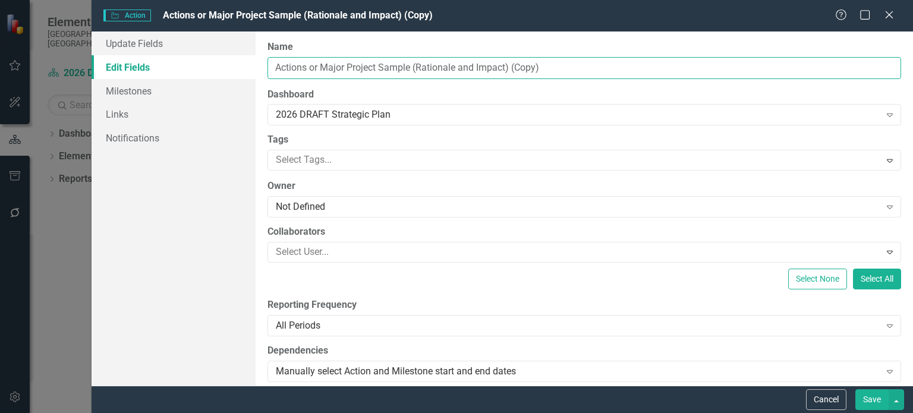
click at [393, 61] on input "Actions or Major Project Sample (Rationale and Impact) (Copy)" at bounding box center [585, 68] width 634 height 22
drag, startPoint x: 590, startPoint y: 68, endPoint x: 178, endPoint y: 72, distance: 411.5
click at [178, 72] on div "Update Fields Edit Fields Milestones Links Notifications "Update" fields in Cle…" at bounding box center [503, 209] width 822 height 354
paste input "Implement software and comingling of service"
drag, startPoint x: 478, startPoint y: 68, endPoint x: 323, endPoint y: 71, distance: 154.6
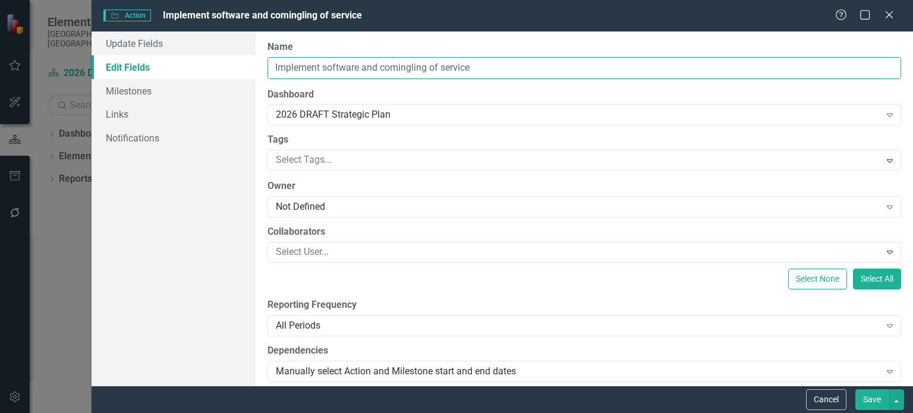
click at [323, 71] on input "Implement software and comingling of service" at bounding box center [585, 68] width 634 height 22
type input "Implement Software and Comingling of Service"
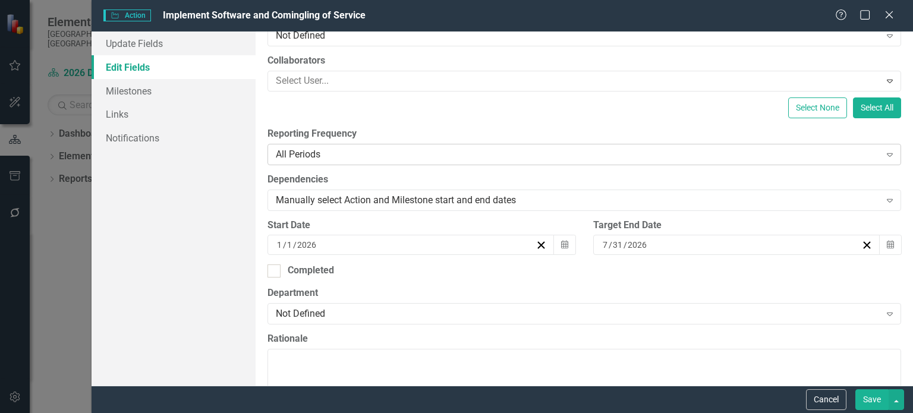
scroll to position [178, 0]
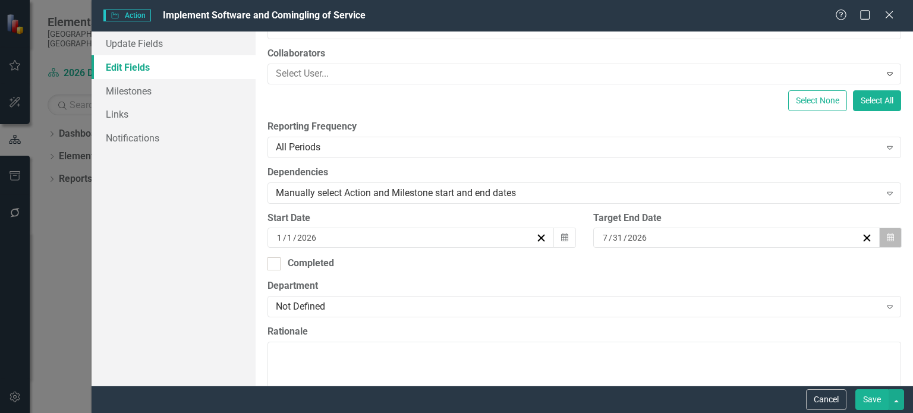
click at [887, 235] on icon "Calendar" at bounding box center [890, 238] width 7 height 8
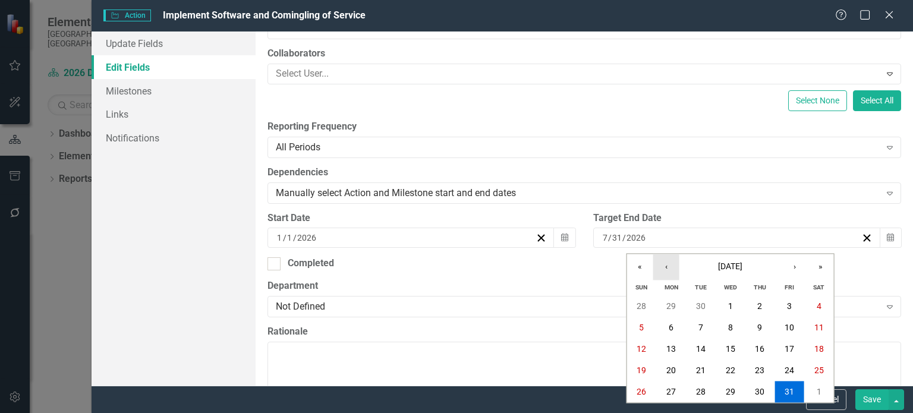
click at [661, 268] on button "‹" at bounding box center [667, 267] width 26 height 26
click at [662, 268] on button "‹" at bounding box center [667, 267] width 26 height 26
click at [764, 390] on abbr "30" at bounding box center [760, 393] width 10 height 10
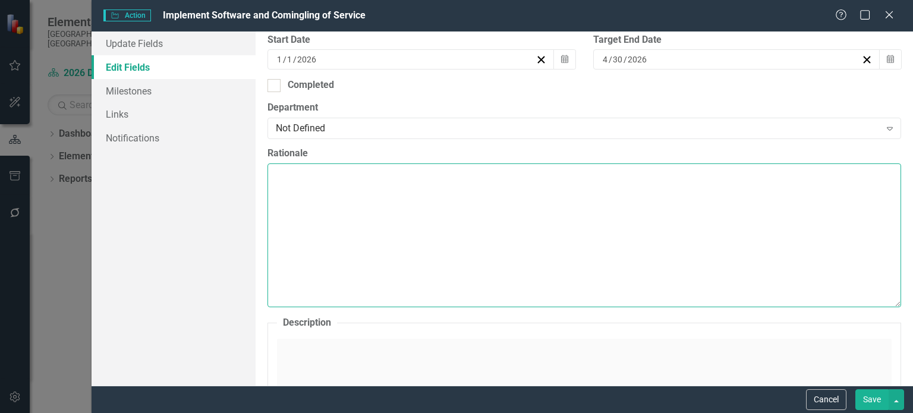
click at [348, 211] on textarea "Rationale" at bounding box center [585, 236] width 634 height 144
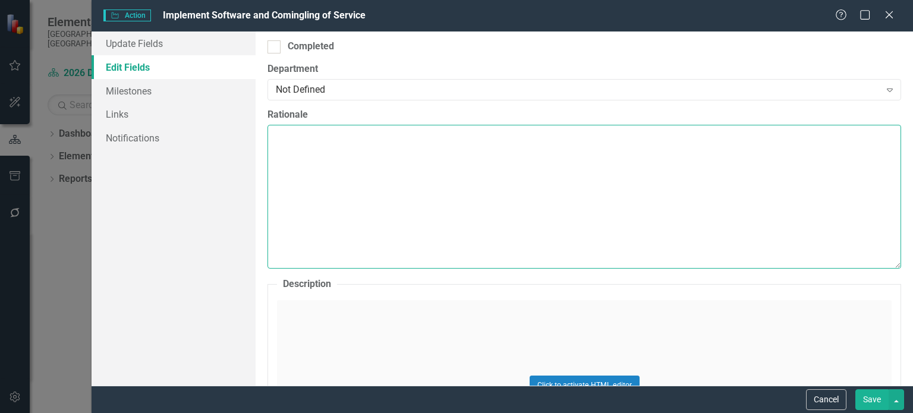
scroll to position [476, 0]
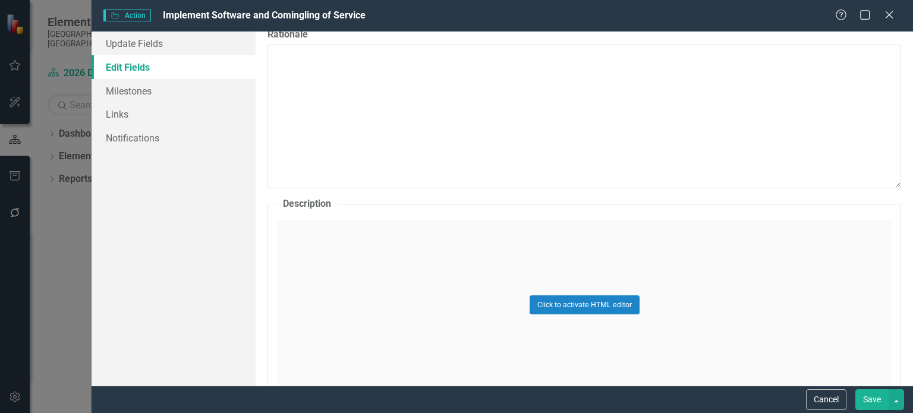
click at [316, 228] on div "Click to activate HTML editor" at bounding box center [584, 304] width 615 height 169
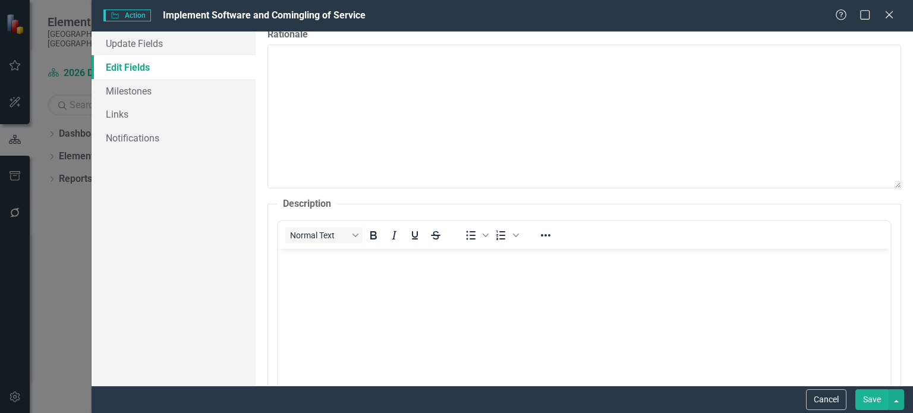
click at [306, 266] on body "Rich Text Area. Press ALT-0 for help." at bounding box center [584, 338] width 613 height 178
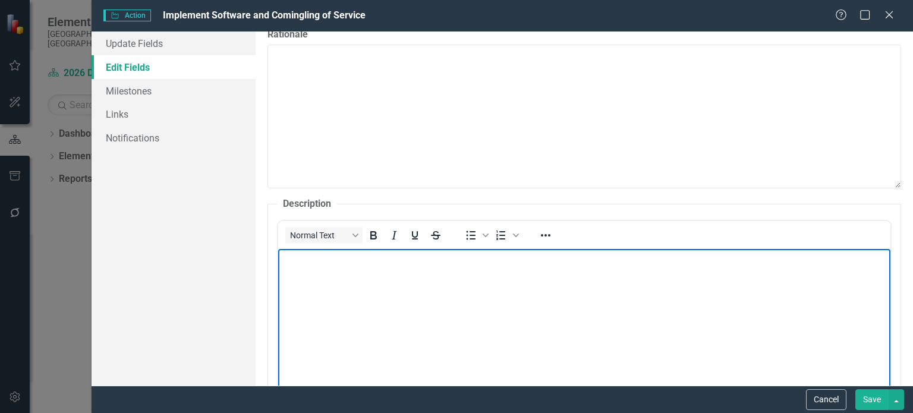
click at [419, 266] on body "Rich Text Area. Press ALT-0 for help." at bounding box center [584, 338] width 613 height 178
paste body "Rich Text Area. Press ALT-0 for help."
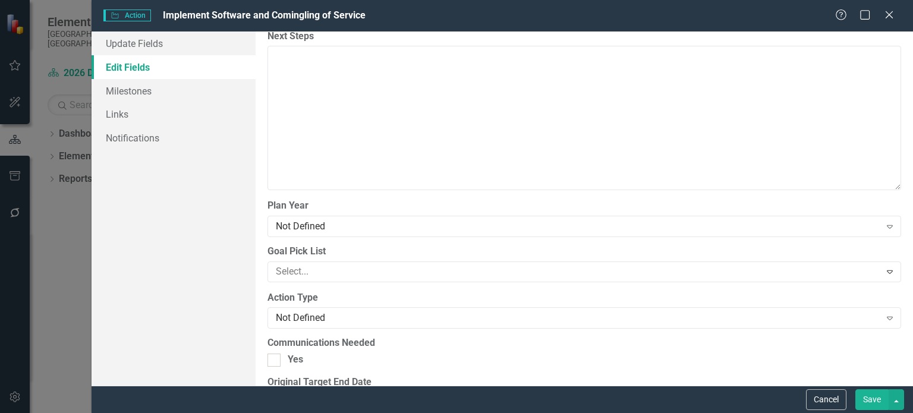
scroll to position [1130, 0]
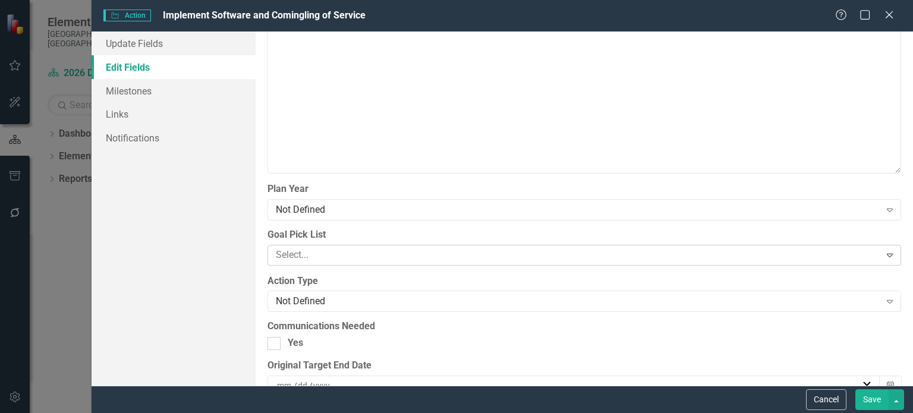
click at [326, 251] on div at bounding box center [575, 255] width 609 height 16
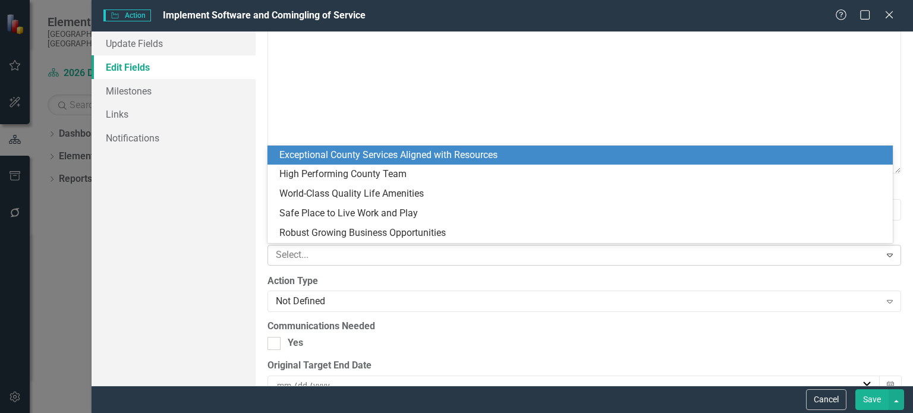
click at [306, 256] on div at bounding box center [575, 255] width 609 height 16
click at [316, 159] on div "Exceptional County Services Aligned with Resources" at bounding box center [582, 156] width 607 height 14
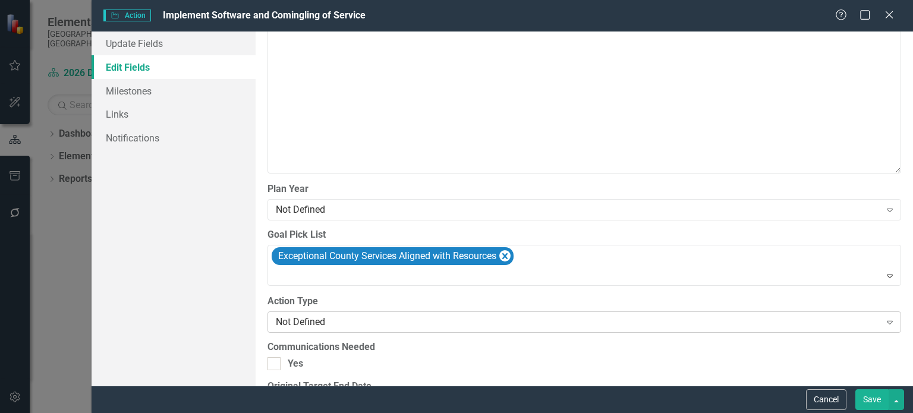
click at [320, 325] on div "Not Defined" at bounding box center [578, 323] width 604 height 14
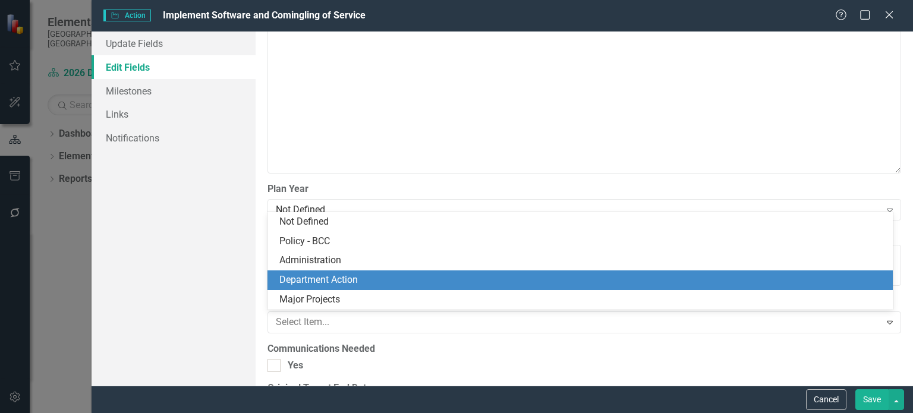
click at [310, 279] on div "Department Action" at bounding box center [582, 281] width 607 height 14
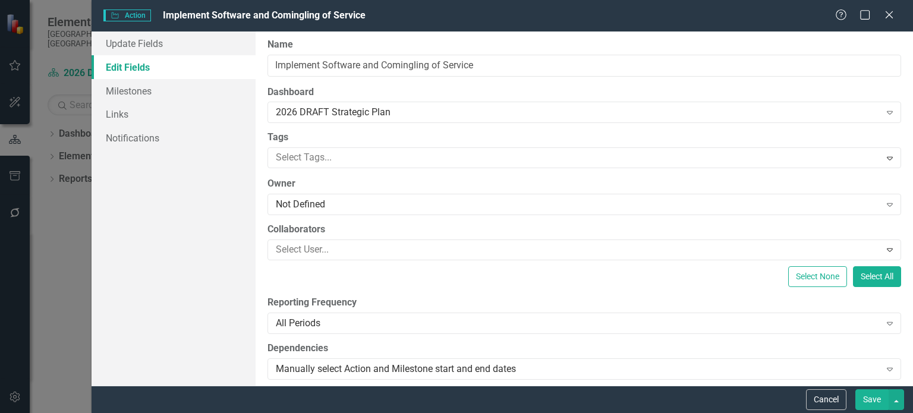
scroll to position [0, 0]
click at [332, 202] on div "Not Defined" at bounding box center [578, 207] width 604 height 14
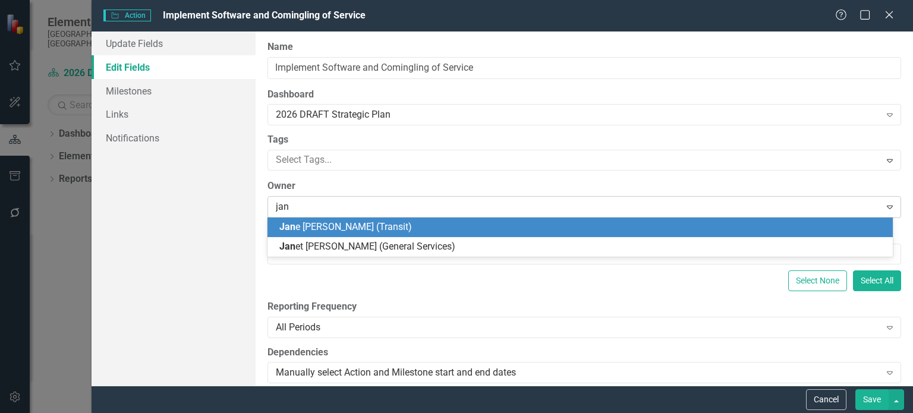
type input "[PERSON_NAME]"
click at [299, 229] on span "[PERSON_NAME]" at bounding box center [315, 226] width 72 height 11
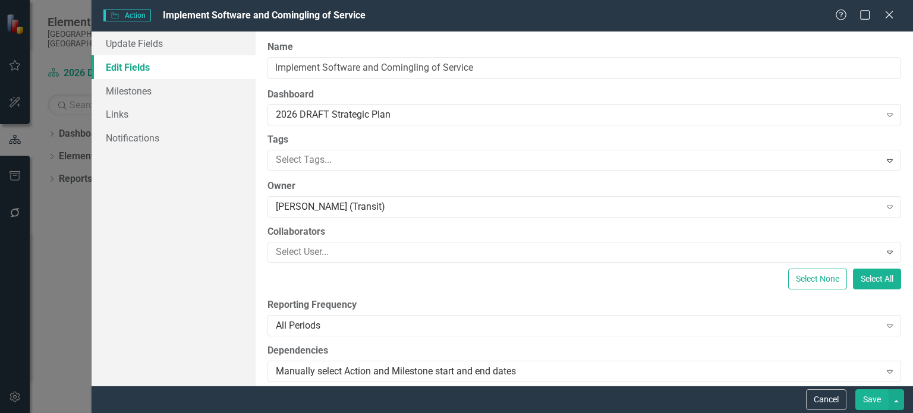
click at [873, 400] on button "Save" at bounding box center [872, 400] width 33 height 21
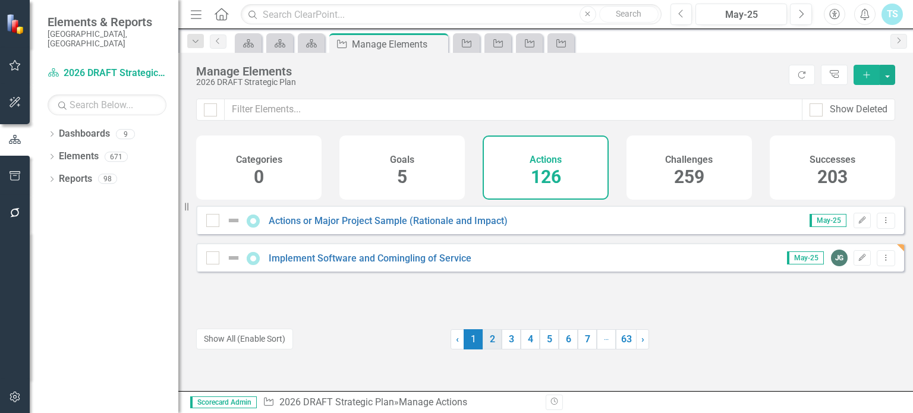
click at [484, 342] on link "2" at bounding box center [492, 339] width 19 height 20
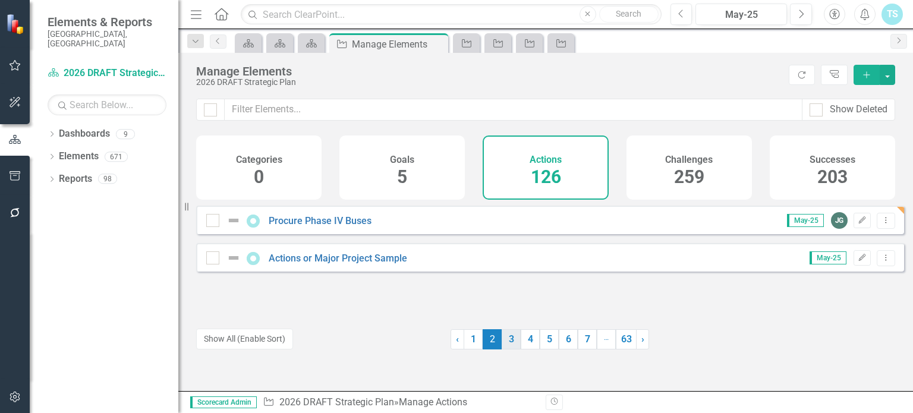
click at [509, 341] on link "3" at bounding box center [511, 339] width 19 height 20
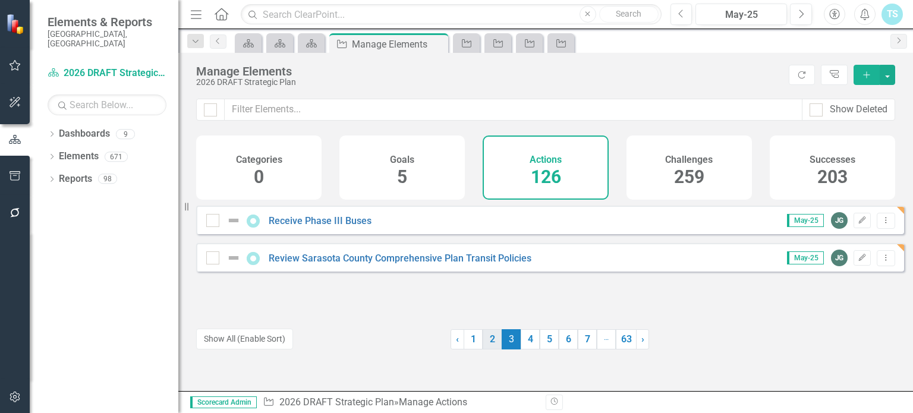
click at [493, 342] on link "2" at bounding box center [492, 339] width 19 height 20
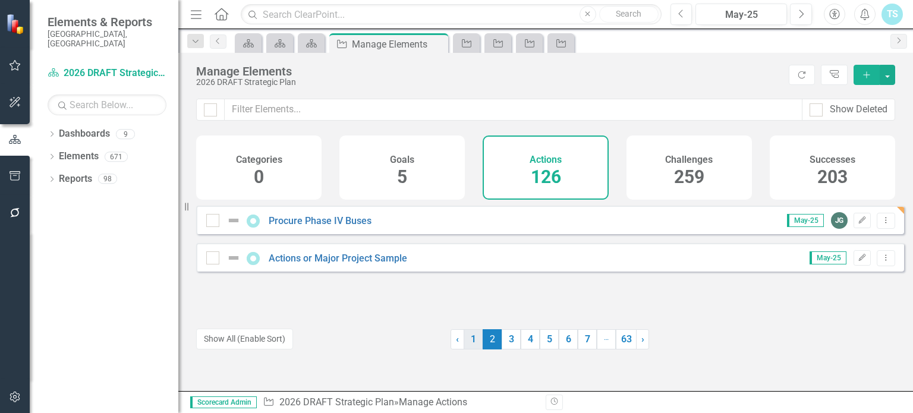
click at [469, 341] on link "1" at bounding box center [473, 339] width 19 height 20
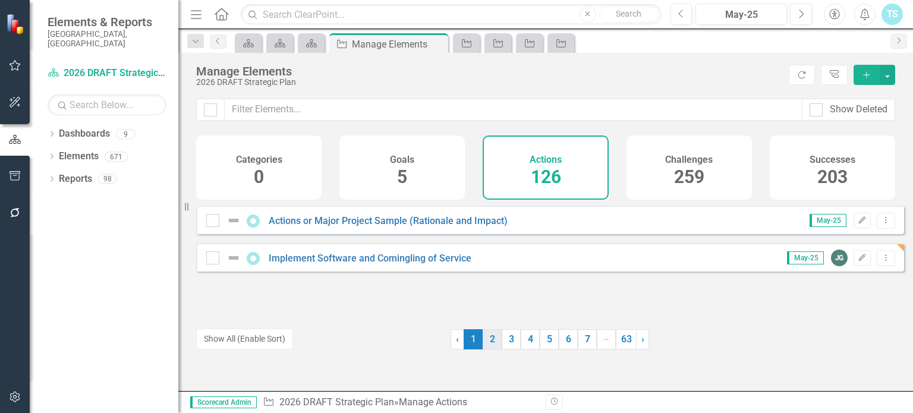
click at [486, 342] on link "2" at bounding box center [492, 339] width 19 height 20
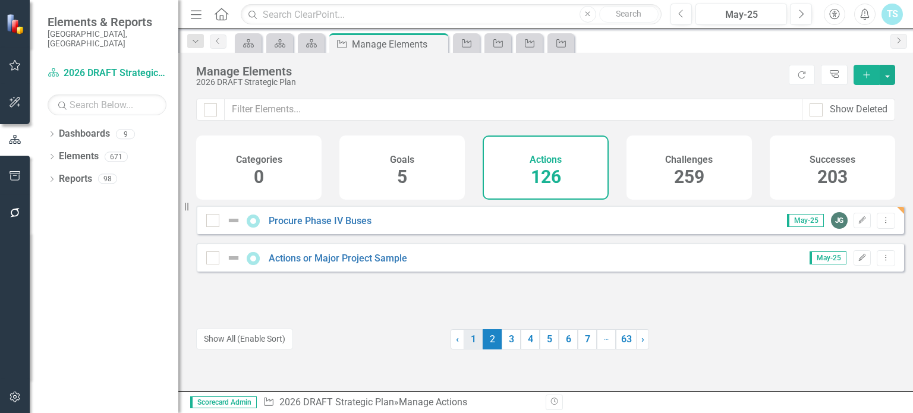
click at [476, 338] on link "1" at bounding box center [473, 339] width 19 height 20
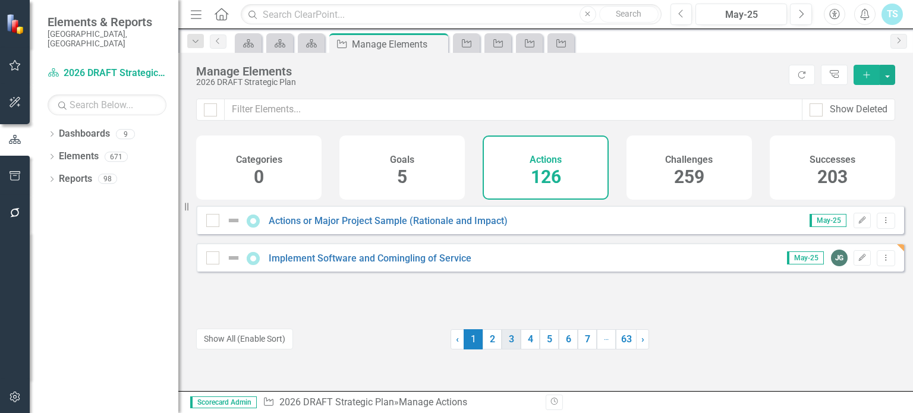
click at [508, 344] on link "3" at bounding box center [511, 339] width 19 height 20
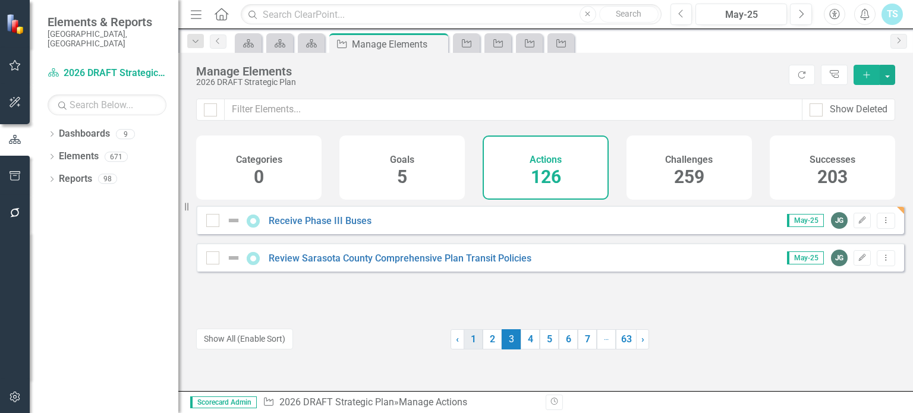
click at [473, 341] on link "1" at bounding box center [473, 339] width 19 height 20
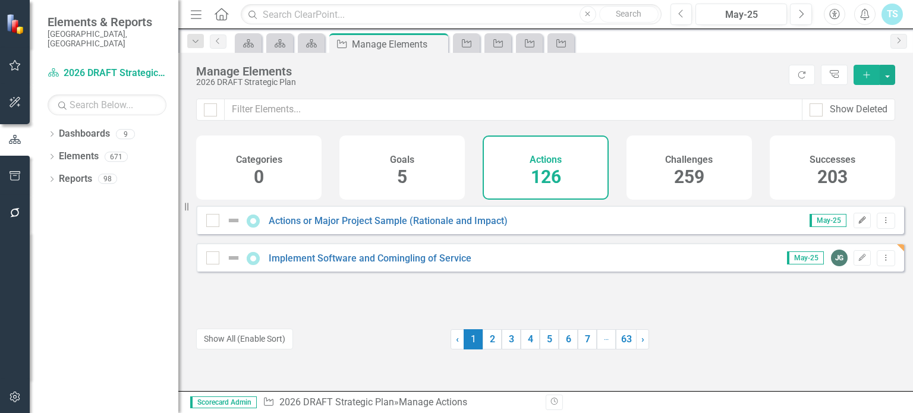
click at [859, 224] on icon "button" at bounding box center [862, 219] width 7 height 7
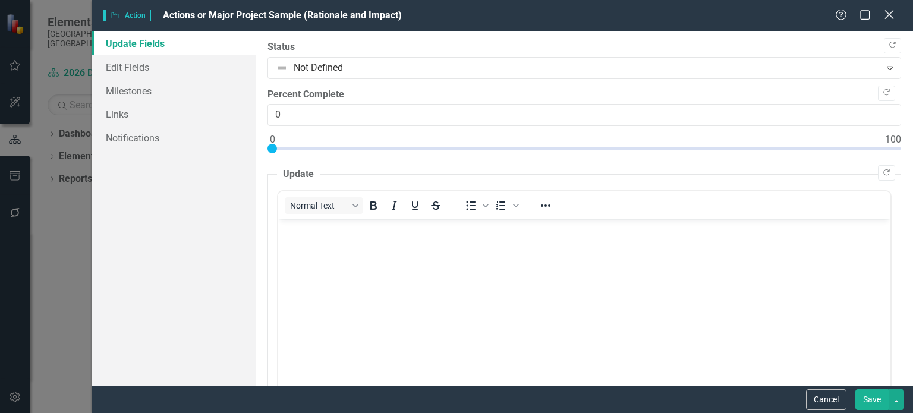
click at [890, 16] on icon at bounding box center [889, 14] width 9 height 9
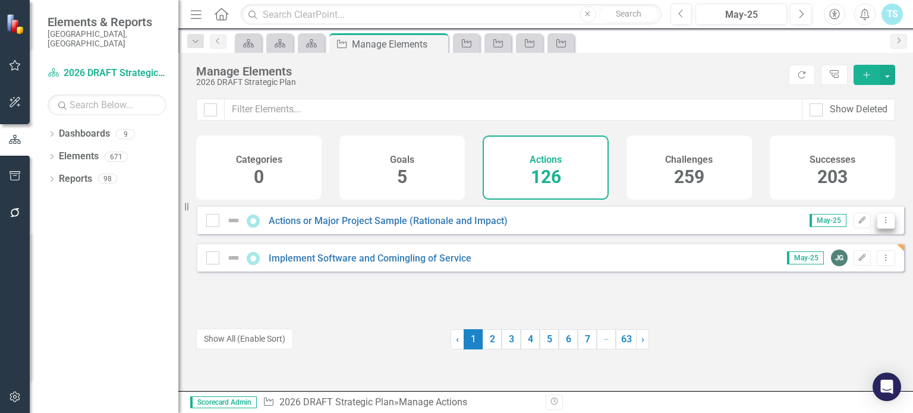
click at [881, 224] on icon "Dropdown Menu" at bounding box center [886, 220] width 10 height 8
click at [852, 291] on link "Copy Duplicate Action" at bounding box center [838, 292] width 98 height 22
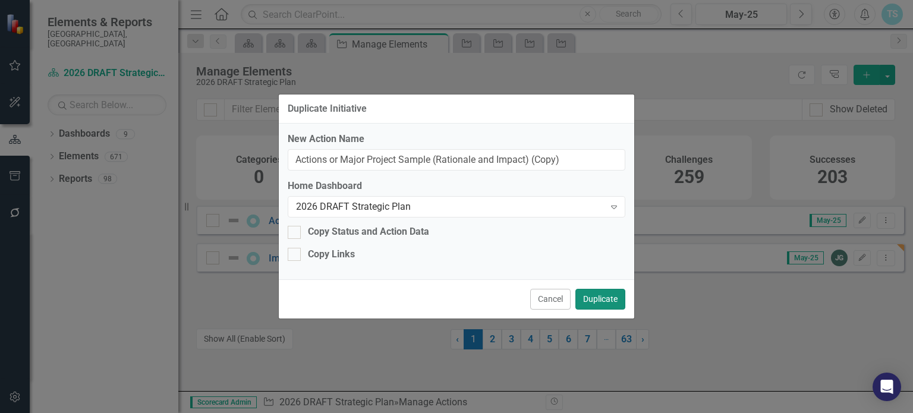
click at [605, 300] on button "Duplicate" at bounding box center [601, 299] width 50 height 21
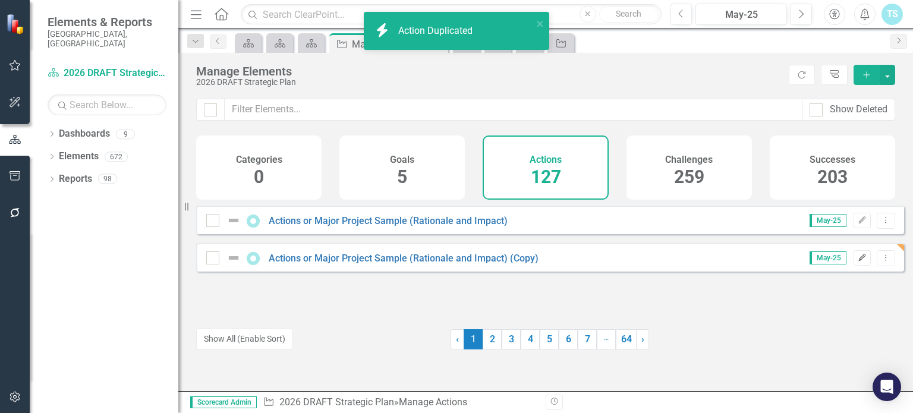
click at [858, 262] on icon "Edit" at bounding box center [862, 258] width 9 height 7
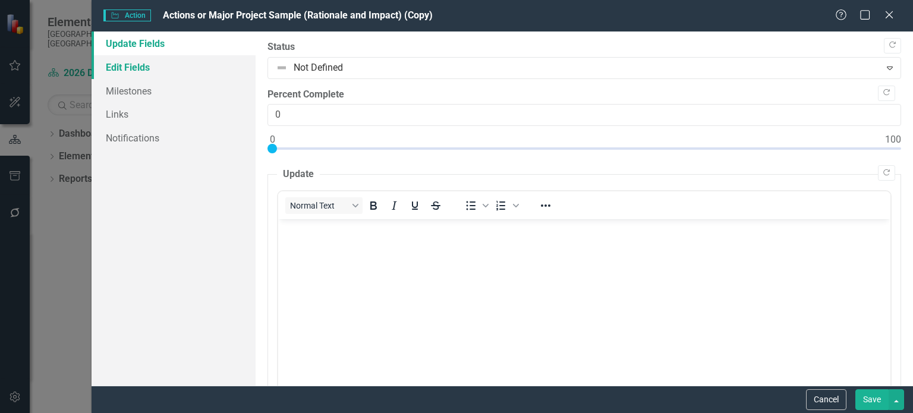
drag, startPoint x: 189, startPoint y: 62, endPoint x: 196, endPoint y: 62, distance: 7.2
click at [188, 62] on link "Edit Fields" at bounding box center [174, 67] width 164 height 24
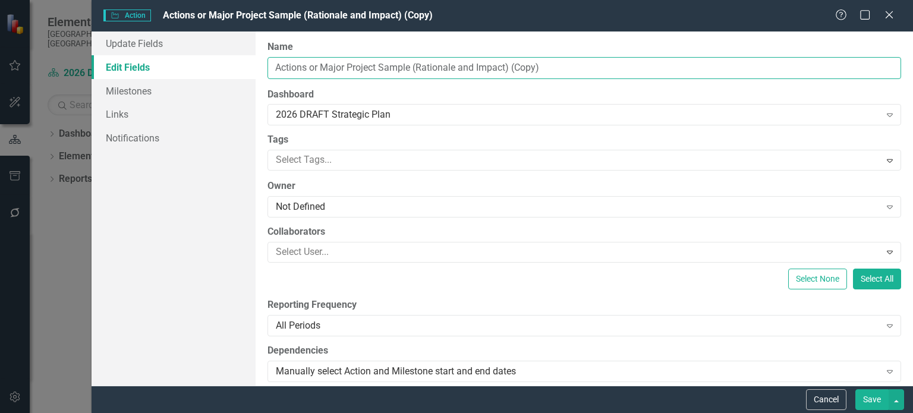
drag, startPoint x: 579, startPoint y: 68, endPoint x: 94, endPoint y: 68, distance: 485.3
click at [94, 68] on div "Update Fields Edit Fields Milestones Links Notifications "Update" fields in Cle…" at bounding box center [503, 209] width 822 height 354
paste input "Fixed Route service study"
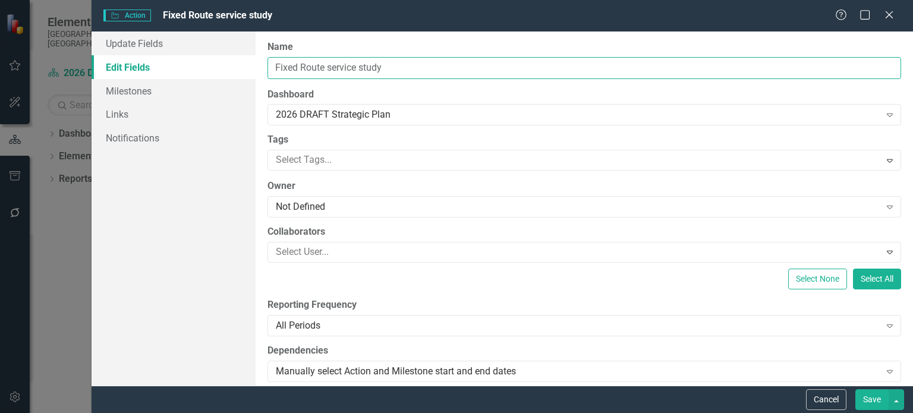
type input "Fixed Route service study"
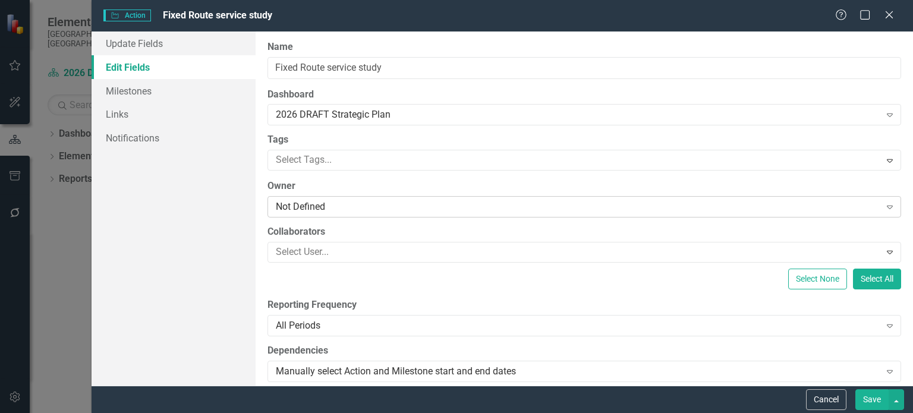
click at [297, 200] on div "Not Defined" at bounding box center [578, 207] width 604 height 14
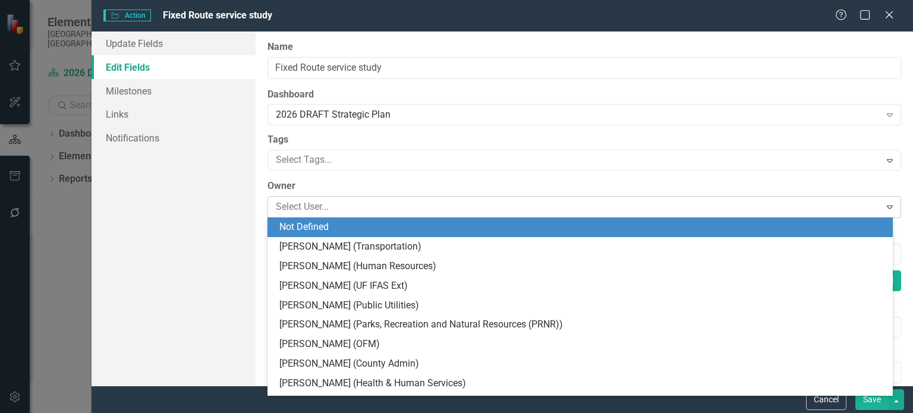
type input "j"
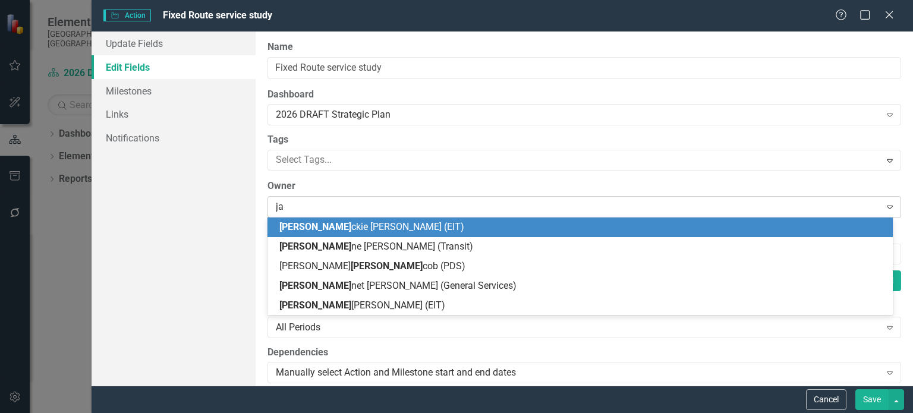
type input "jan"
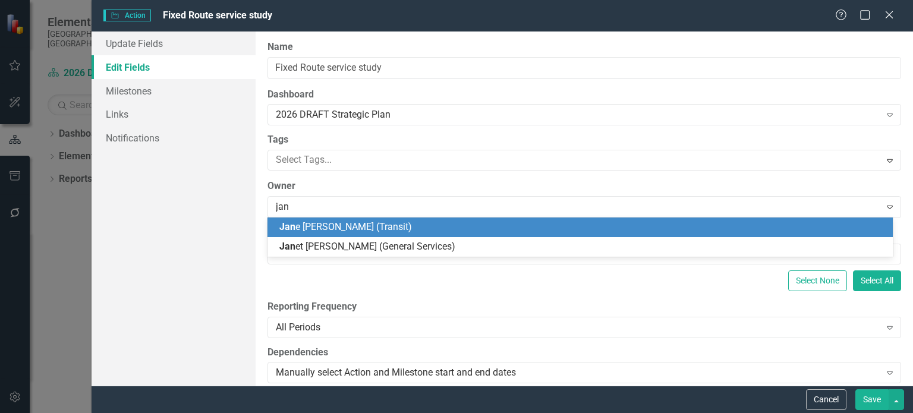
click at [297, 228] on span "[PERSON_NAME] (Transit)" at bounding box center [345, 226] width 133 height 11
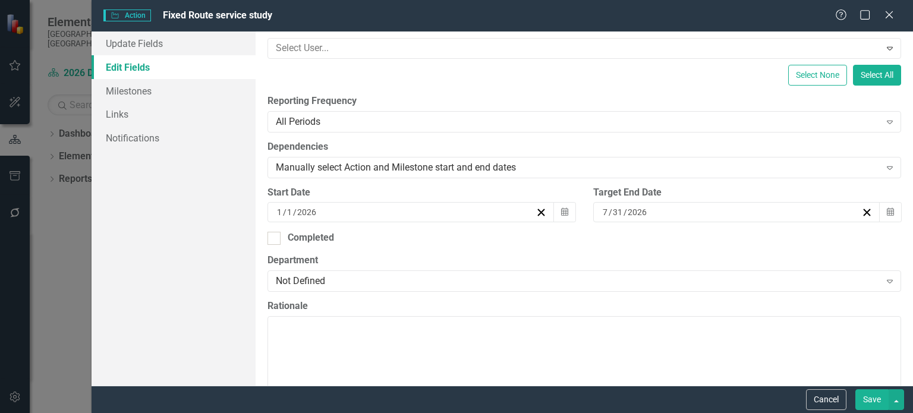
scroll to position [238, 0]
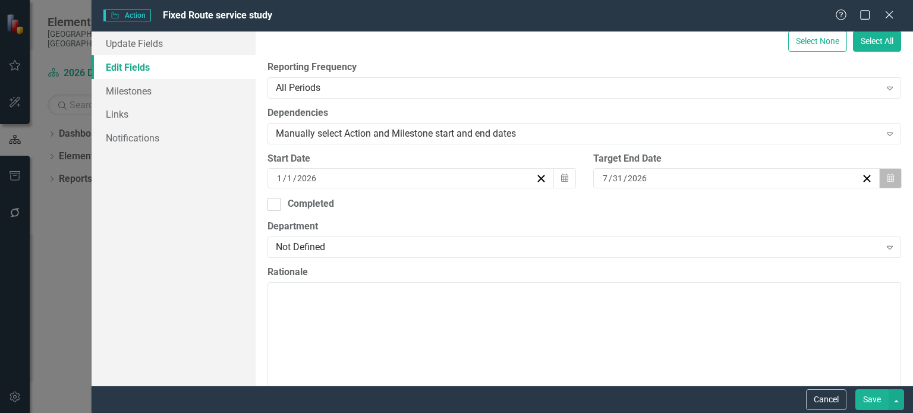
click at [887, 180] on icon "Calendar" at bounding box center [890, 178] width 7 height 8
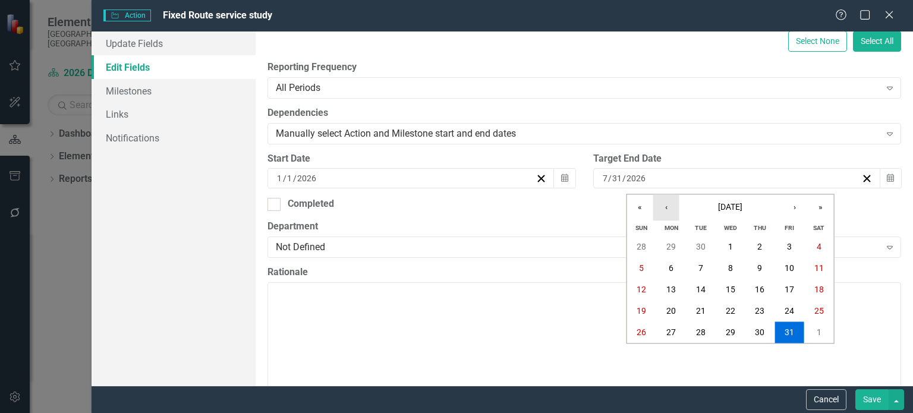
click at [664, 212] on button "‹" at bounding box center [667, 207] width 26 height 26
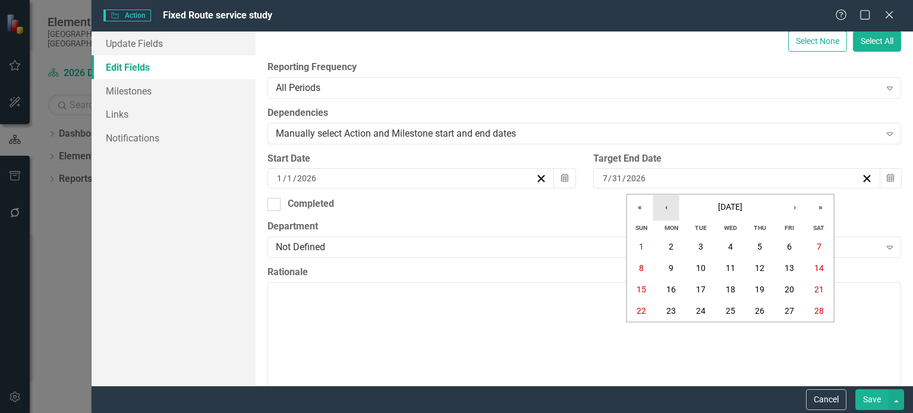
click at [664, 212] on button "‹" at bounding box center [667, 207] width 26 height 26
click at [790, 207] on button "›" at bounding box center [795, 207] width 26 height 26
click at [816, 332] on abbr "31" at bounding box center [820, 333] width 10 height 10
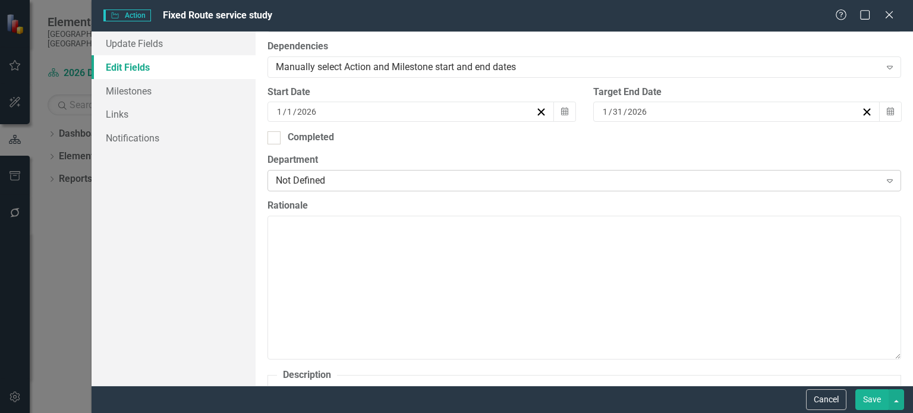
scroll to position [297, 0]
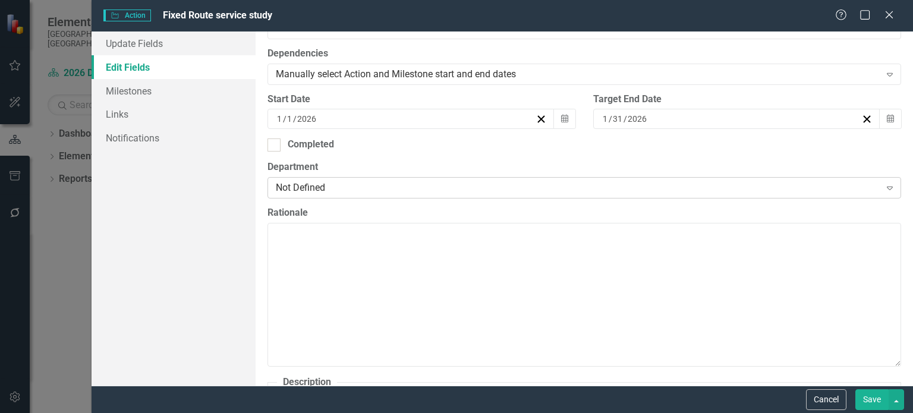
click at [358, 183] on div "Not Defined" at bounding box center [578, 188] width 604 height 14
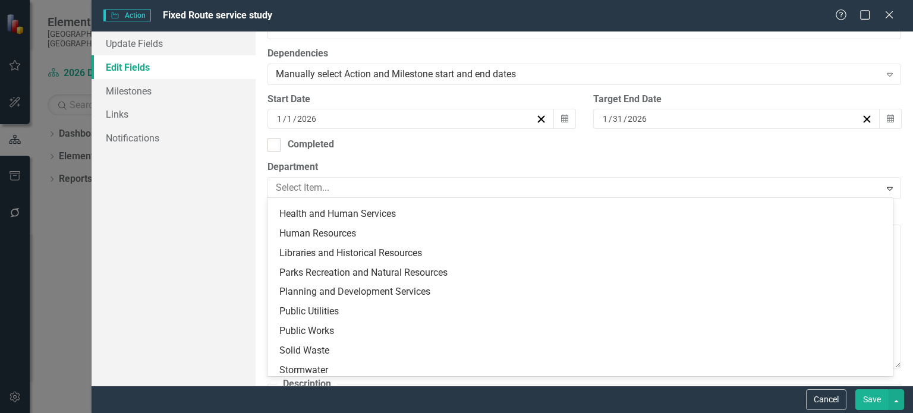
scroll to position [231, 0]
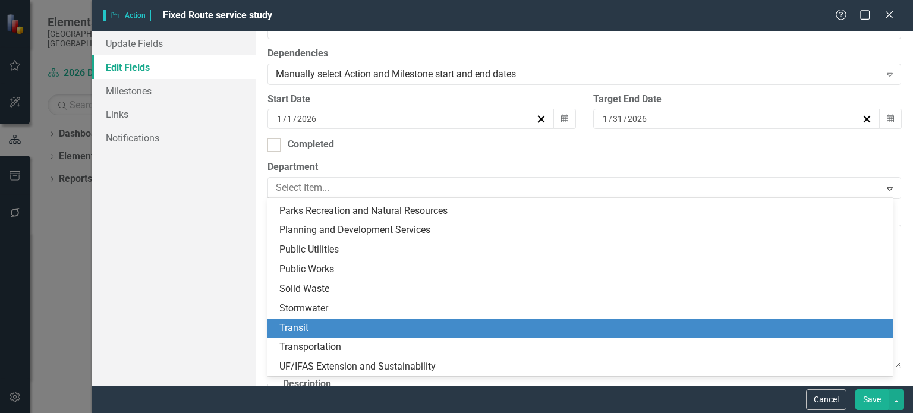
click at [332, 322] on div "Transit" at bounding box center [582, 329] width 607 height 14
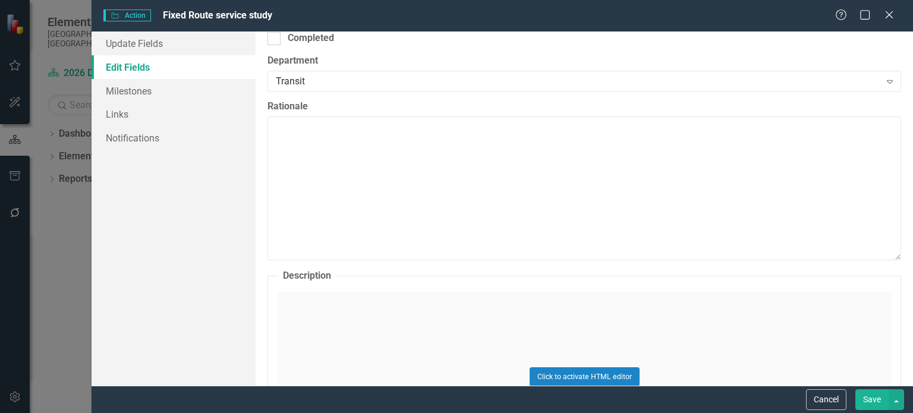
scroll to position [416, 0]
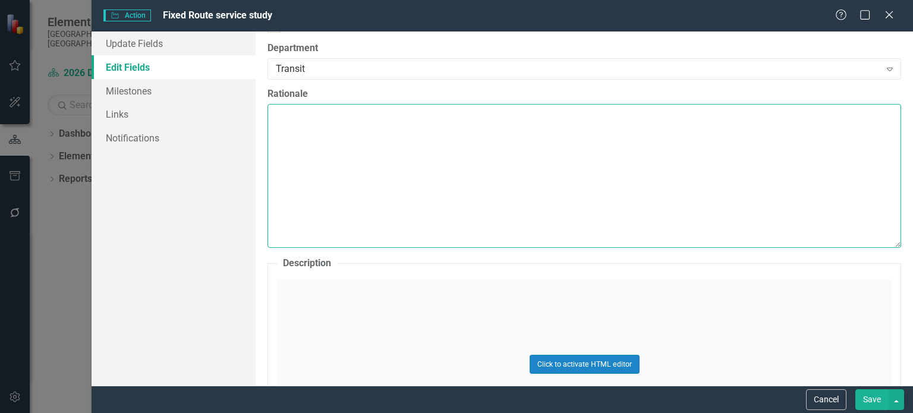
click at [375, 159] on textarea "Rationale" at bounding box center [585, 176] width 634 height 144
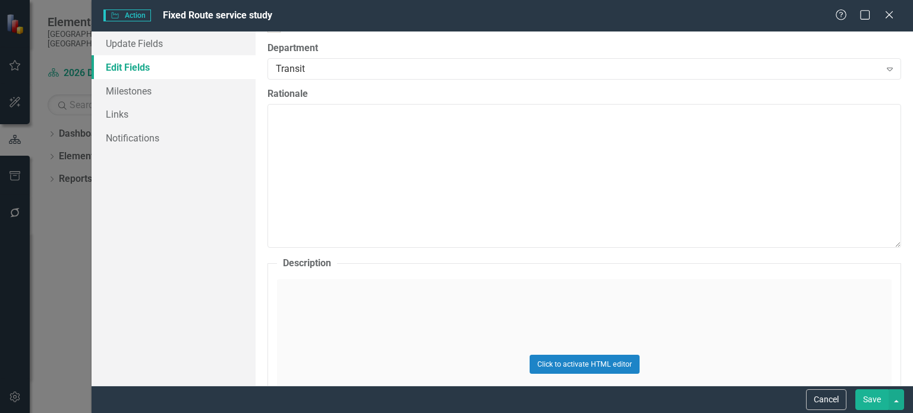
click at [447, 285] on div "Click to activate HTML editor" at bounding box center [584, 363] width 615 height 169
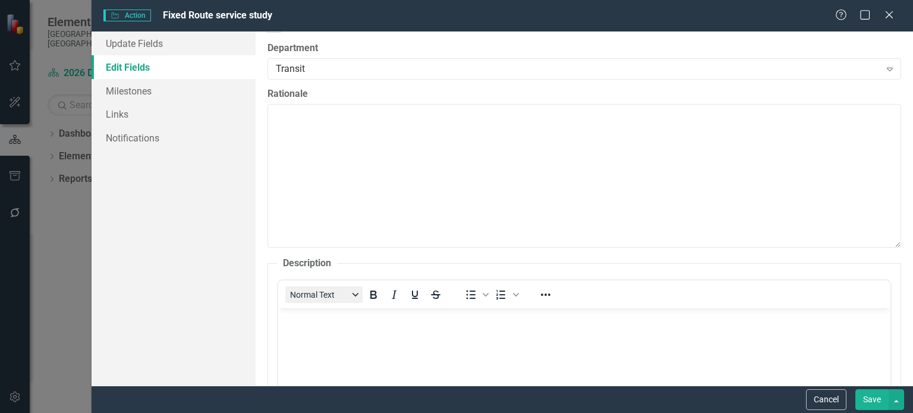
scroll to position [0, 0]
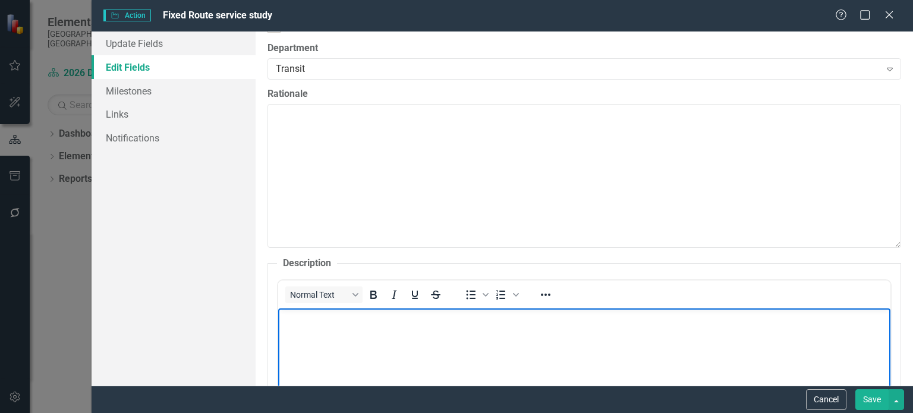
click at [334, 331] on body "Rich Text Area. Press ALT-0 for help." at bounding box center [584, 398] width 613 height 178
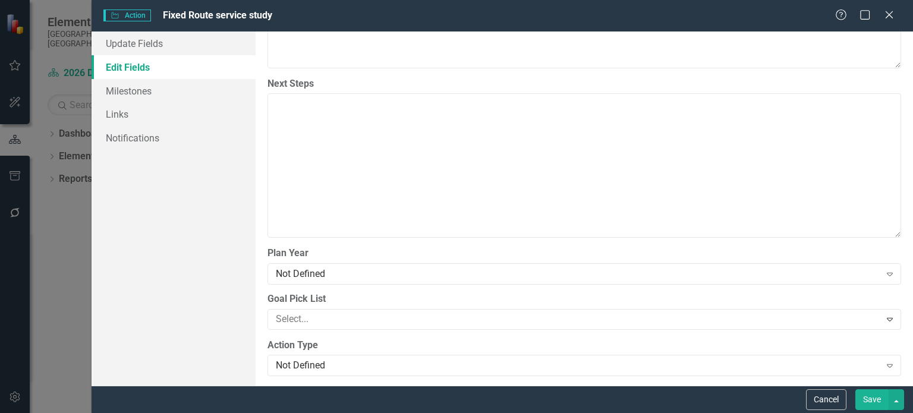
scroll to position [1130, 0]
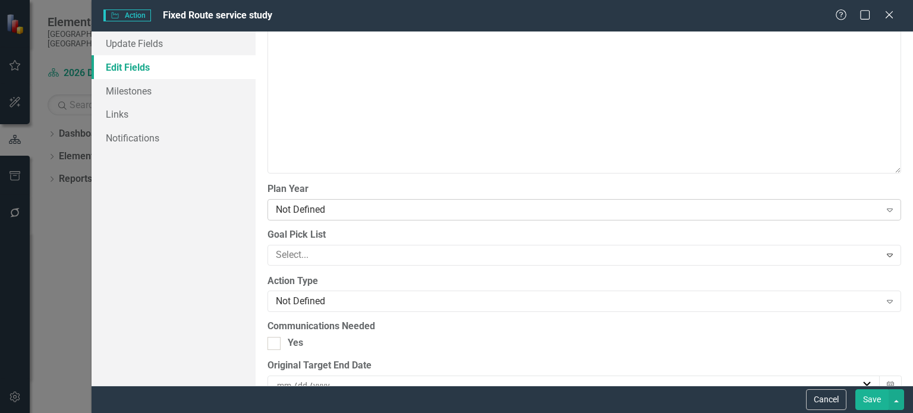
click at [414, 211] on div "Not Defined" at bounding box center [578, 210] width 604 height 14
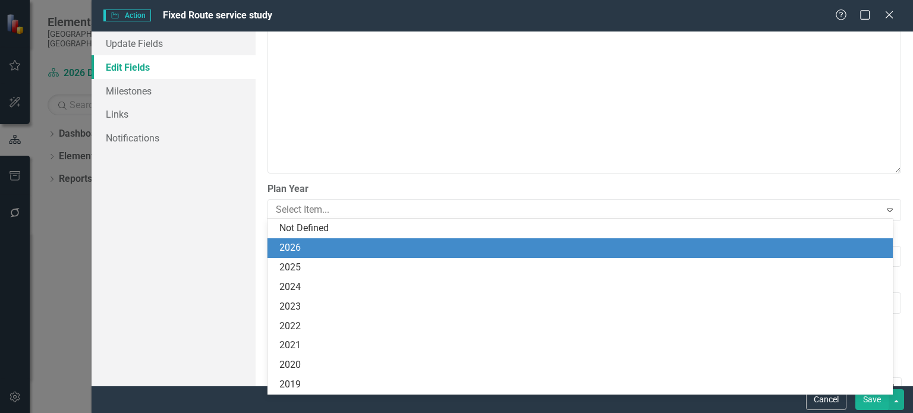
click at [380, 247] on div "2026" at bounding box center [582, 248] width 607 height 14
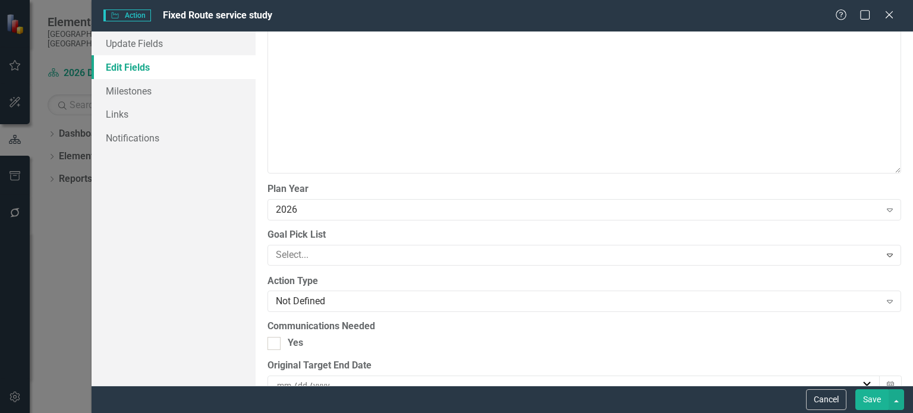
scroll to position [1189, 0]
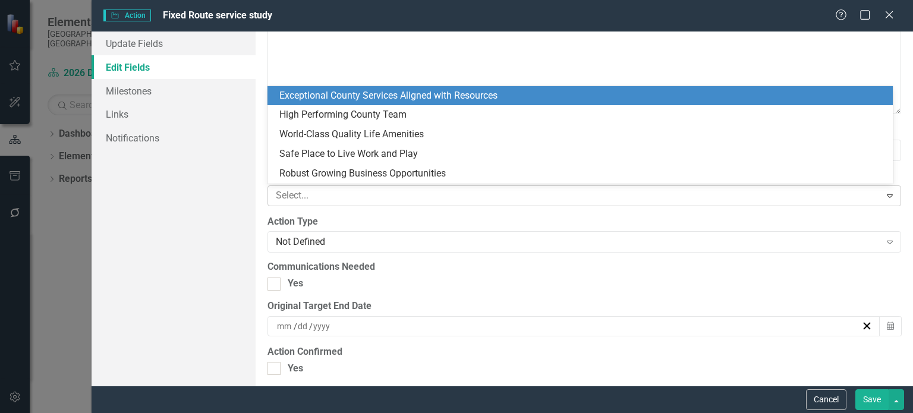
click at [377, 188] on div at bounding box center [575, 196] width 609 height 16
click at [366, 90] on div "Exceptional County Services Aligned with Resources" at bounding box center [582, 96] width 607 height 14
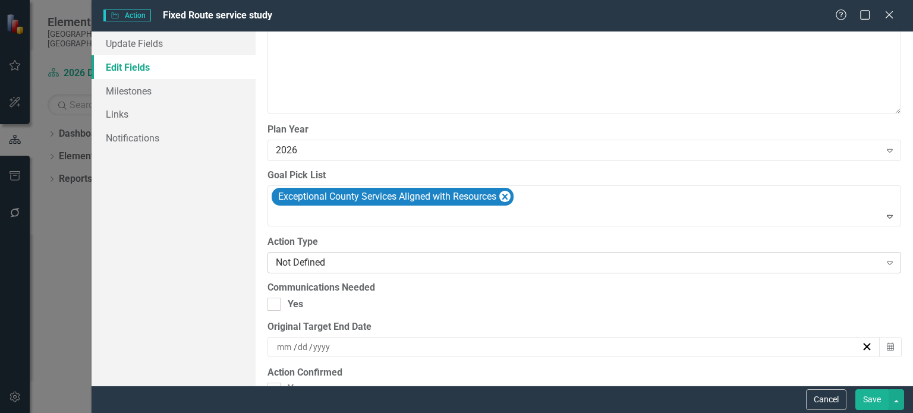
click at [321, 252] on div "Not Defined Expand" at bounding box center [585, 262] width 634 height 21
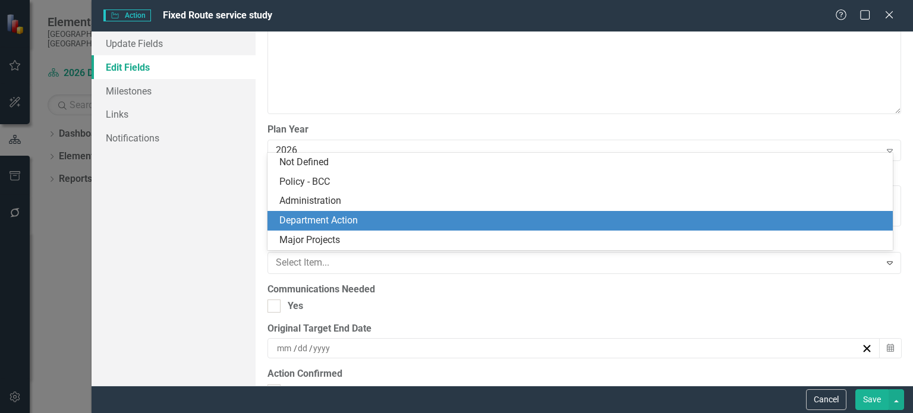
click at [322, 221] on div "Department Action" at bounding box center [582, 221] width 607 height 14
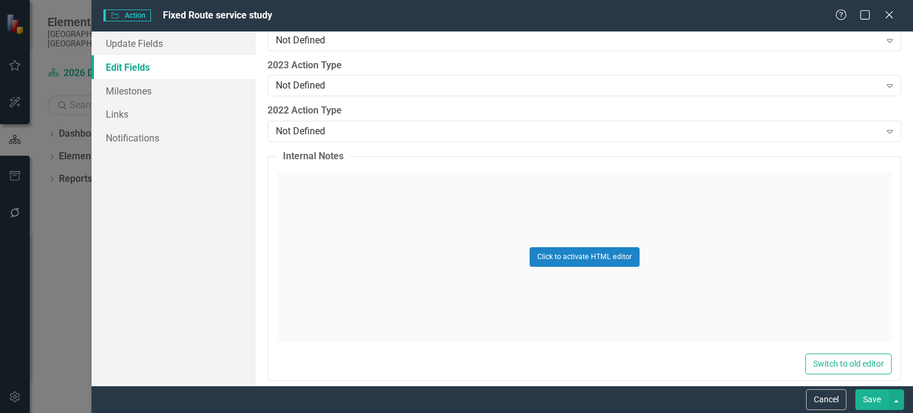
scroll to position [1870, 0]
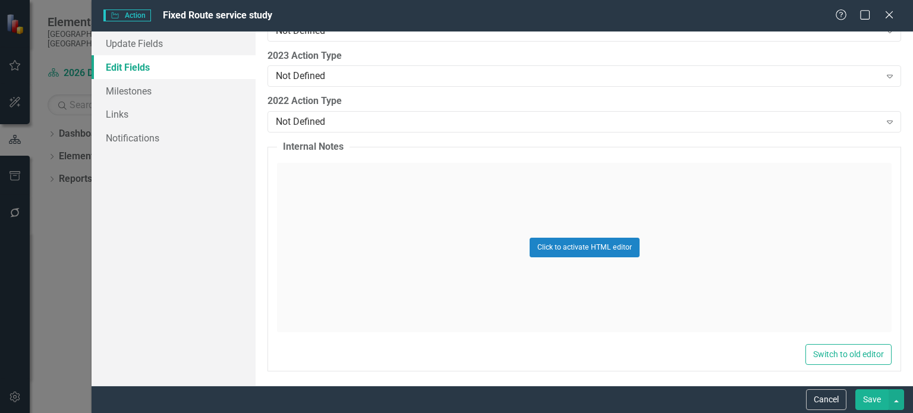
click at [870, 397] on button "Save" at bounding box center [872, 400] width 33 height 21
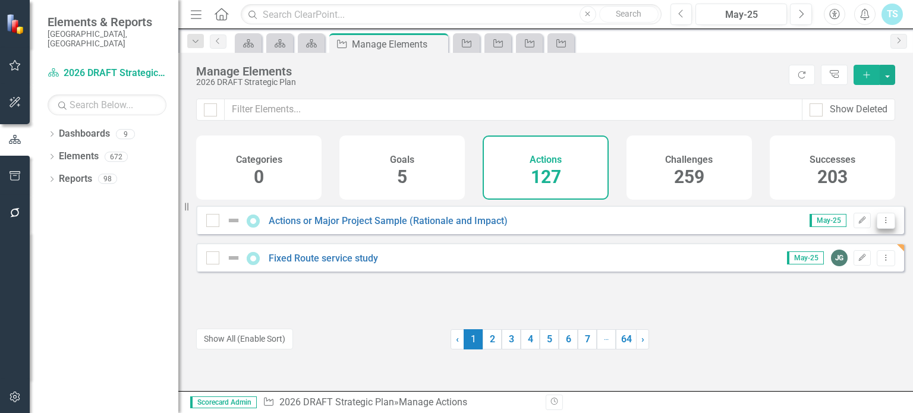
click at [877, 229] on button "Dropdown Menu" at bounding box center [886, 221] width 18 height 16
click at [850, 292] on link "Copy Duplicate Action" at bounding box center [838, 292] width 98 height 22
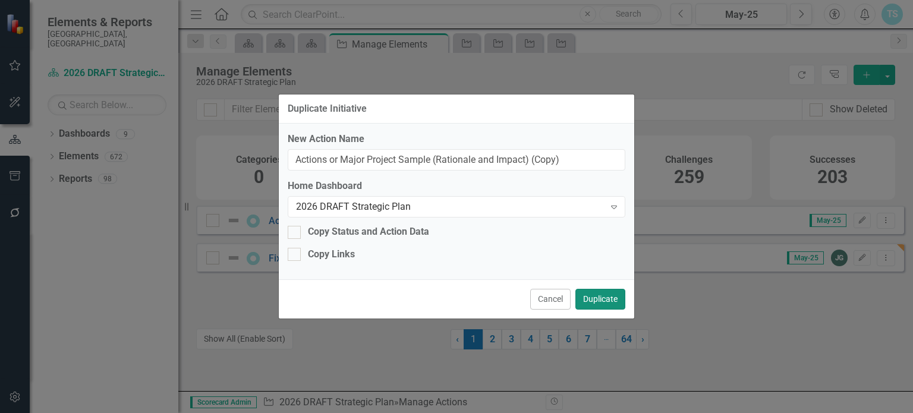
click at [599, 298] on button "Duplicate" at bounding box center [601, 299] width 50 height 21
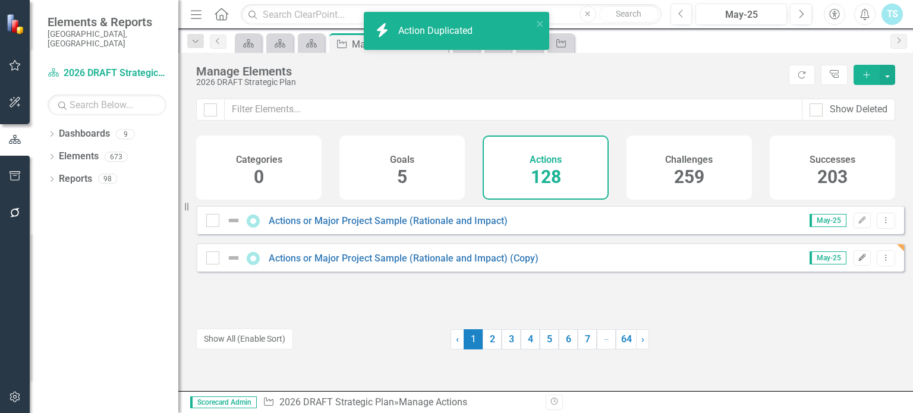
click at [858, 262] on icon "Edit" at bounding box center [862, 258] width 9 height 7
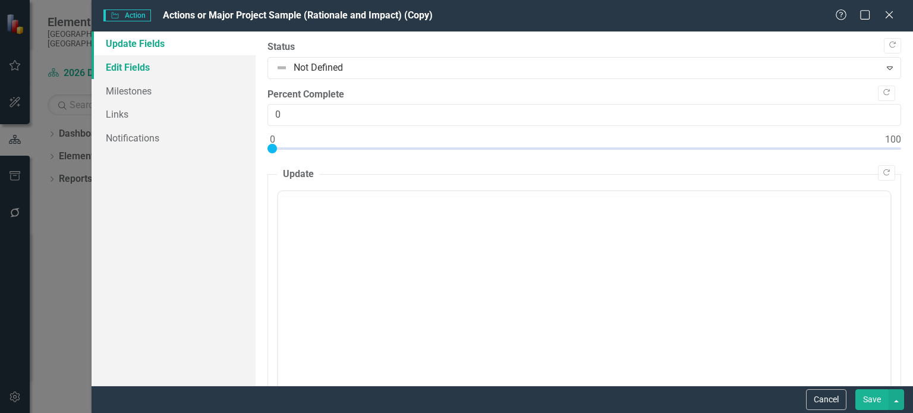
scroll to position [0, 0]
click at [124, 60] on link "Edit Fields" at bounding box center [174, 67] width 164 height 24
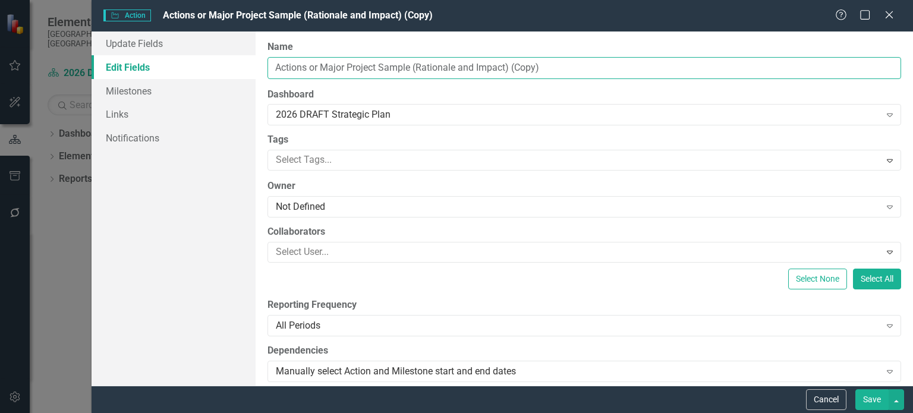
drag, startPoint x: 570, startPoint y: 70, endPoint x: 187, endPoint y: 77, distance: 382.4
click at [187, 77] on div "Update Fields Edit Fields Milestones Links Notifications "Update" fields in Cle…" at bounding box center [503, 209] width 822 height 354
paste input "Breeze Transit Admin Building Wind Retrofit Project"
type input "Breeze Transit Admin Building Wind Retrofit Project"
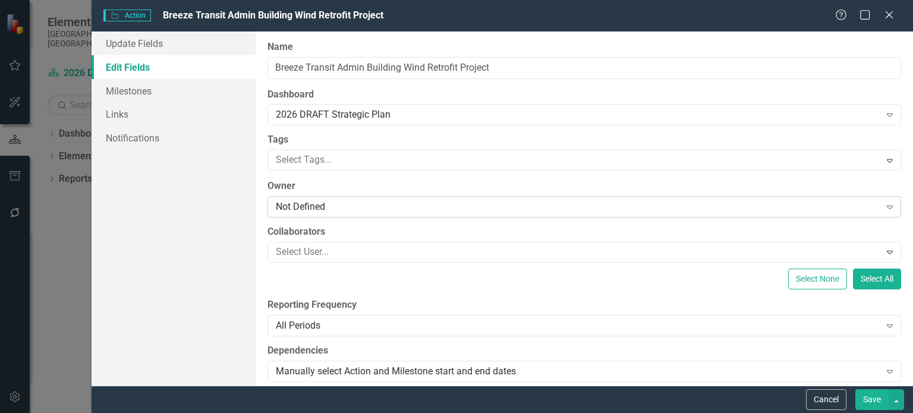
click at [307, 204] on div "Not Defined" at bounding box center [578, 207] width 604 height 14
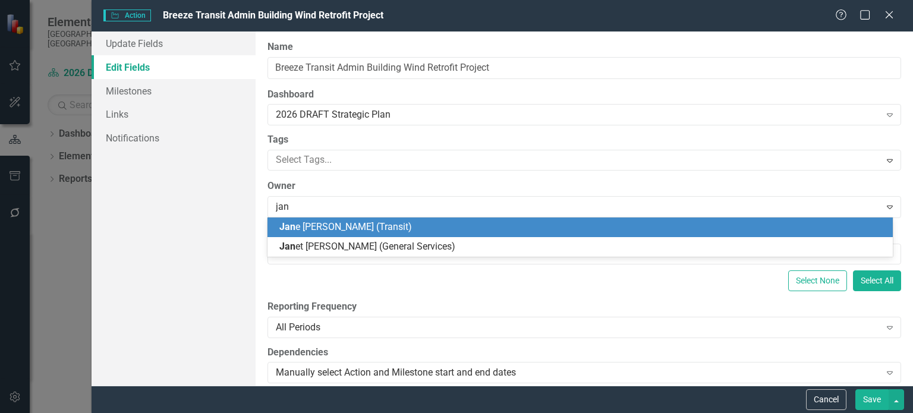
type input "[PERSON_NAME]"
click at [316, 226] on span "[PERSON_NAME] (Transit)" at bounding box center [369, 226] width 181 height 11
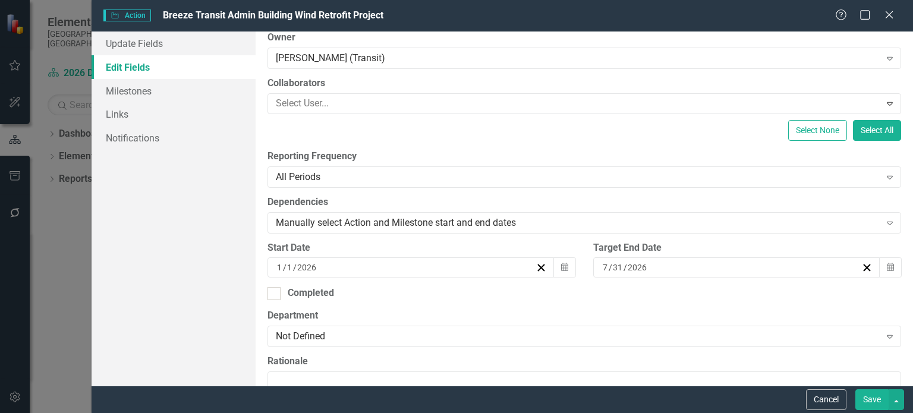
scroll to position [178, 0]
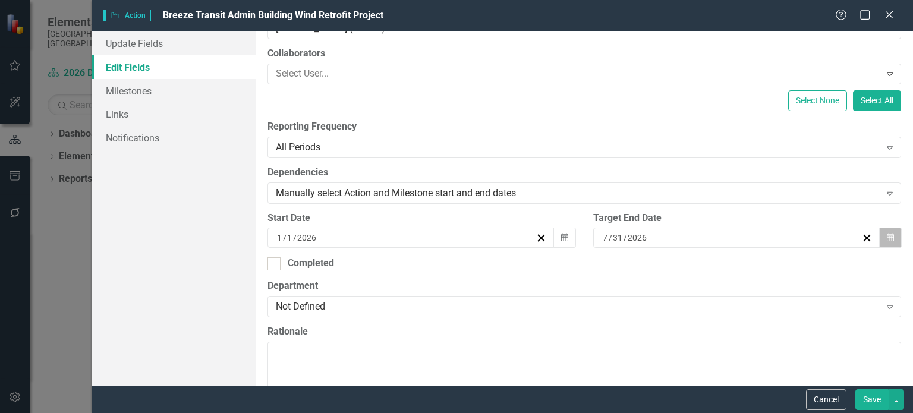
click at [880, 240] on button "Calendar" at bounding box center [891, 238] width 23 height 20
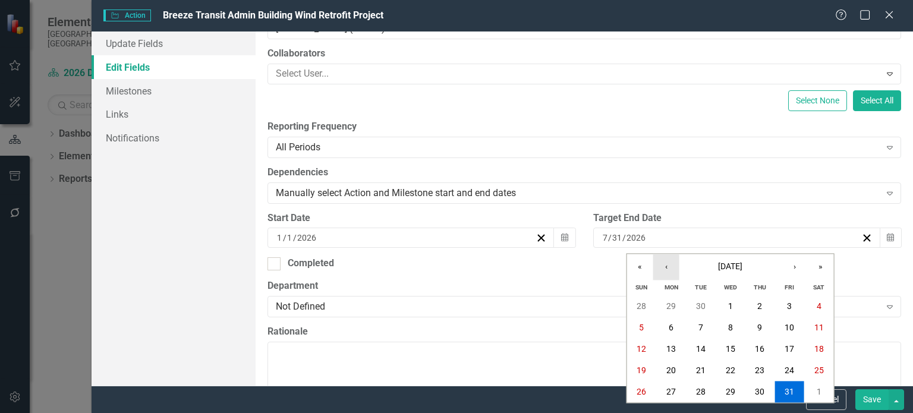
click at [672, 266] on button "‹" at bounding box center [667, 267] width 26 height 26
click at [699, 389] on abbr "30" at bounding box center [701, 393] width 10 height 10
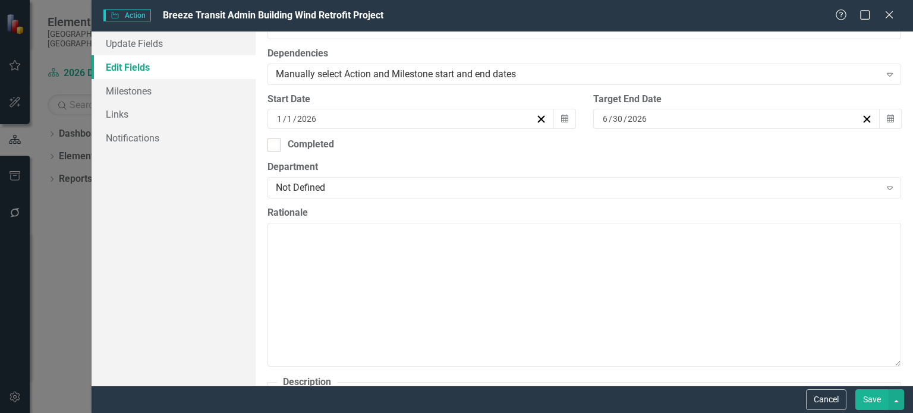
scroll to position [416, 0]
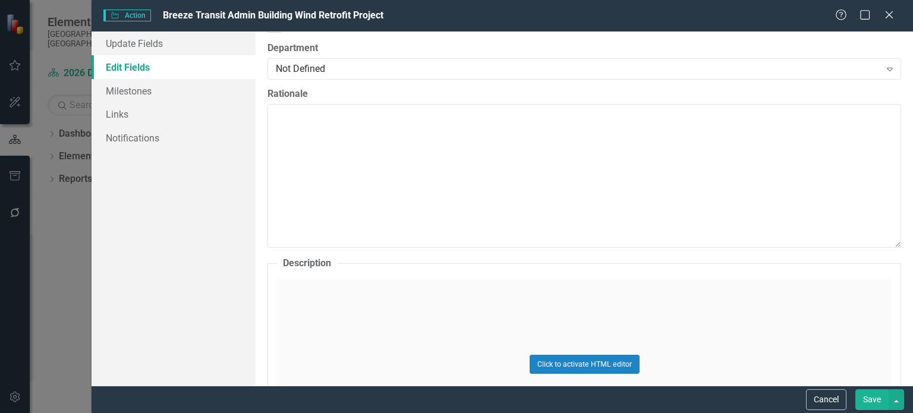
click at [340, 300] on div "Click to activate HTML editor" at bounding box center [584, 363] width 615 height 169
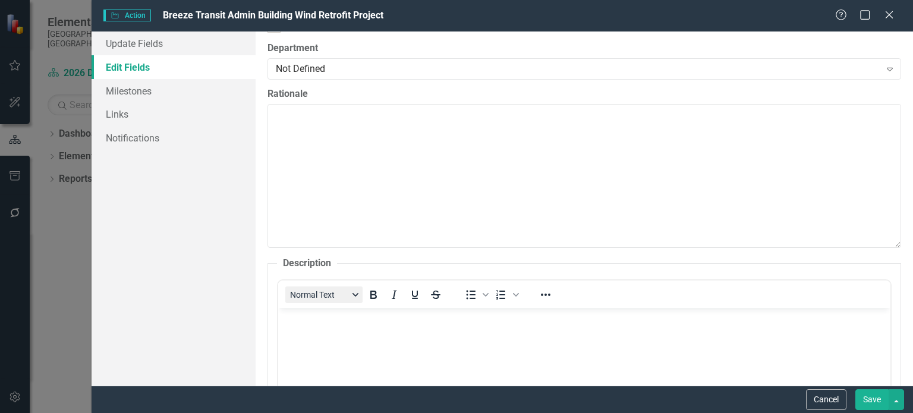
scroll to position [0, 0]
click at [302, 323] on p "Rich Text Area. Press ALT-0 for help." at bounding box center [584, 319] width 607 height 14
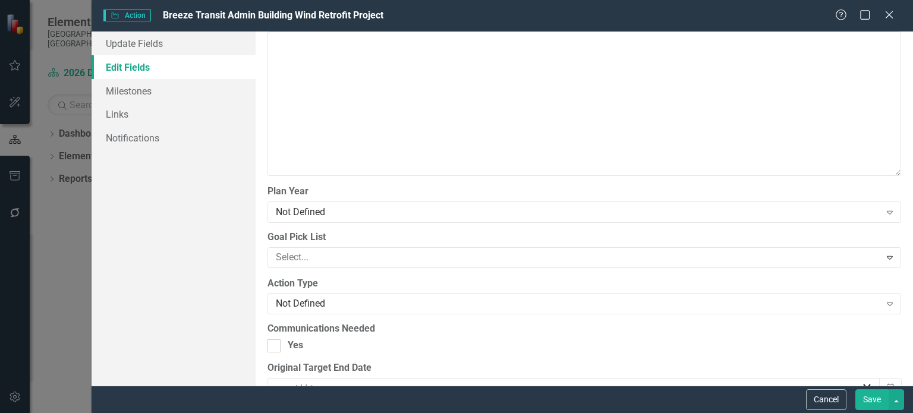
scroll to position [1130, 0]
click at [395, 252] on div at bounding box center [575, 255] width 609 height 16
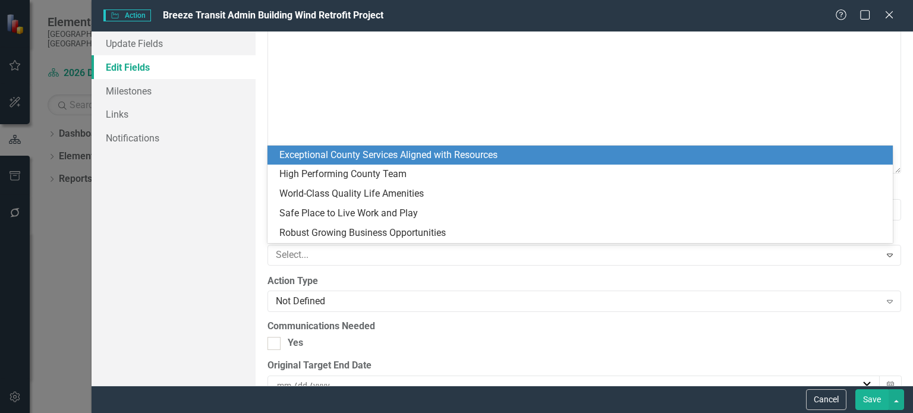
click at [338, 154] on div "Exceptional County Services Aligned with Resources" at bounding box center [582, 156] width 607 height 14
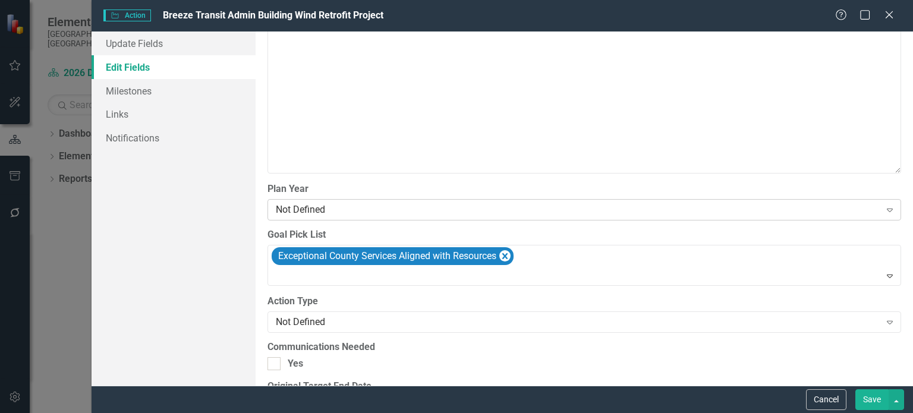
click at [312, 211] on div "Not Defined" at bounding box center [578, 210] width 604 height 14
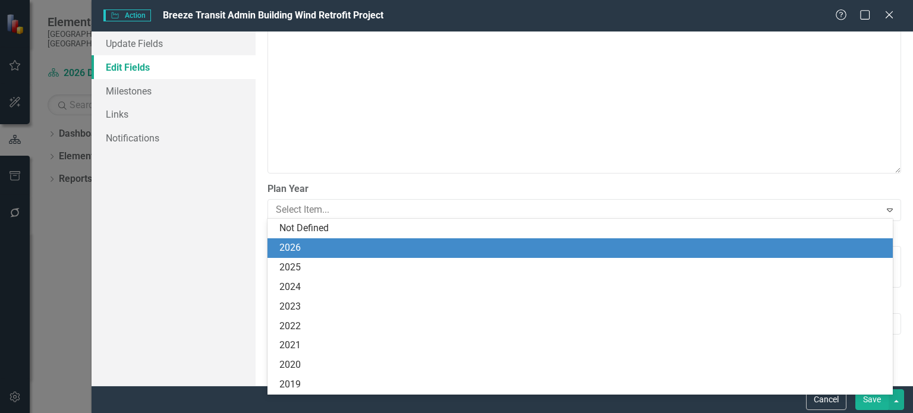
click at [313, 247] on div "2026" at bounding box center [582, 248] width 607 height 14
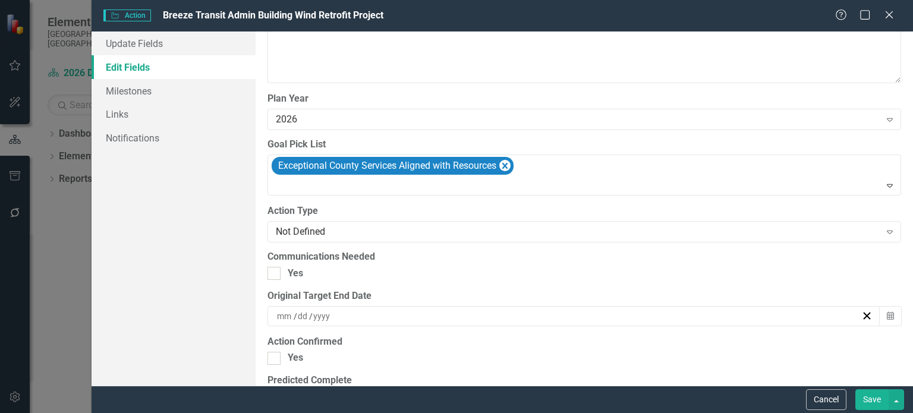
scroll to position [1249, 0]
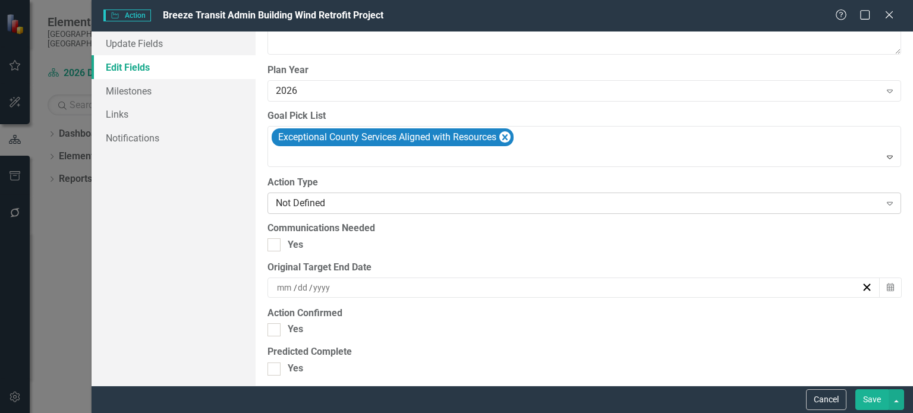
click at [352, 202] on div "Not Defined" at bounding box center [578, 204] width 604 height 14
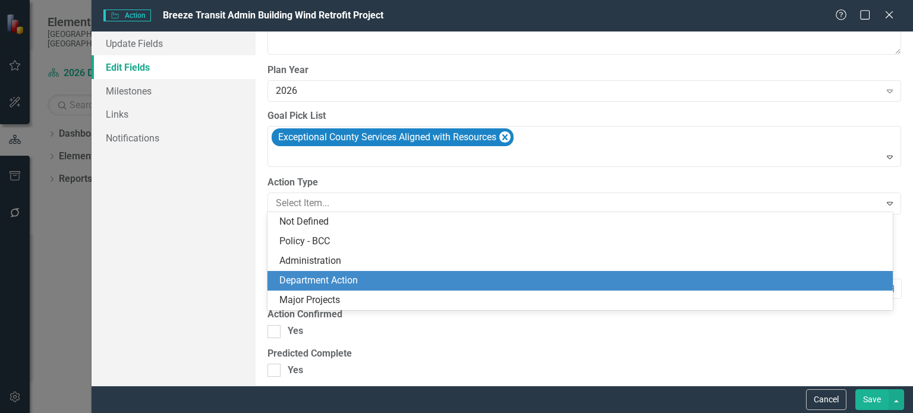
click at [314, 275] on div "Department Action" at bounding box center [582, 281] width 607 height 14
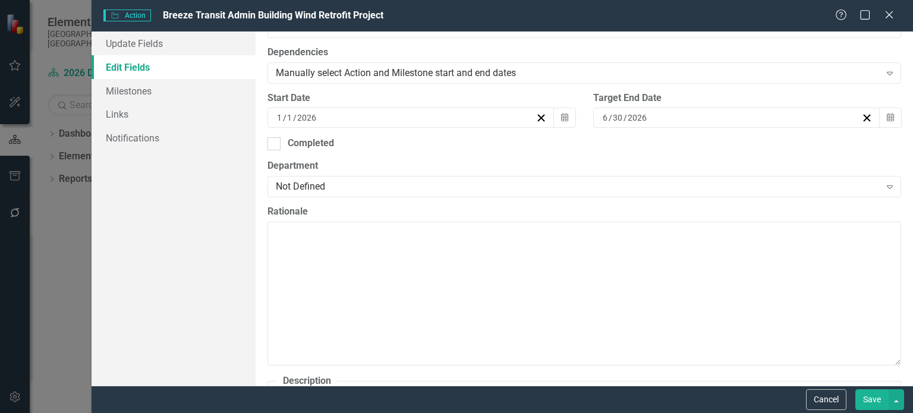
scroll to position [297, 0]
click at [863, 394] on button "Save" at bounding box center [872, 400] width 33 height 21
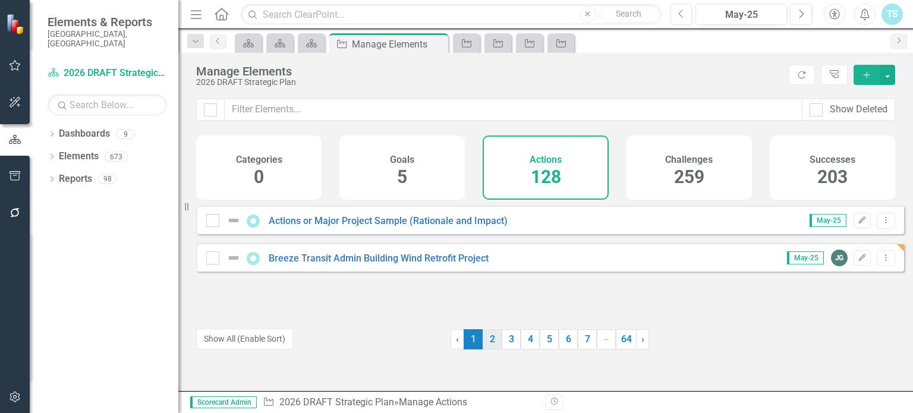
click at [492, 336] on link "2" at bounding box center [492, 339] width 19 height 20
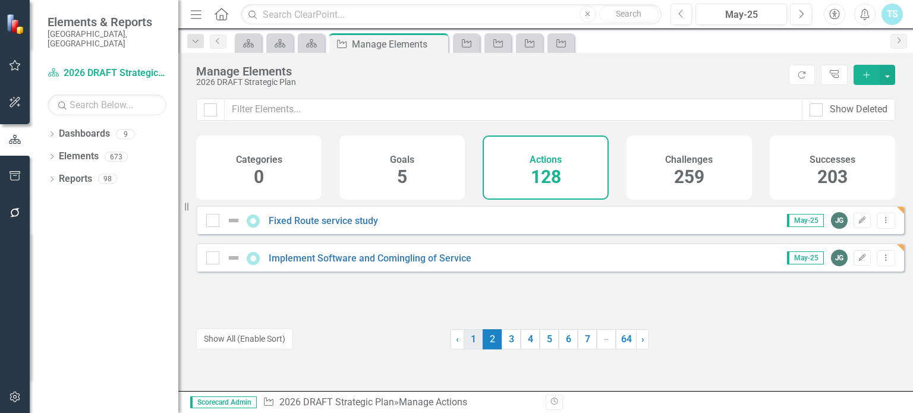
click at [471, 341] on link "1" at bounding box center [473, 339] width 19 height 20
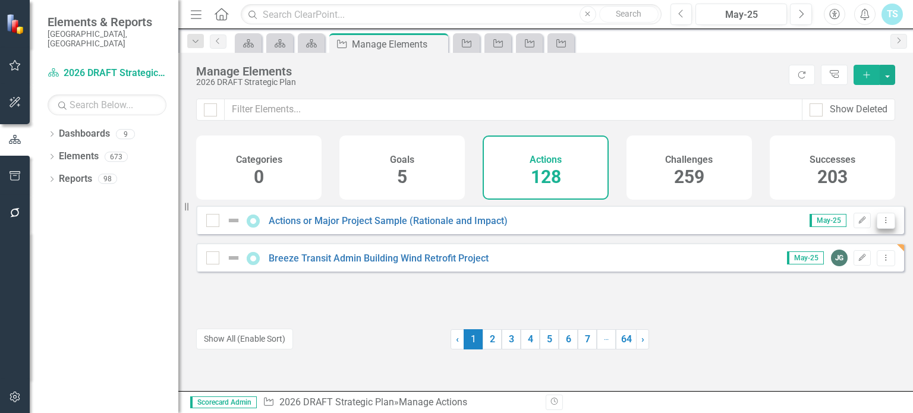
click at [881, 224] on icon "Dropdown Menu" at bounding box center [886, 220] width 10 height 8
click at [850, 293] on link "Copy Duplicate Action" at bounding box center [838, 292] width 98 height 22
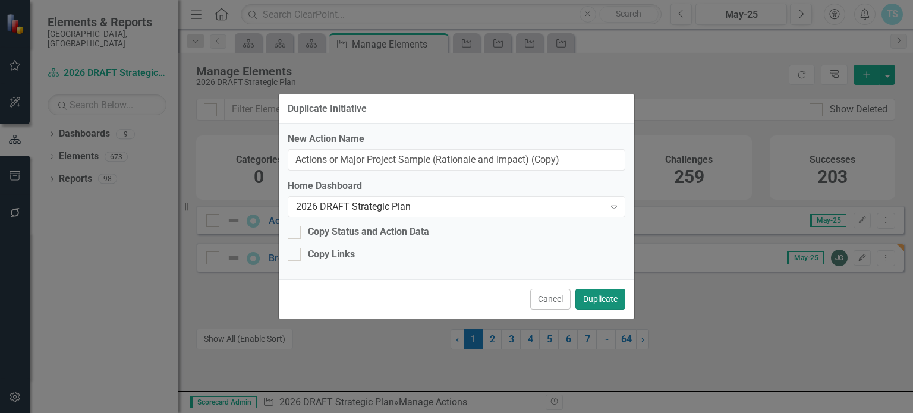
click at [590, 303] on button "Duplicate" at bounding box center [601, 299] width 50 height 21
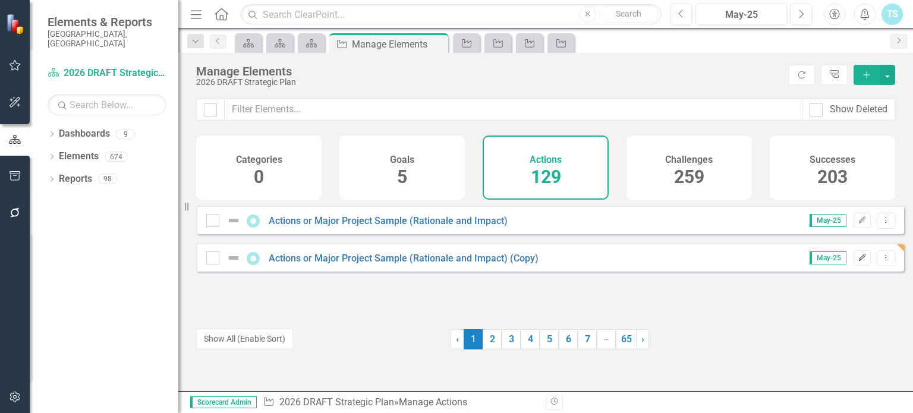
click at [858, 262] on icon "Edit" at bounding box center [862, 258] width 9 height 7
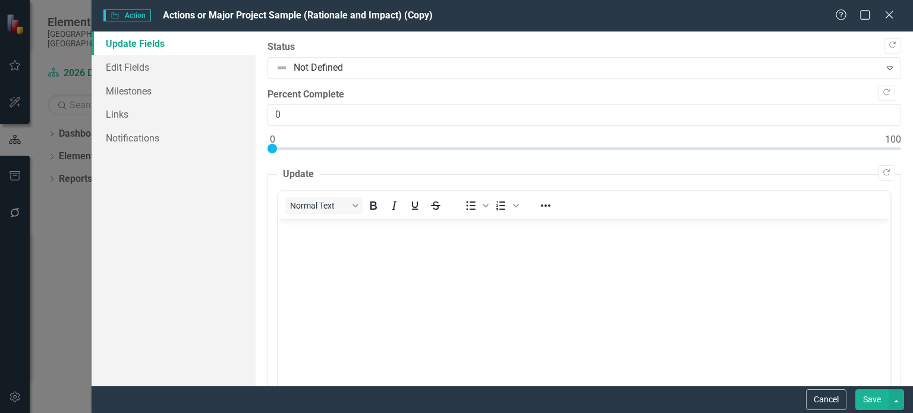
scroll to position [0, 0]
click at [175, 72] on link "Edit Fields" at bounding box center [174, 67] width 164 height 24
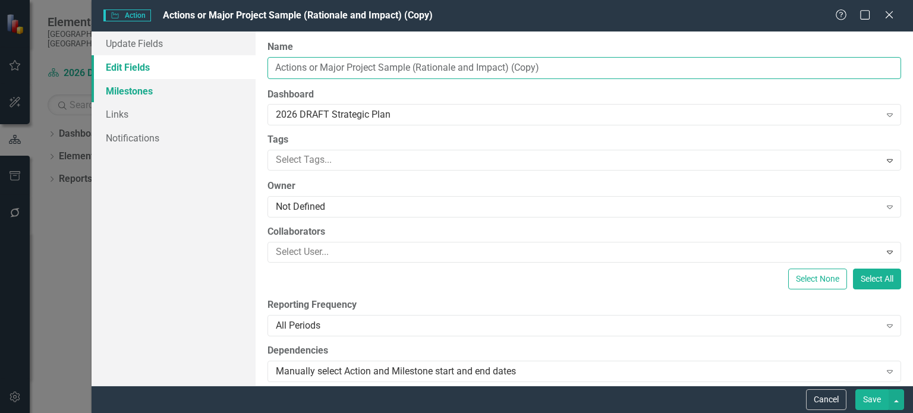
drag, startPoint x: 575, startPoint y: 72, endPoint x: 241, endPoint y: 92, distance: 334.2
click at [241, 92] on div "Update Fields Edit Fields Milestones Links Notifications "Update" fields in Cle…" at bounding box center [503, 209] width 822 height 354
paste input "Vault and Oil Room Improvements Project"
type input "Vault and Oil Room Improvements Project"
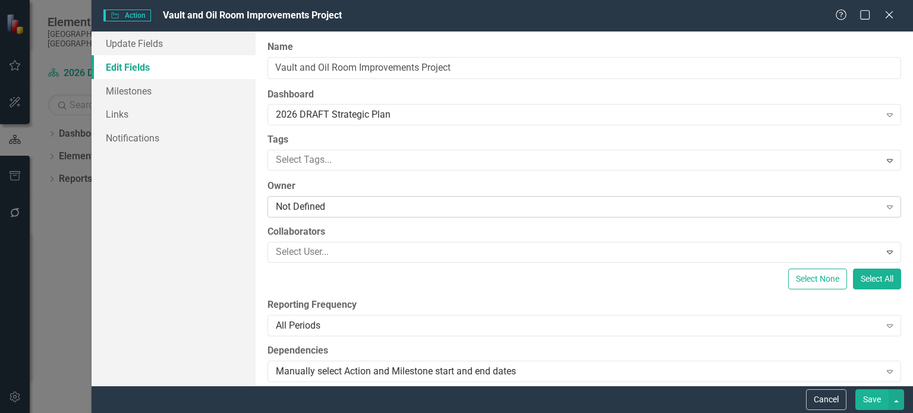
click at [324, 204] on div "Not Defined" at bounding box center [578, 207] width 604 height 14
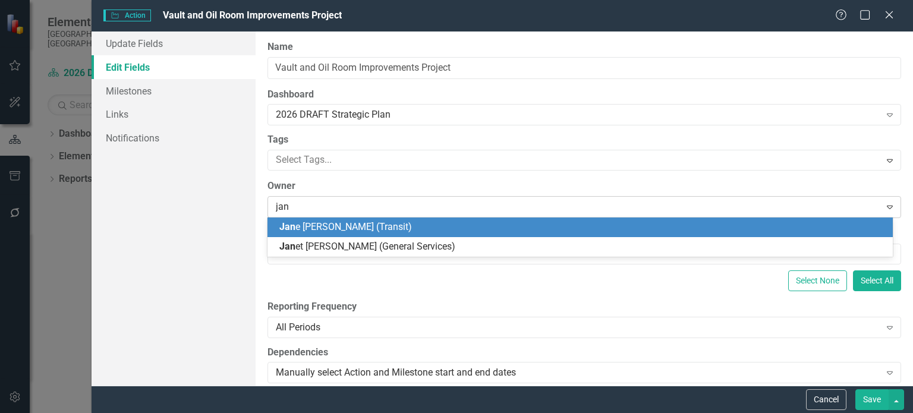
type input "[PERSON_NAME]"
click at [293, 223] on span "[PERSON_NAME]" at bounding box center [315, 226] width 72 height 11
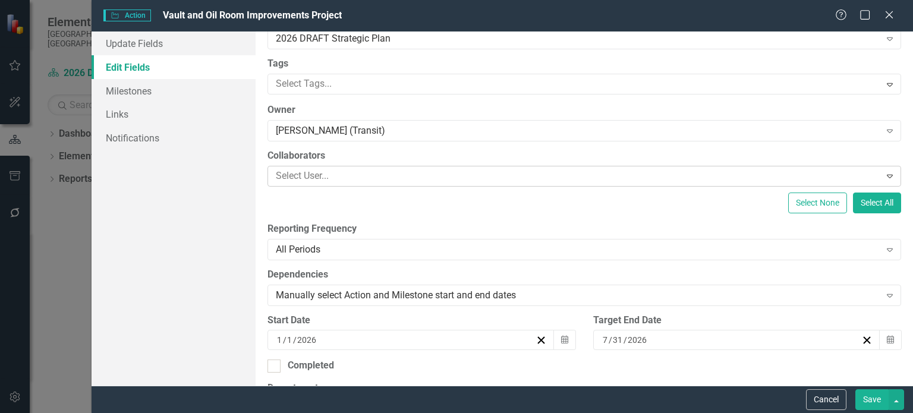
scroll to position [119, 0]
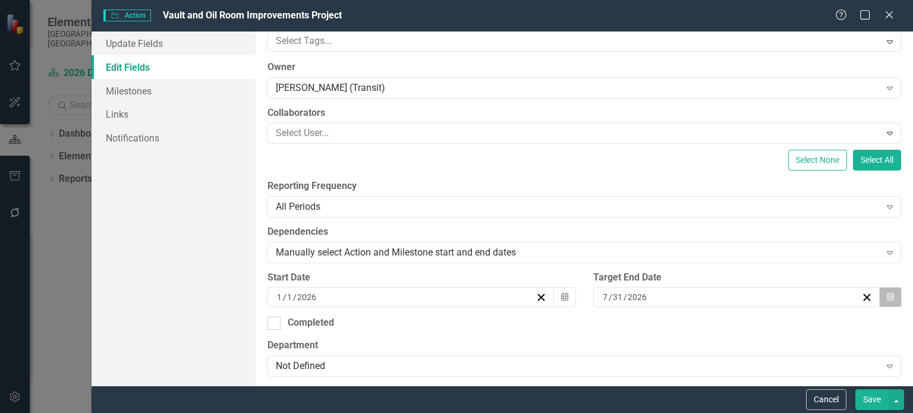
click at [880, 293] on button "Calendar" at bounding box center [891, 297] width 23 height 20
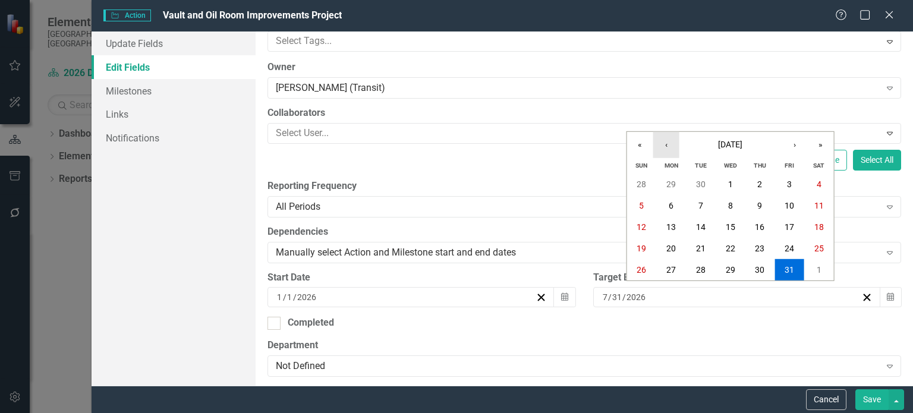
click at [670, 145] on button "‹" at bounding box center [667, 145] width 26 height 26
click at [761, 267] on abbr "30" at bounding box center [760, 270] width 10 height 10
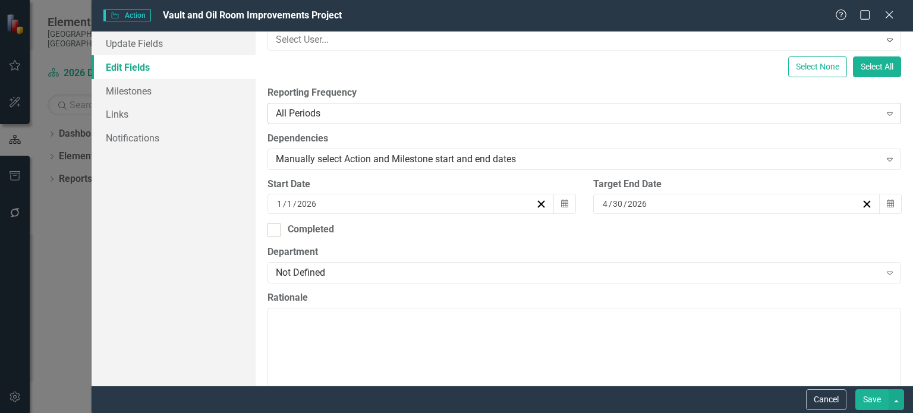
scroll to position [238, 0]
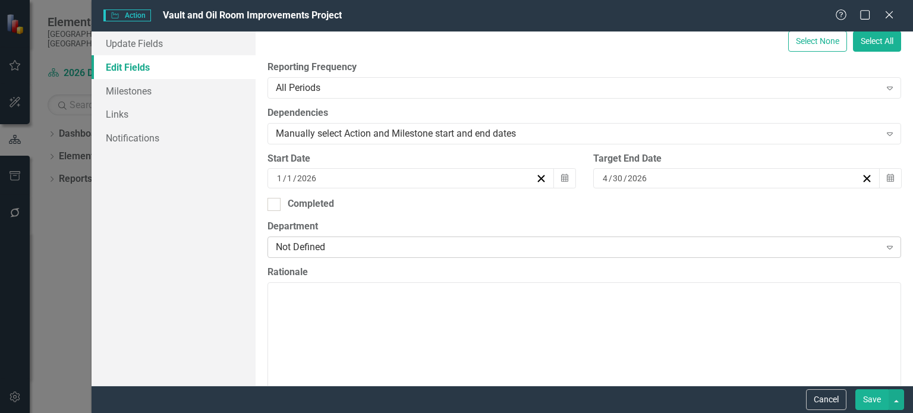
click at [421, 237] on div "Not Defined Expand" at bounding box center [585, 247] width 634 height 21
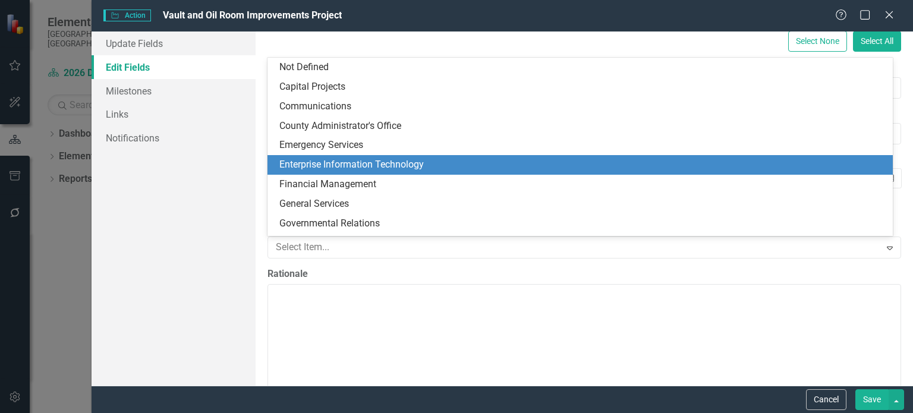
scroll to position [231, 0]
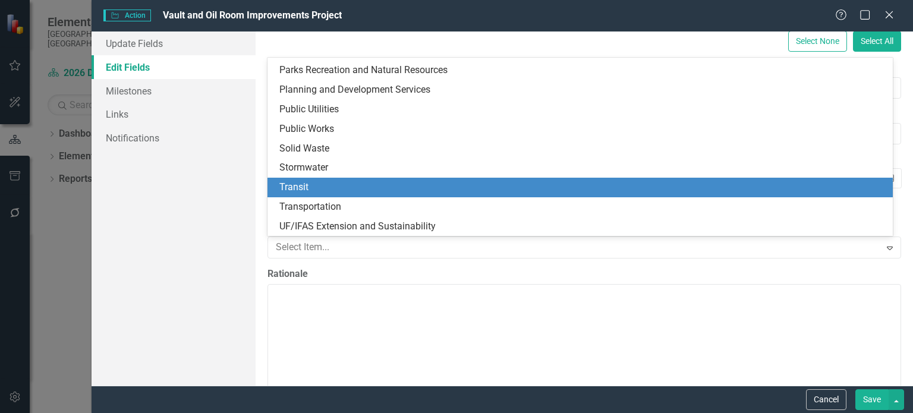
click at [368, 188] on div "Transit" at bounding box center [582, 188] width 607 height 14
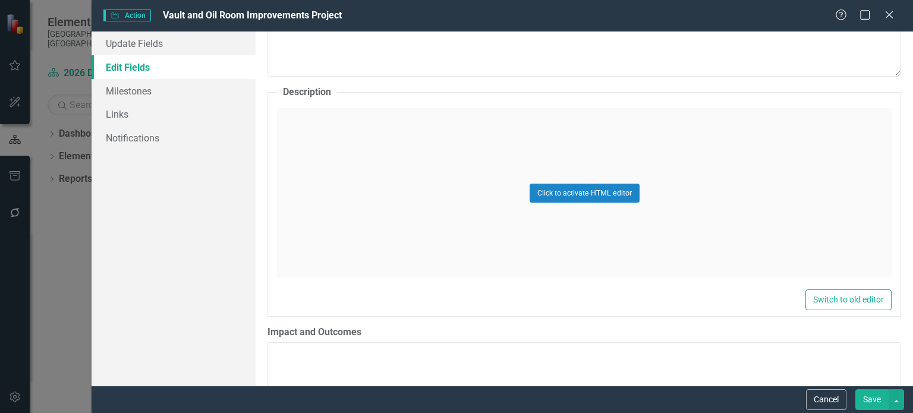
scroll to position [595, 0]
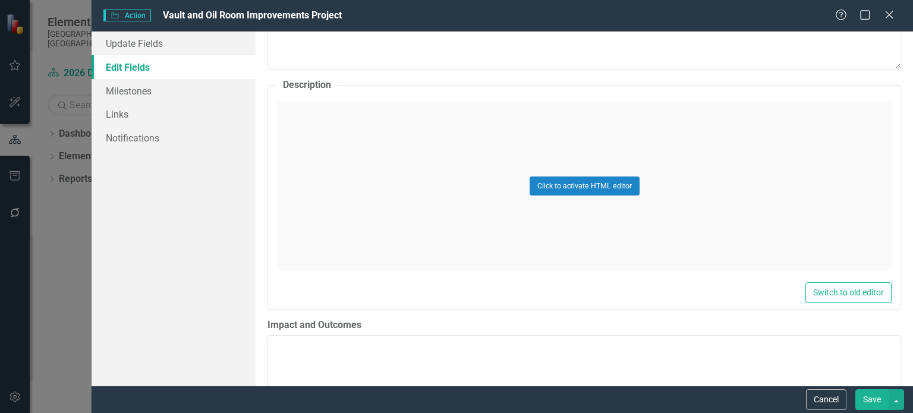
click at [525, 124] on div "Click to activate HTML editor" at bounding box center [584, 185] width 615 height 169
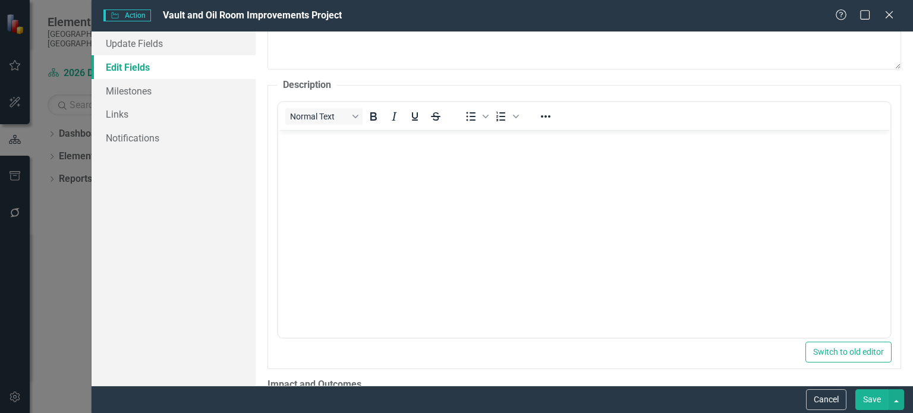
scroll to position [0, 0]
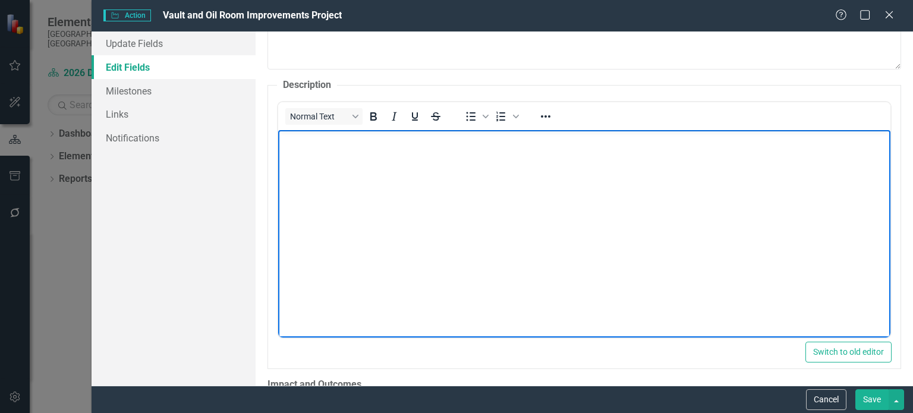
click at [309, 149] on body "Rich Text Area. Press ALT-0 for help." at bounding box center [584, 219] width 613 height 178
paste body "Rich Text Area. Press ALT-0 for help."
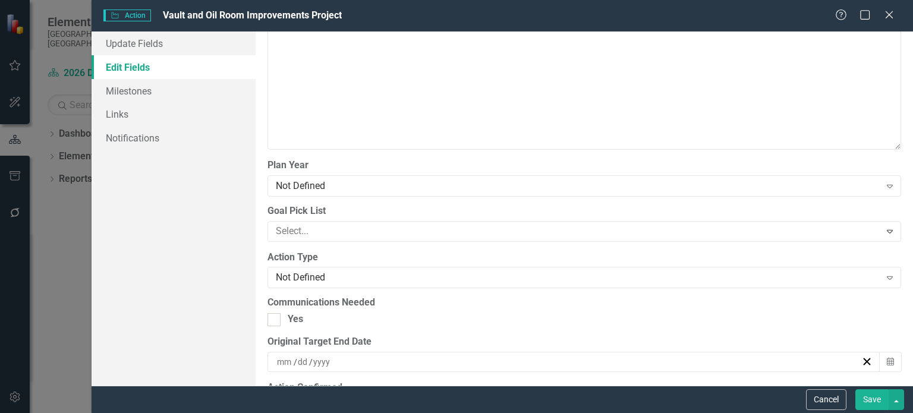
scroll to position [1189, 0]
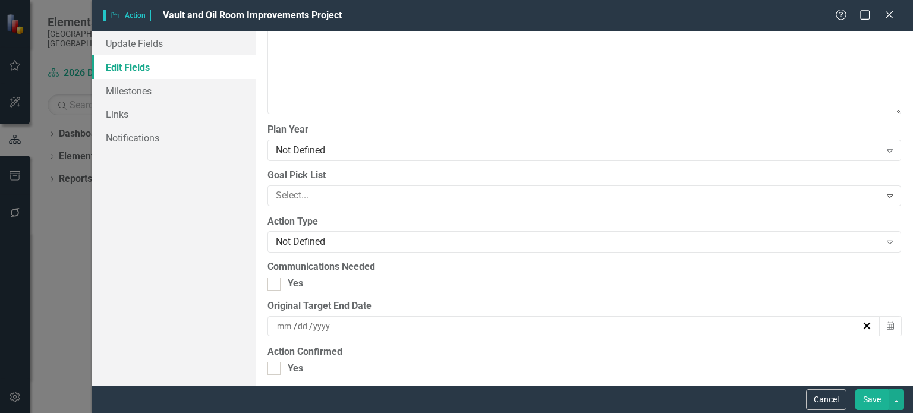
click at [307, 150] on div "Not Defined" at bounding box center [578, 150] width 604 height 14
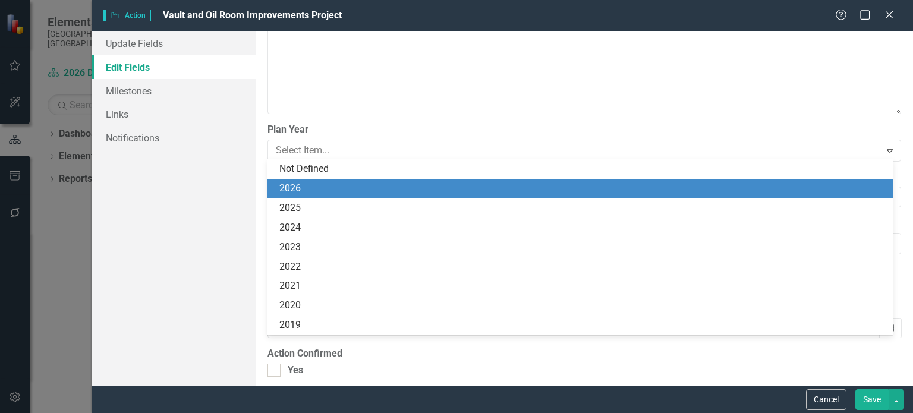
click at [301, 187] on div "2026" at bounding box center [582, 189] width 607 height 14
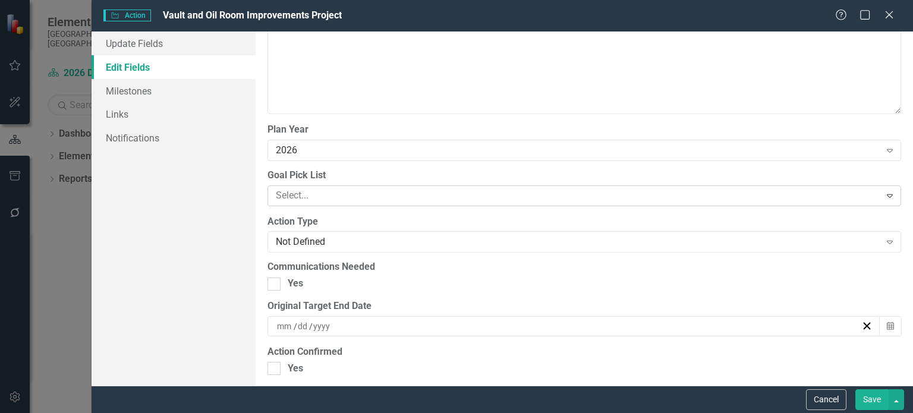
click at [338, 193] on div at bounding box center [575, 196] width 609 height 16
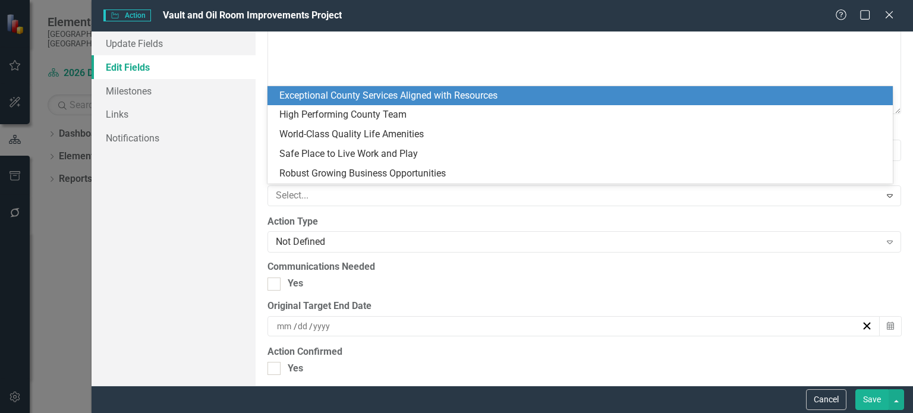
click at [332, 97] on div "Exceptional County Services Aligned with Resources" at bounding box center [582, 96] width 607 height 14
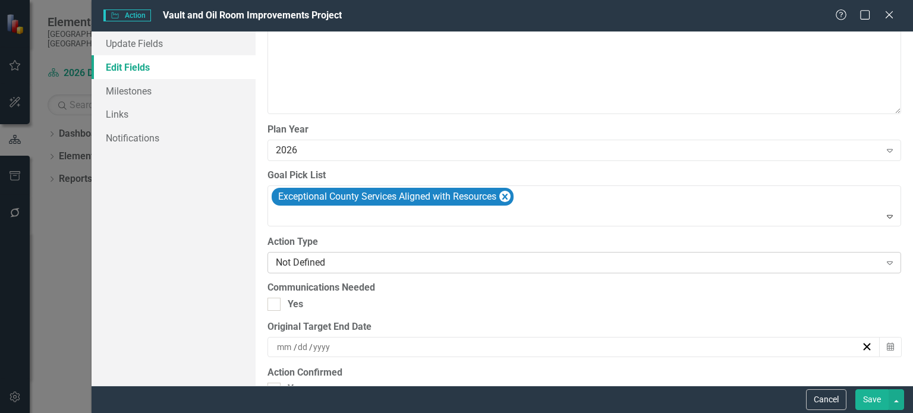
click at [328, 256] on div "Not Defined" at bounding box center [578, 263] width 604 height 14
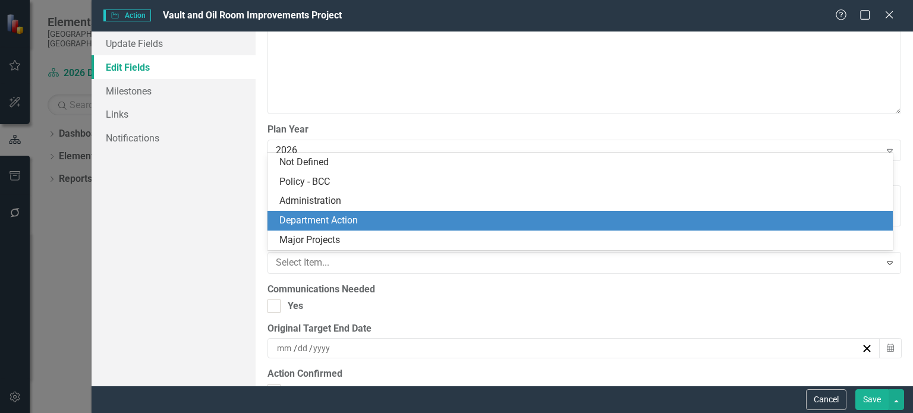
click at [323, 219] on div "Department Action" at bounding box center [582, 221] width 607 height 14
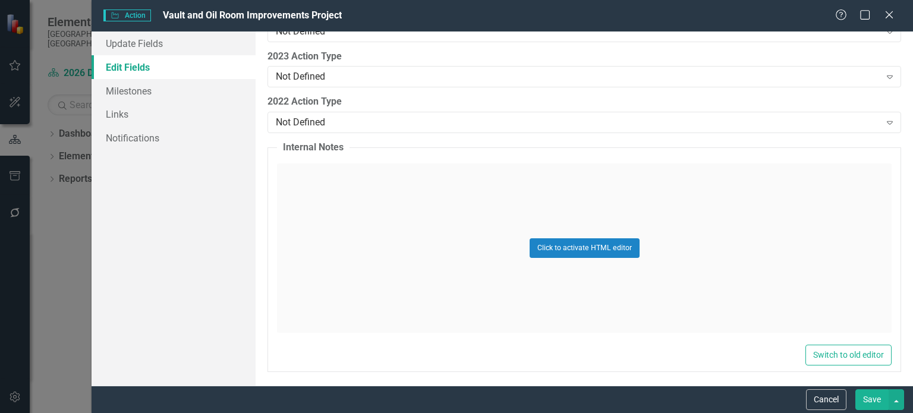
scroll to position [1870, 0]
click at [858, 395] on button "Save" at bounding box center [872, 400] width 33 height 21
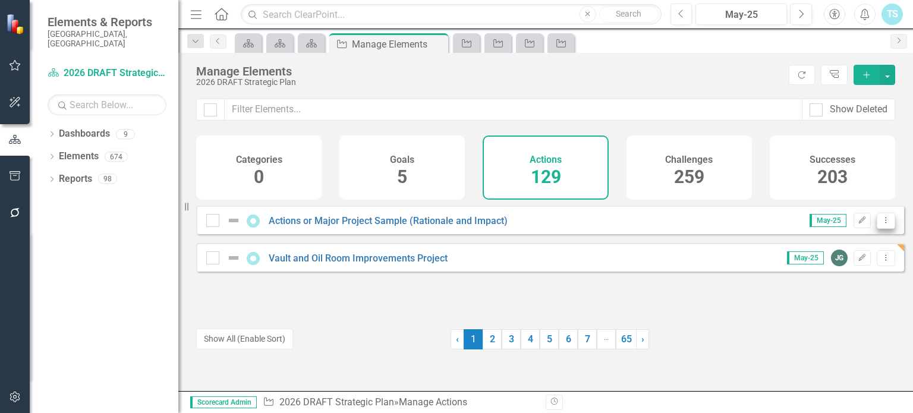
click at [881, 224] on icon "Dropdown Menu" at bounding box center [886, 220] width 10 height 8
click at [868, 293] on link "Copy Duplicate Action" at bounding box center [838, 292] width 98 height 22
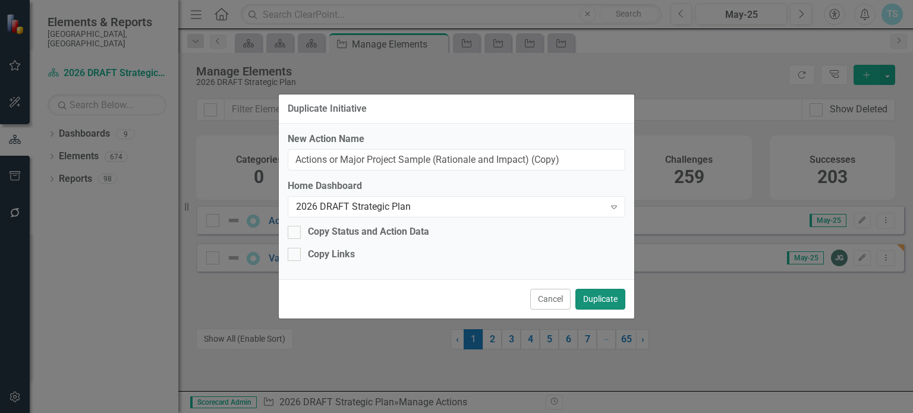
click at [617, 300] on button "Duplicate" at bounding box center [601, 299] width 50 height 21
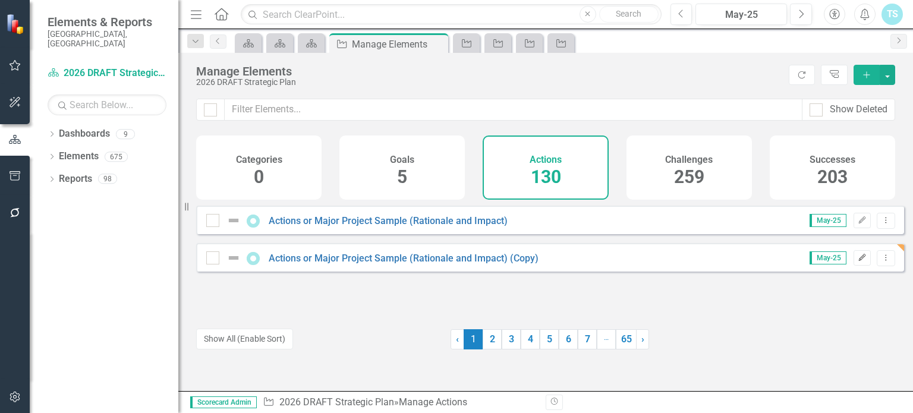
click at [858, 262] on icon "Edit" at bounding box center [862, 258] width 9 height 7
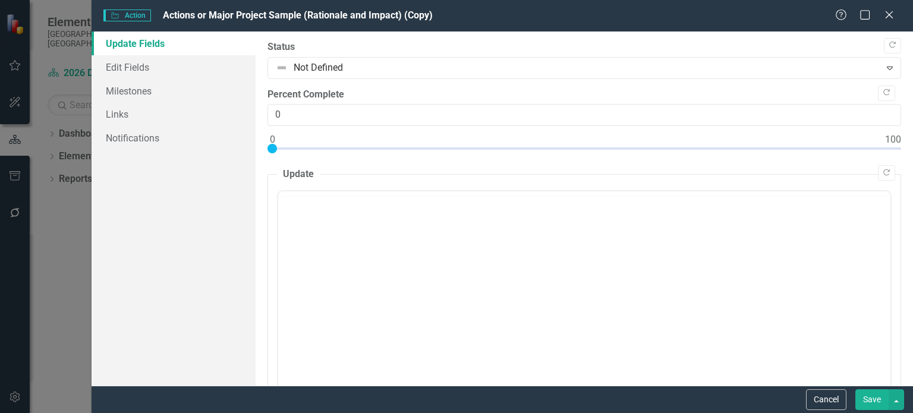
scroll to position [0, 0]
click at [174, 68] on link "Edit Fields" at bounding box center [174, 67] width 164 height 24
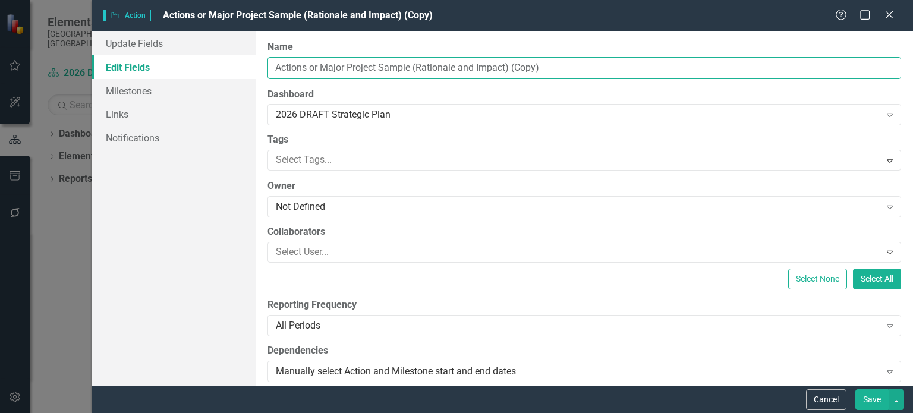
drag, startPoint x: 598, startPoint y: 74, endPoint x: 125, endPoint y: 68, distance: 472.2
click at [125, 68] on div "Update Fields Edit Fields Milestones Links Notifications "Update" fields in Cle…" at bounding box center [503, 209] width 822 height 354
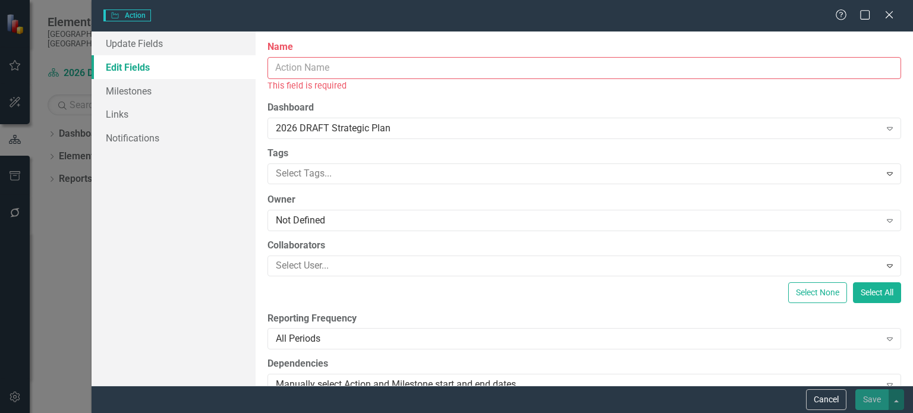
click at [369, 63] on input "Name" at bounding box center [585, 68] width 634 height 22
paste input "Bus Stop Improvements"
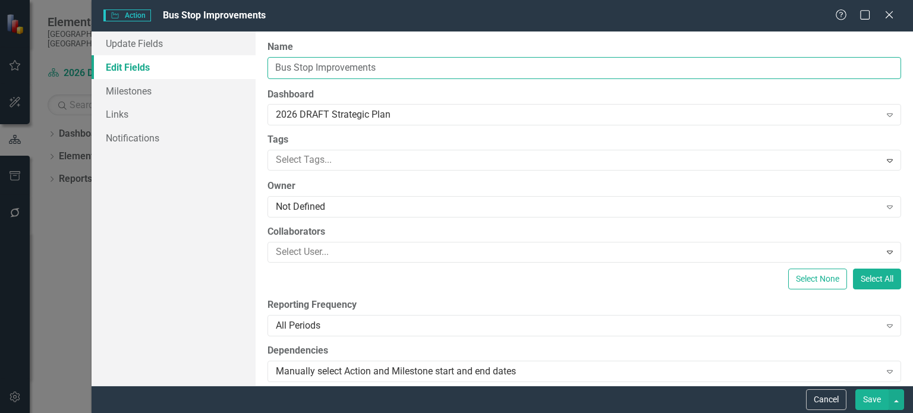
type input "Bus Stop Improvements"
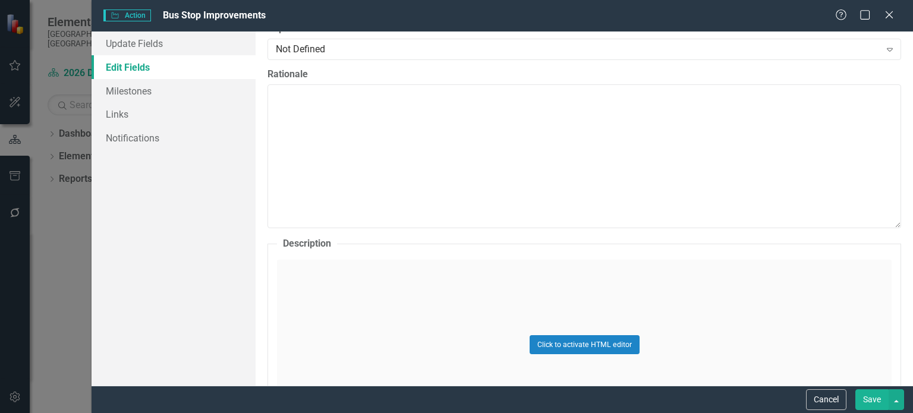
scroll to position [476, 0]
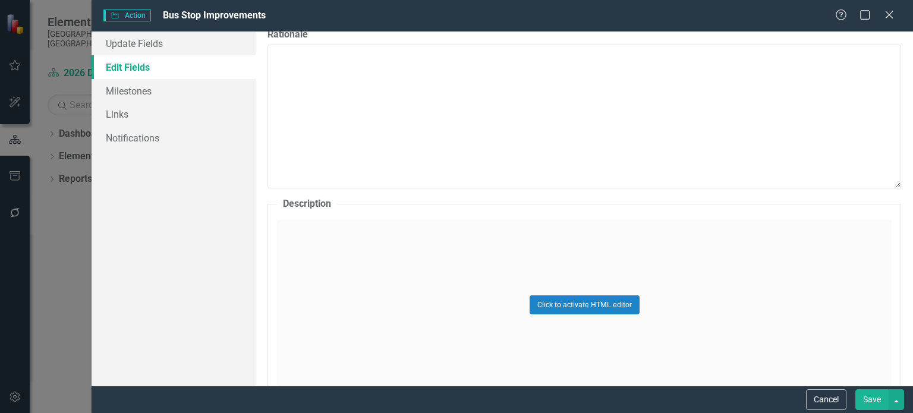
click at [288, 246] on div "Click to activate HTML editor" at bounding box center [584, 304] width 615 height 169
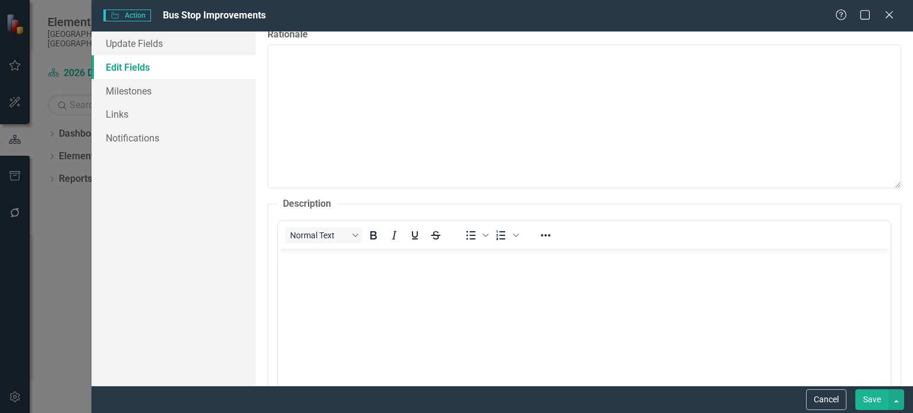
click at [311, 271] on body "Rich Text Area. Press ALT-0 for help." at bounding box center [584, 338] width 613 height 178
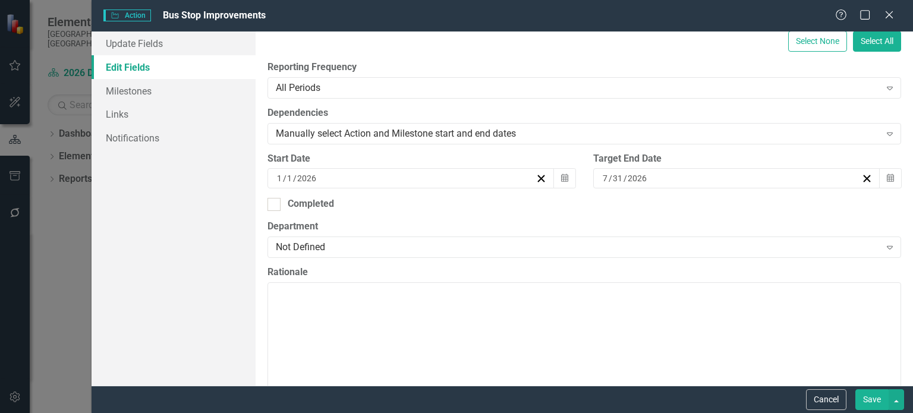
scroll to position [178, 0]
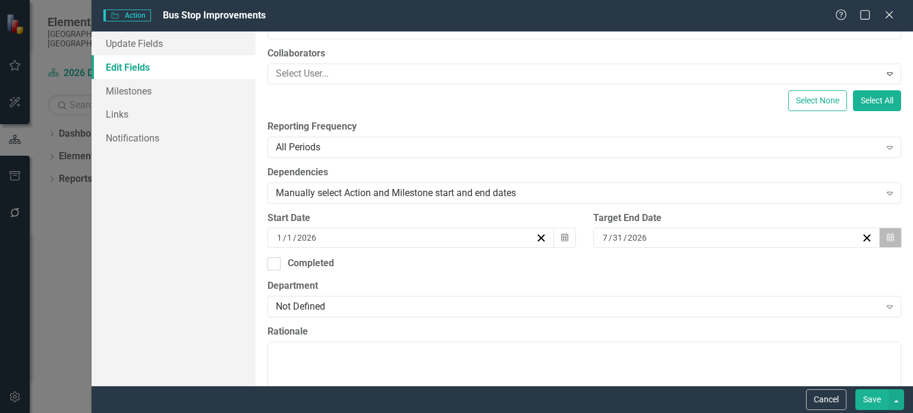
click at [887, 241] on icon "Calendar" at bounding box center [890, 238] width 7 height 8
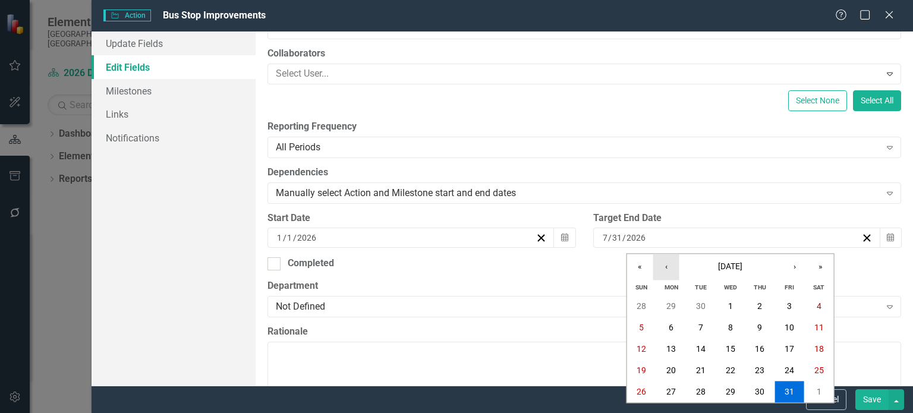
click at [659, 268] on button "‹" at bounding box center [667, 267] width 26 height 26
click at [662, 268] on button "‹" at bounding box center [667, 267] width 26 height 26
click at [794, 267] on button "›" at bounding box center [795, 267] width 26 height 26
click at [662, 266] on button "‹" at bounding box center [667, 267] width 26 height 26
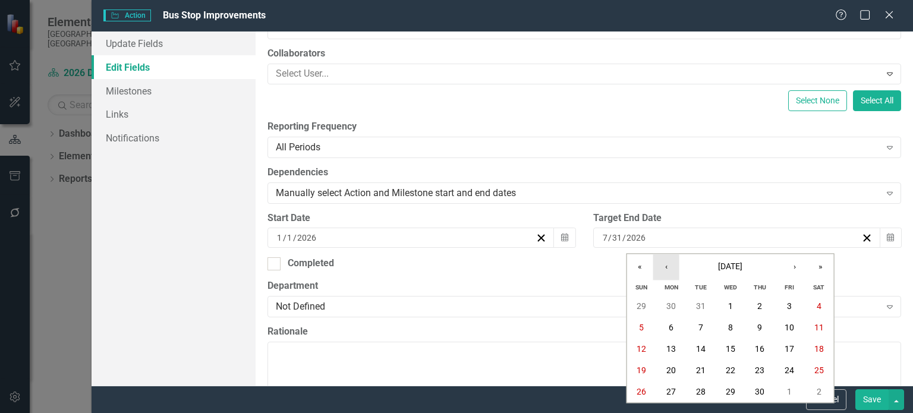
click at [662, 266] on button "‹" at bounding box center [667, 267] width 26 height 26
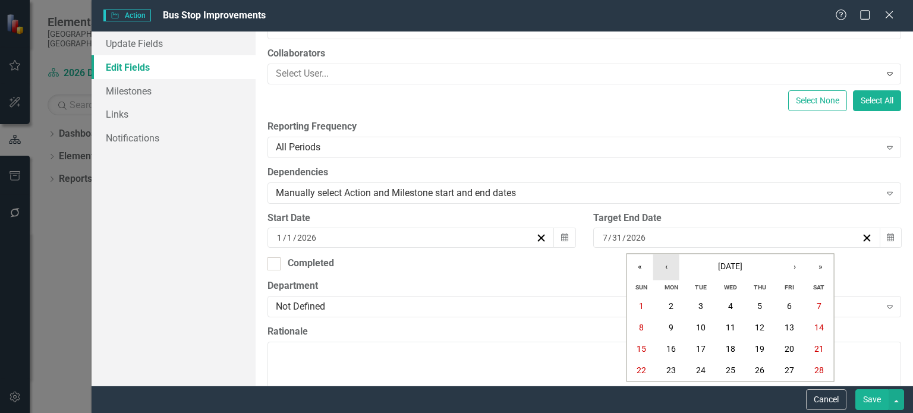
click at [662, 266] on button "‹" at bounding box center [667, 267] width 26 height 26
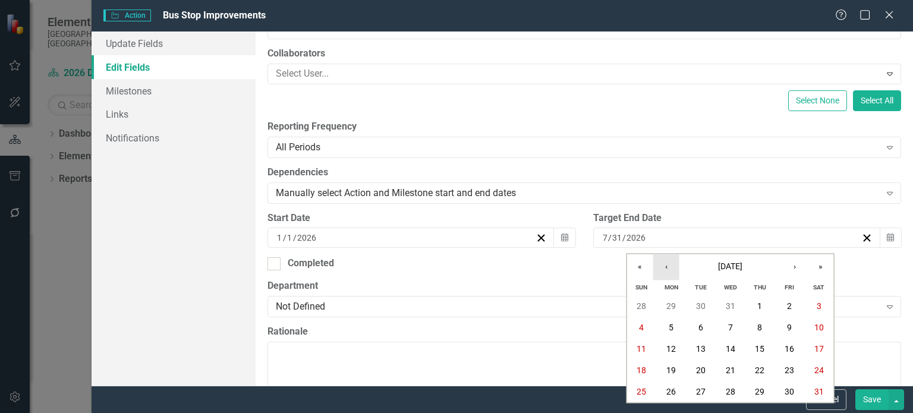
click at [662, 266] on button "‹" at bounding box center [667, 267] width 26 height 26
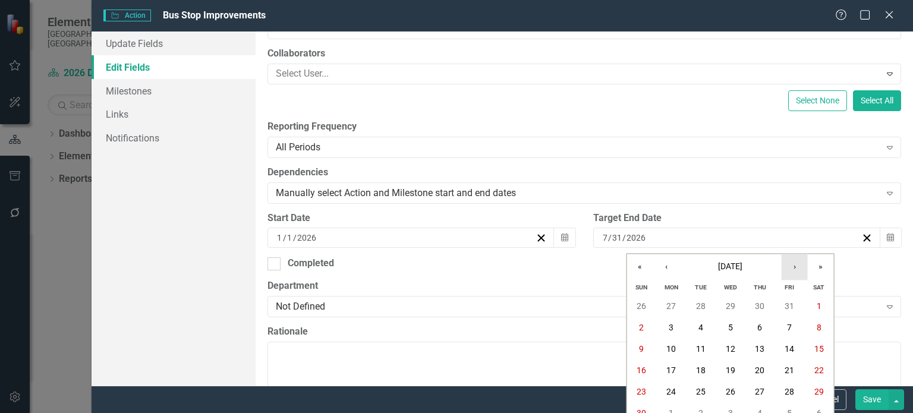
click at [796, 278] on button "›" at bounding box center [795, 267] width 26 height 26
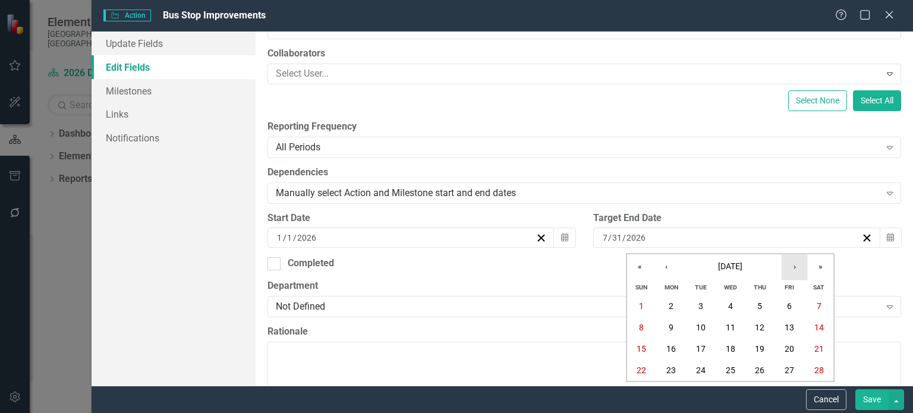
click at [796, 278] on button "›" at bounding box center [795, 267] width 26 height 26
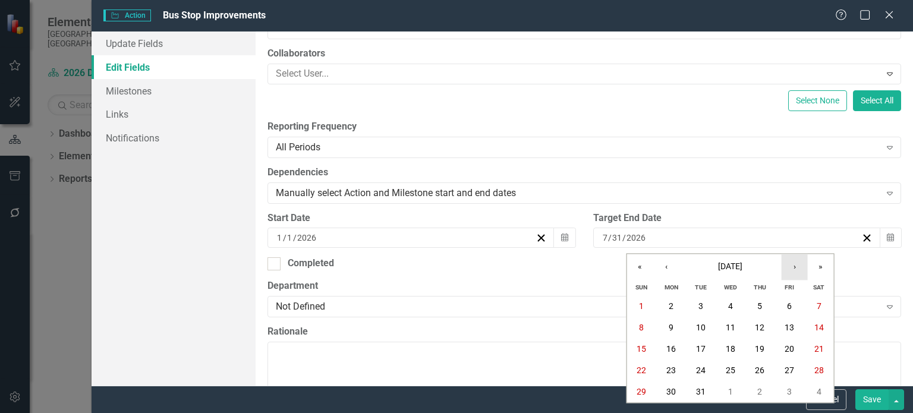
click at [796, 278] on button "›" at bounding box center [795, 267] width 26 height 26
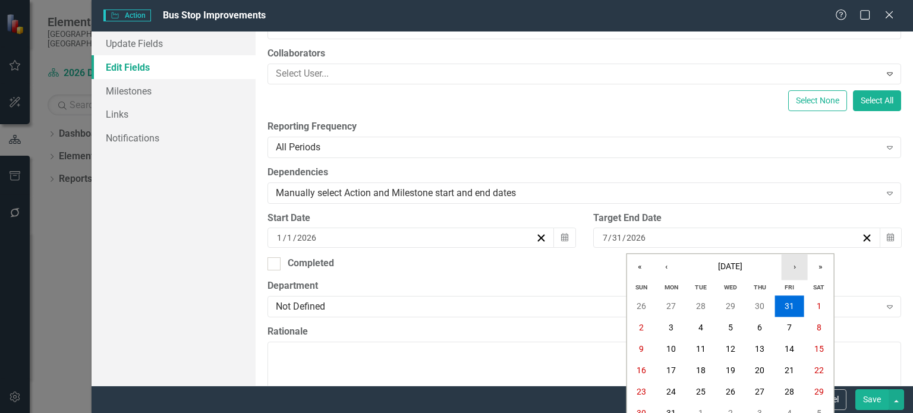
click at [796, 278] on button "›" at bounding box center [795, 267] width 26 height 26
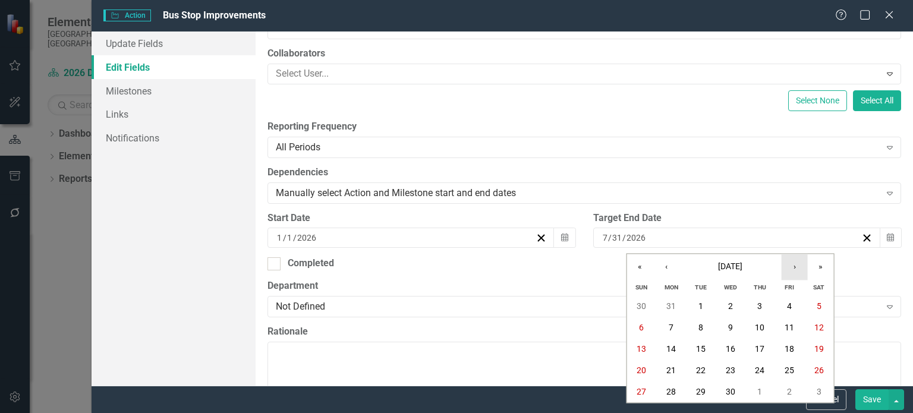
click at [796, 278] on button "›" at bounding box center [795, 267] width 26 height 26
click at [674, 385] on button "30" at bounding box center [672, 392] width 30 height 21
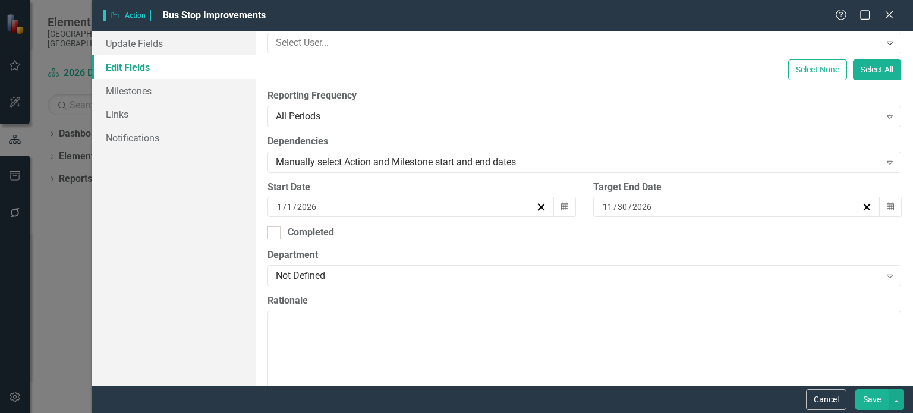
scroll to position [238, 0]
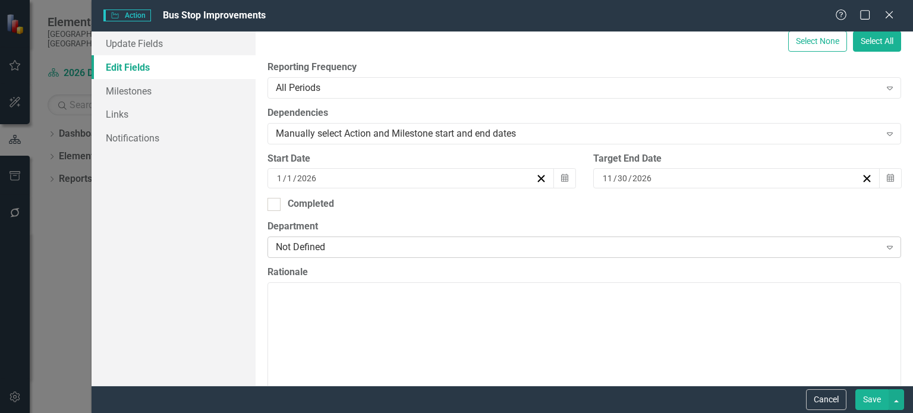
click at [340, 252] on div "Not Defined" at bounding box center [578, 248] width 604 height 14
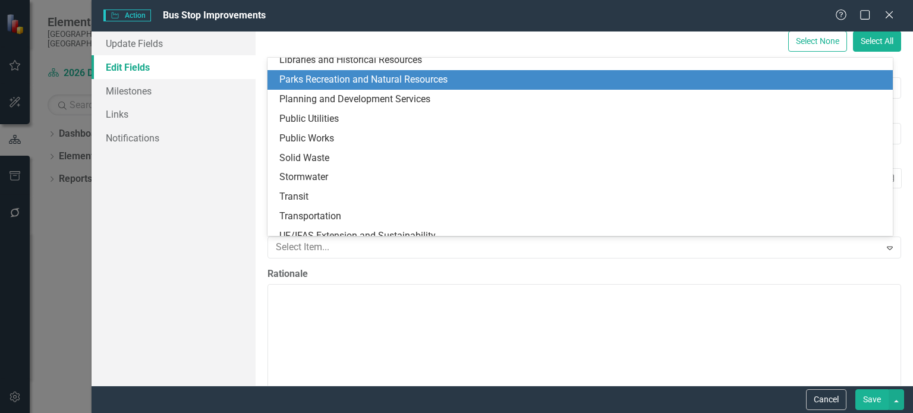
scroll to position [231, 0]
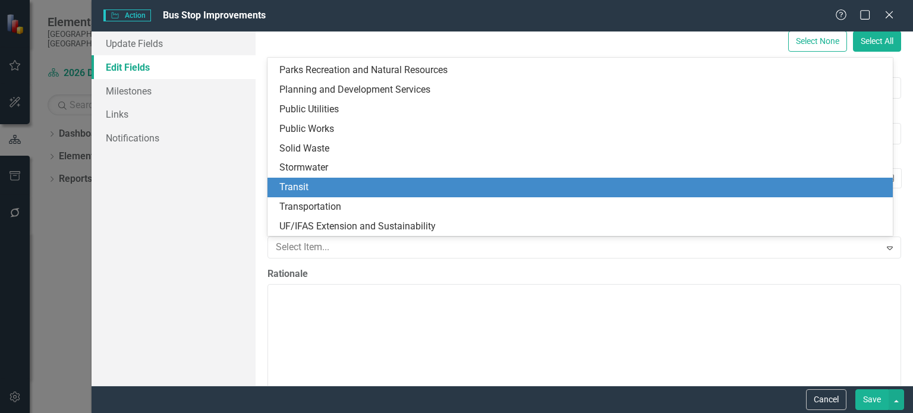
click at [327, 188] on div "Transit" at bounding box center [582, 188] width 607 height 14
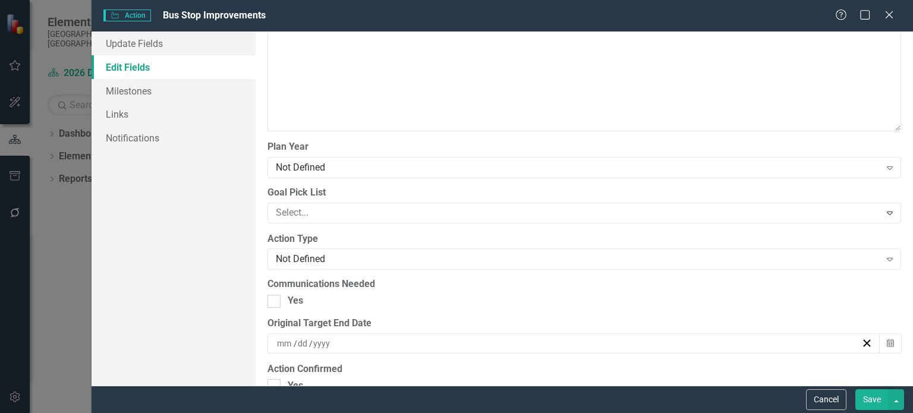
scroll to position [1189, 0]
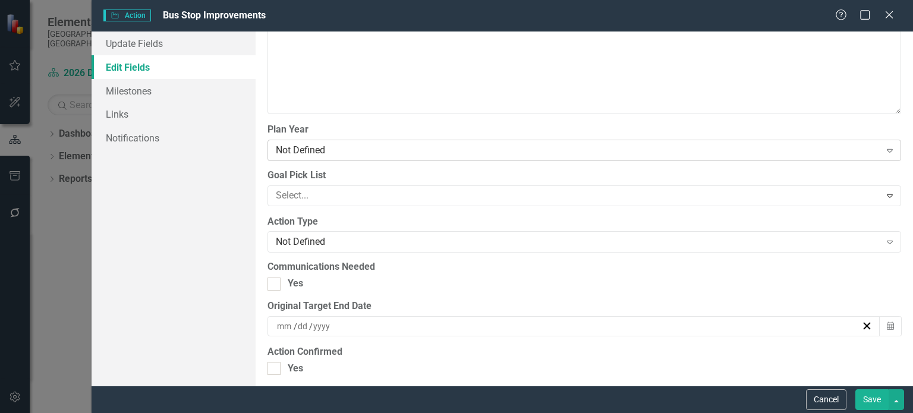
click at [335, 156] on div "Not Defined Expand" at bounding box center [585, 150] width 634 height 21
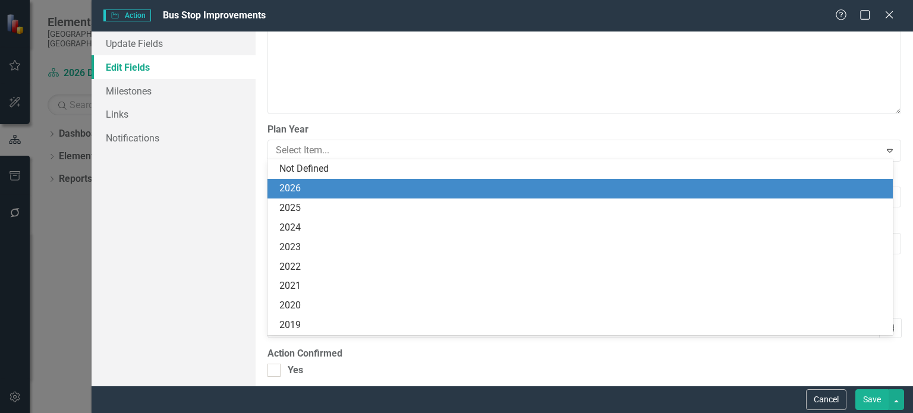
click at [322, 189] on div "2026" at bounding box center [582, 189] width 607 height 14
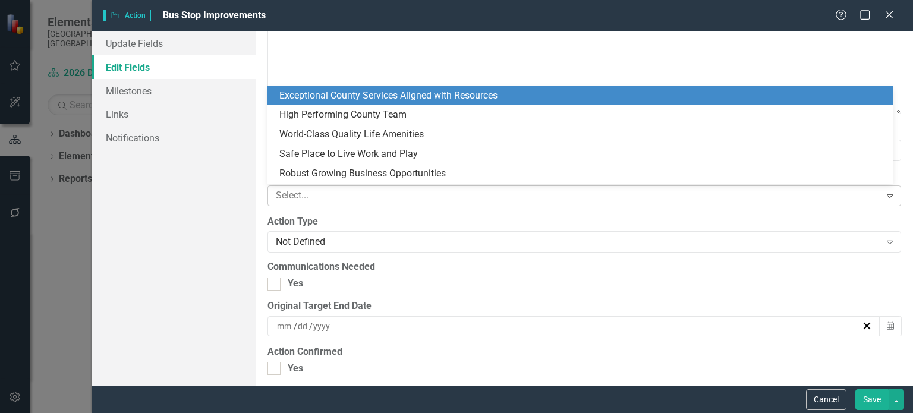
click at [310, 194] on div at bounding box center [575, 196] width 609 height 16
click at [343, 97] on div "Exceptional County Services Aligned with Resources" at bounding box center [582, 96] width 607 height 14
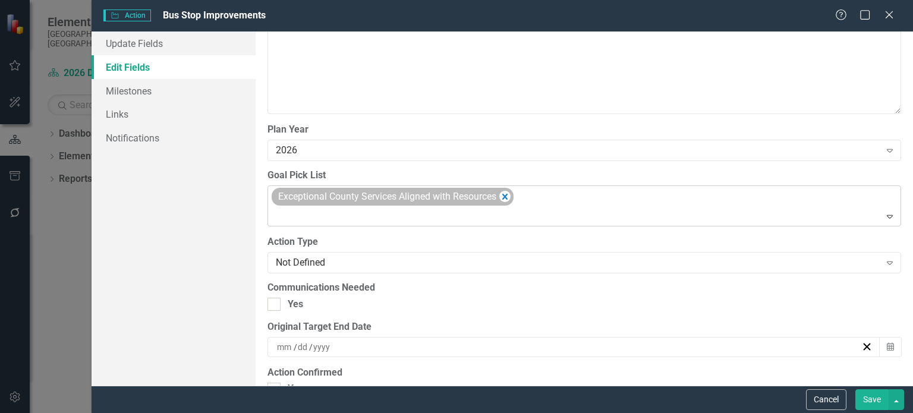
scroll to position [1249, 0]
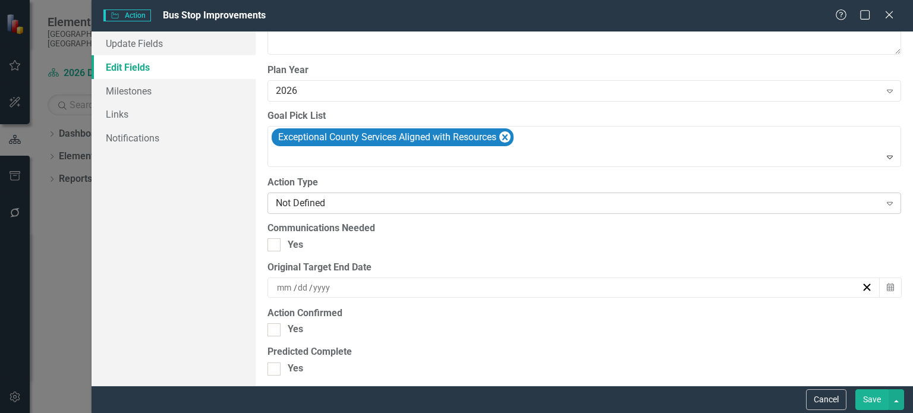
click at [323, 205] on div "Not Defined" at bounding box center [578, 204] width 604 height 14
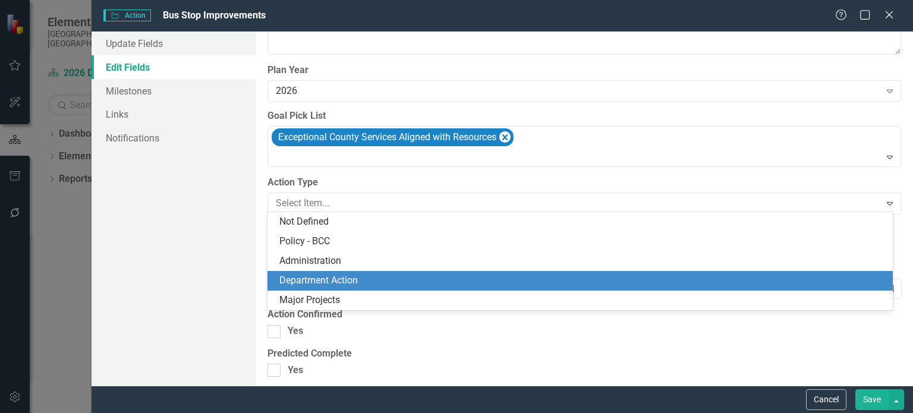
click at [326, 282] on div "Department Action" at bounding box center [582, 281] width 607 height 14
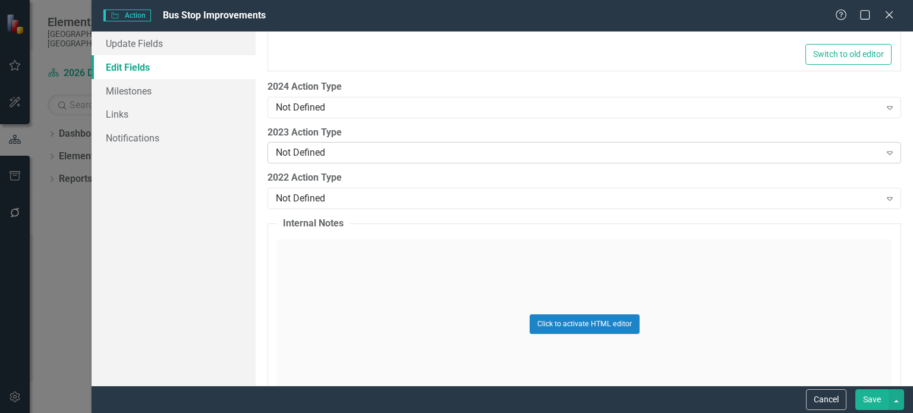
scroll to position [1870, 0]
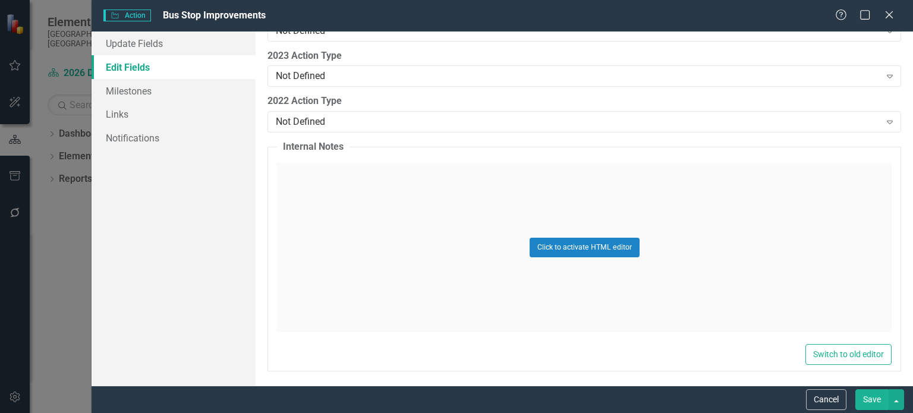
click at [879, 406] on button "Save" at bounding box center [872, 400] width 33 height 21
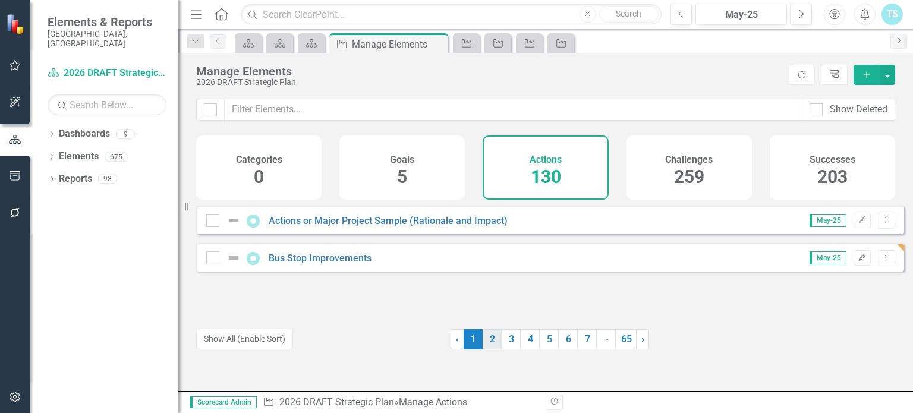
click at [483, 343] on link "2" at bounding box center [492, 339] width 19 height 20
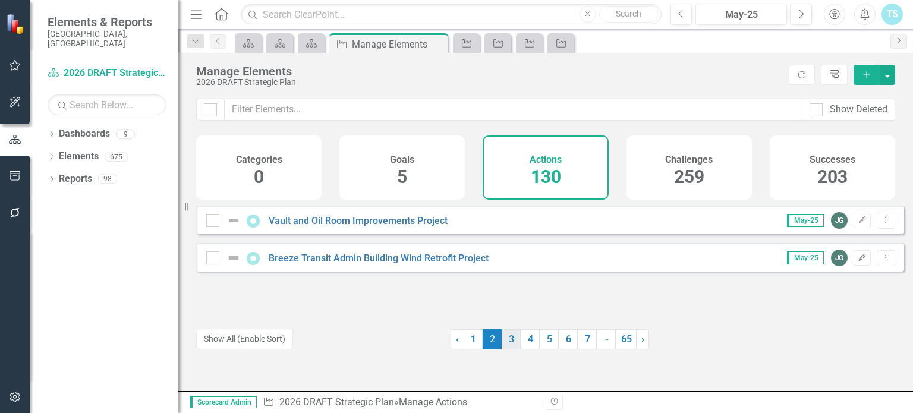
click at [504, 344] on link "3" at bounding box center [511, 339] width 19 height 20
click at [525, 340] on link "4" at bounding box center [530, 339] width 19 height 20
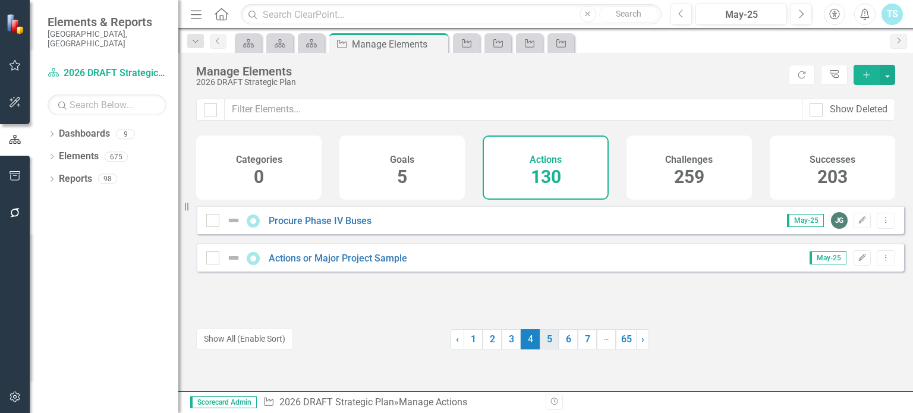
click at [551, 341] on link "5" at bounding box center [549, 339] width 19 height 20
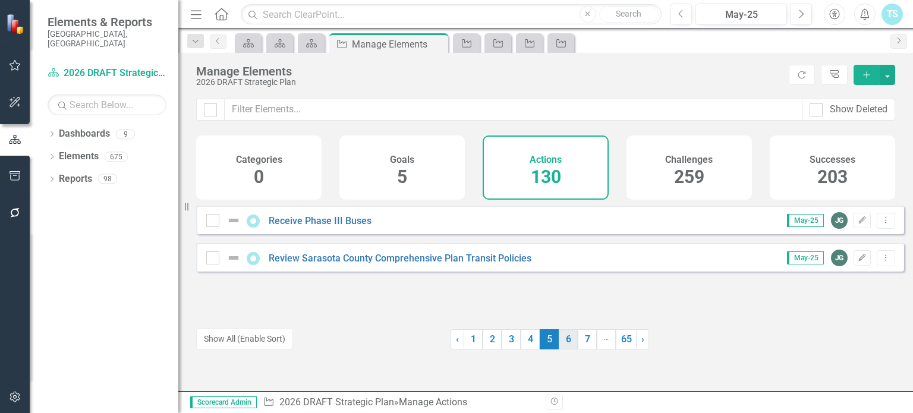
click at [561, 344] on link "6" at bounding box center [568, 339] width 19 height 20
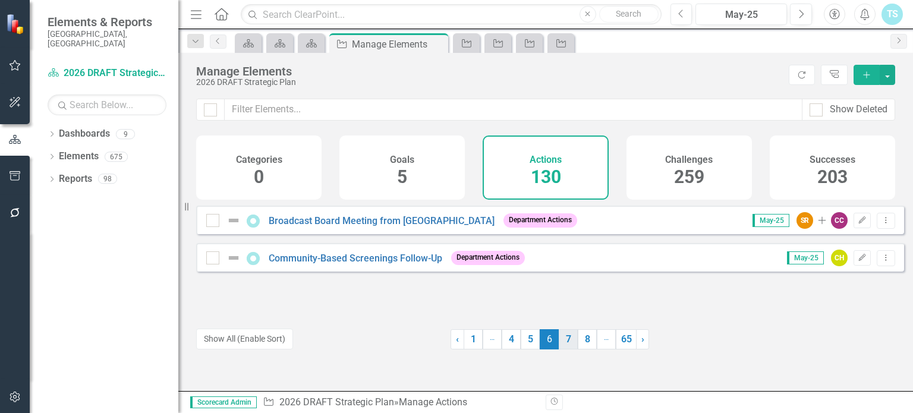
click at [563, 345] on link "7" at bounding box center [568, 339] width 19 height 20
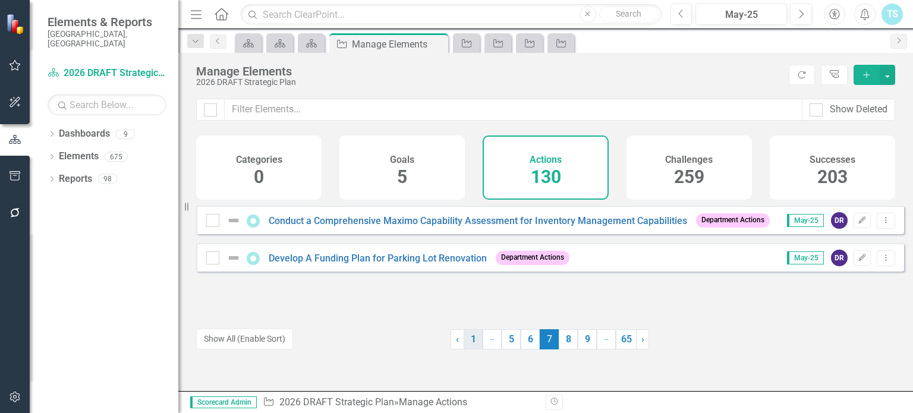
click at [466, 342] on link "1" at bounding box center [473, 339] width 19 height 20
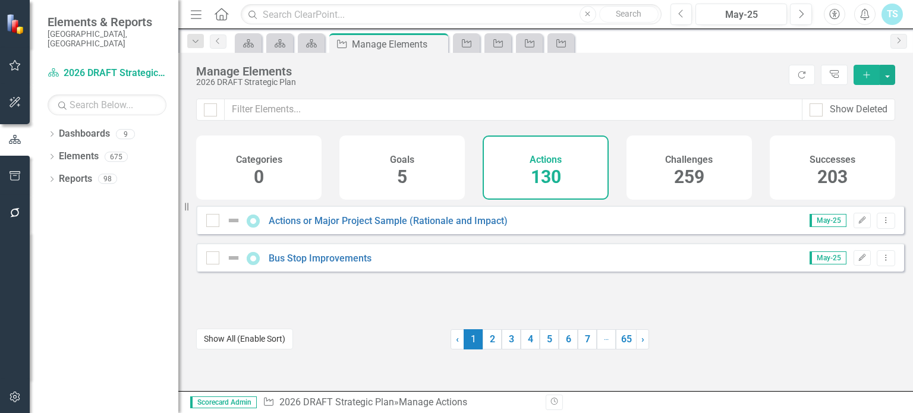
click at [238, 341] on button "Show All (Enable Sort)" at bounding box center [244, 339] width 97 height 21
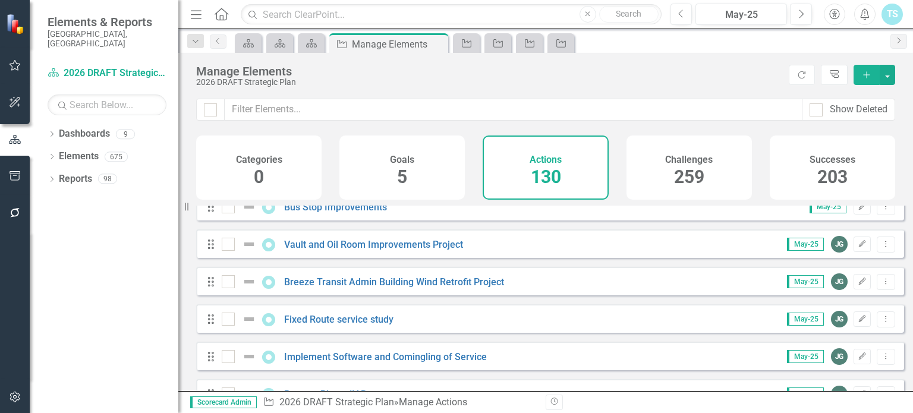
scroll to position [0, 0]
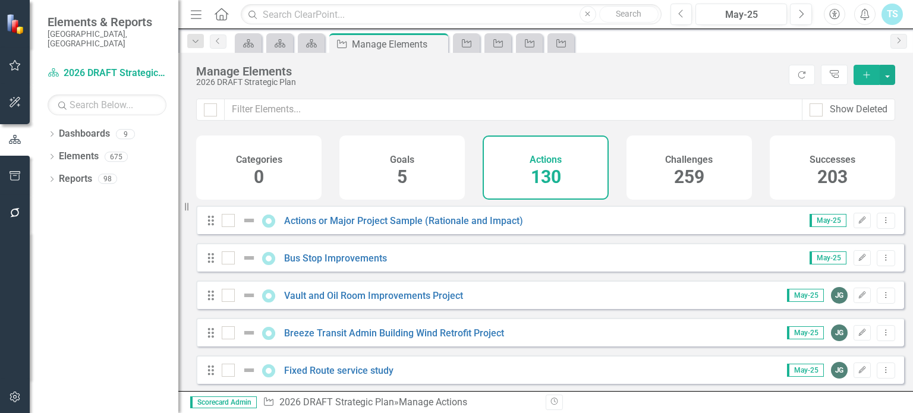
click at [725, 85] on div "2026 DRAFT Strategic Plan" at bounding box center [489, 82] width 587 height 9
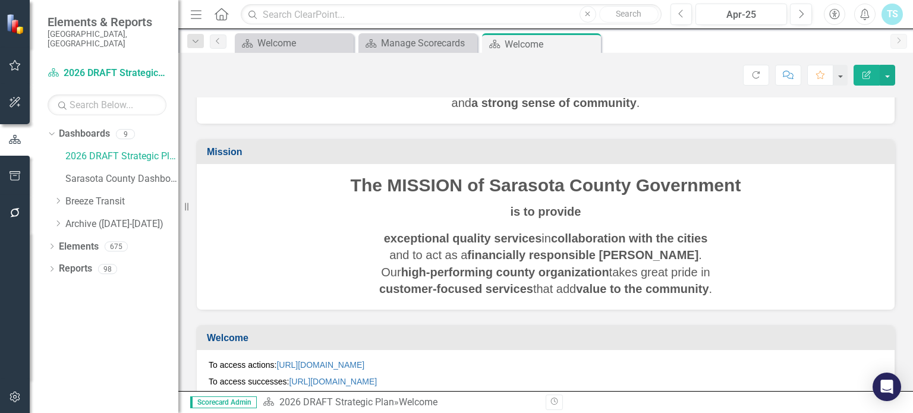
scroll to position [155, 0]
